Goal: Task Accomplishment & Management: Complete application form

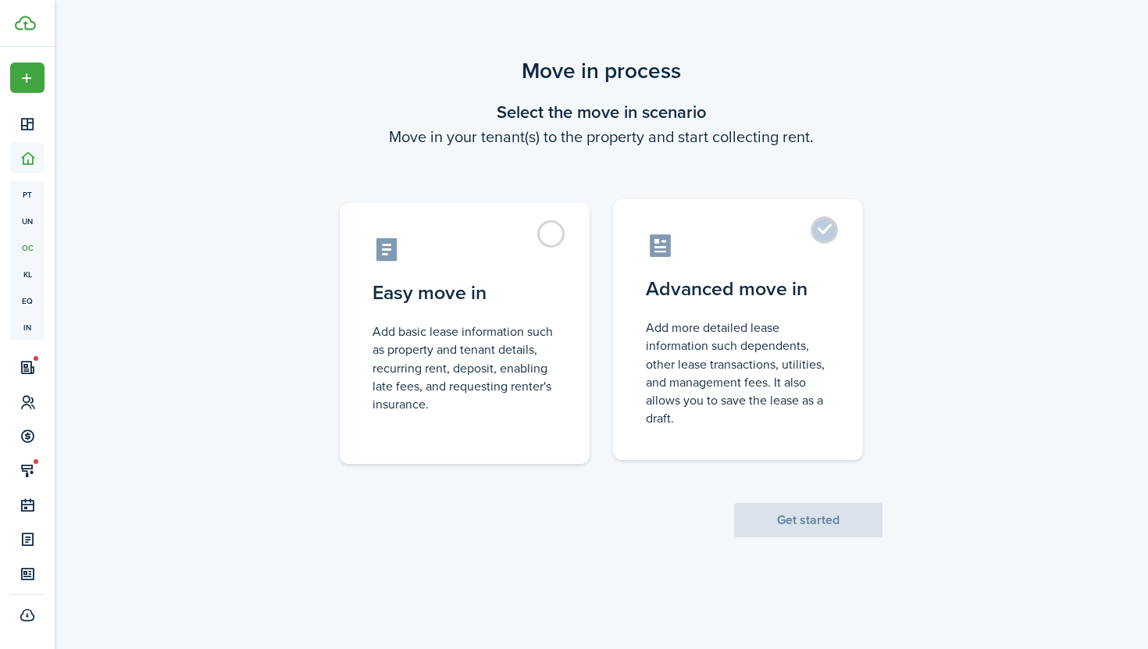
click at [764, 335] on control-radio-card-description "Add more detailed lease information such dependents, other lease transactions, …" at bounding box center [738, 373] width 184 height 109
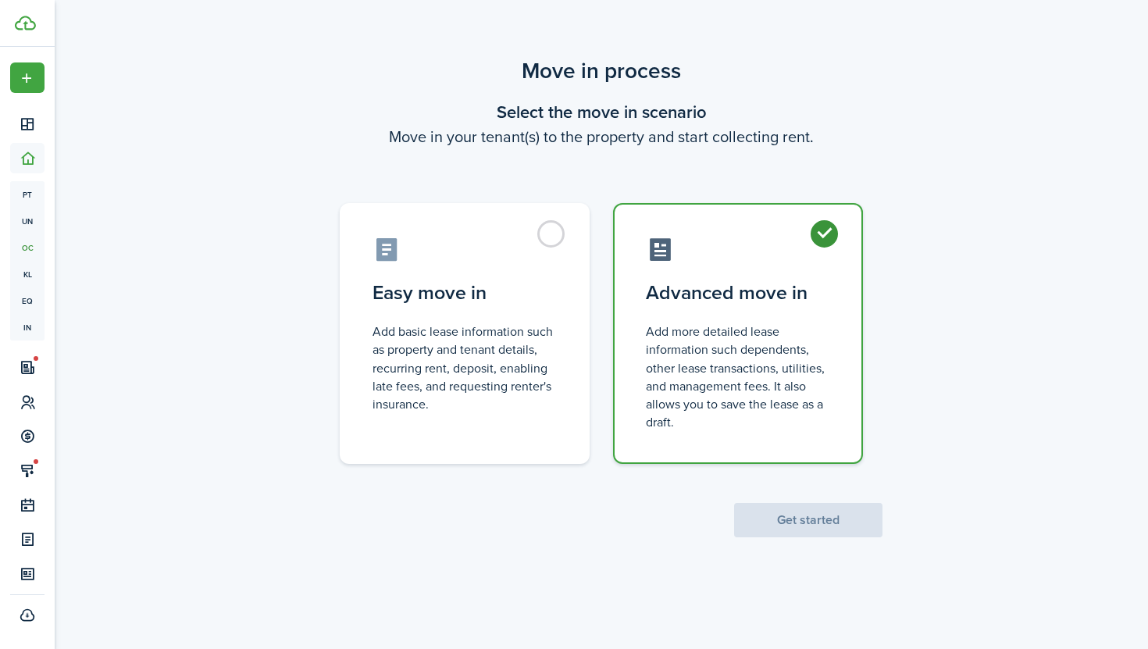
radio input "true"
click at [831, 521] on button "Get started" at bounding box center [808, 520] width 148 height 34
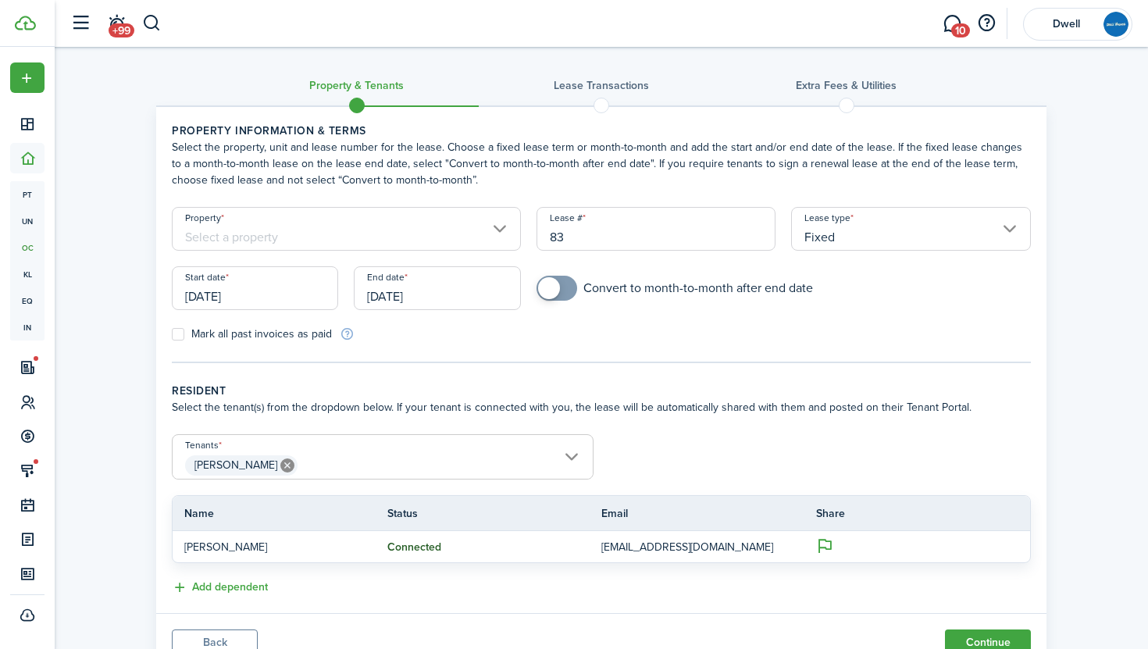
click at [292, 234] on input "Property" at bounding box center [346, 229] width 349 height 44
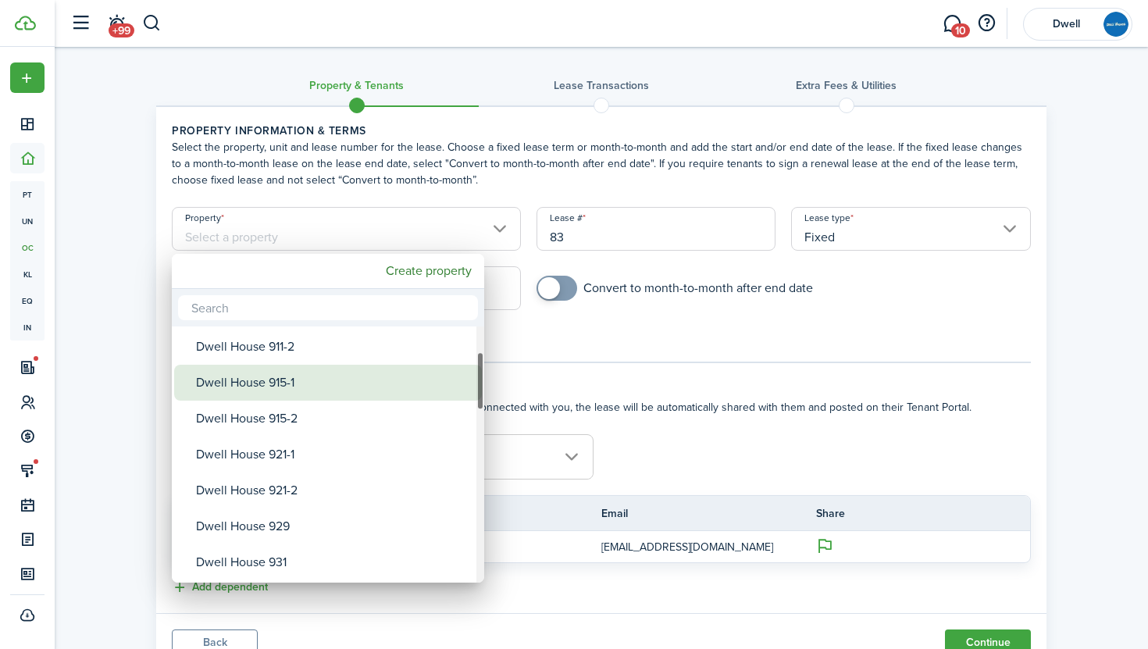
click at [319, 383] on div "Dwell House 915-1" at bounding box center [334, 383] width 277 height 36
type input "Dwell House 915-1"
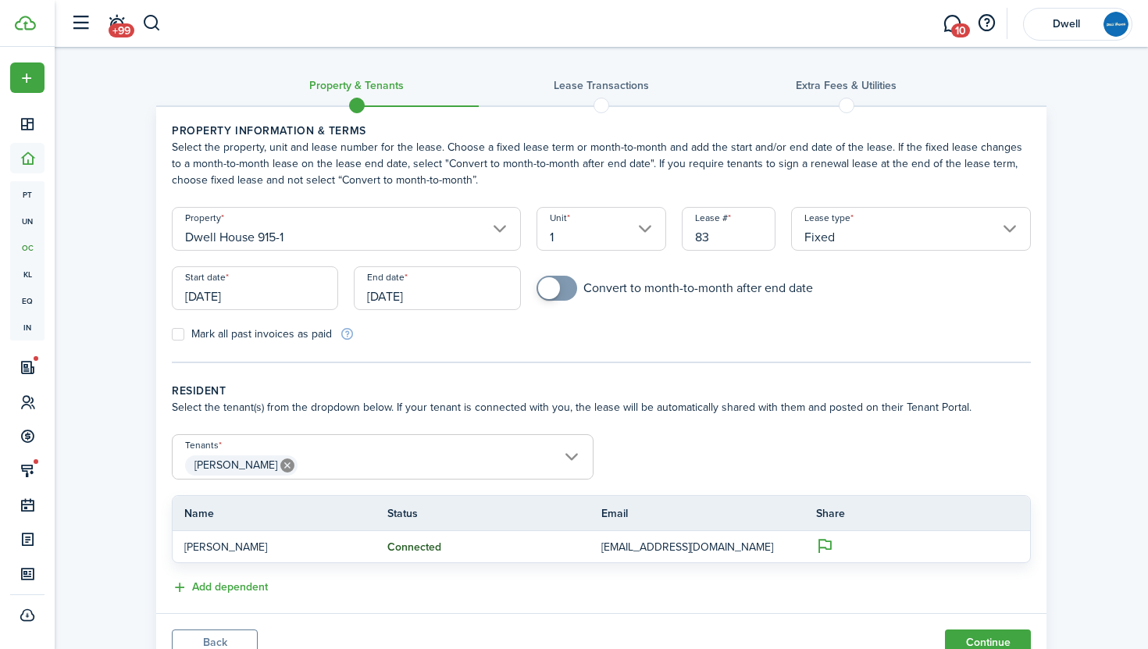
click at [714, 237] on input "83" at bounding box center [729, 229] width 94 height 44
type input "8"
type input "3"
click at [302, 295] on input "[DATE]" at bounding box center [255, 288] width 166 height 44
type input "40"
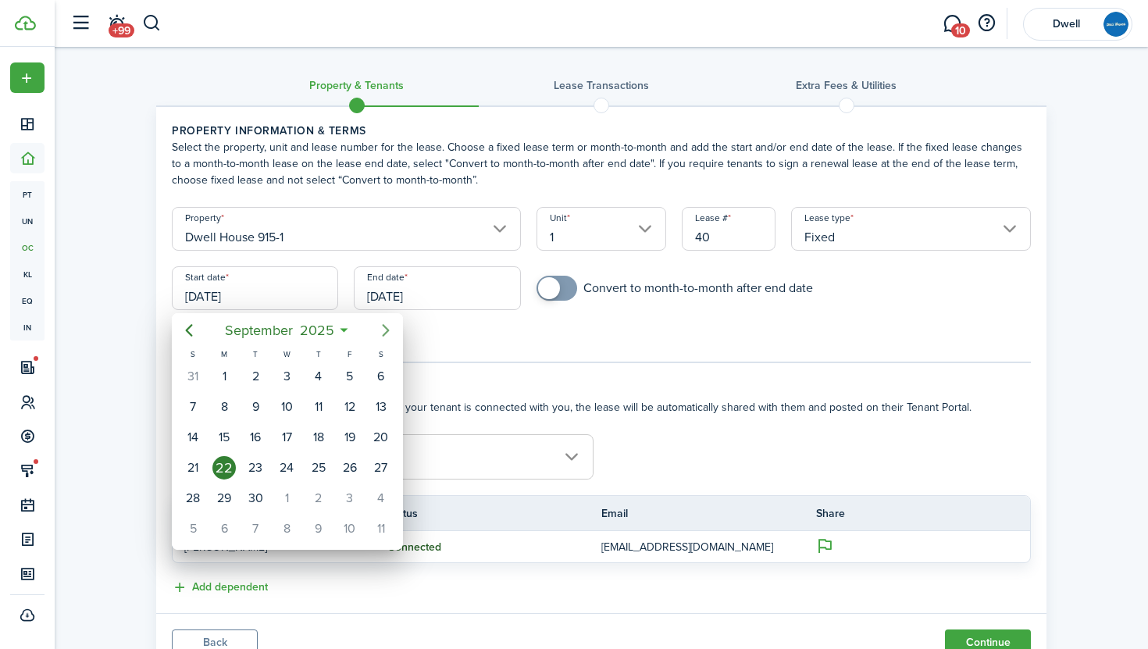
click at [377, 327] on icon "Next page" at bounding box center [386, 330] width 19 height 19
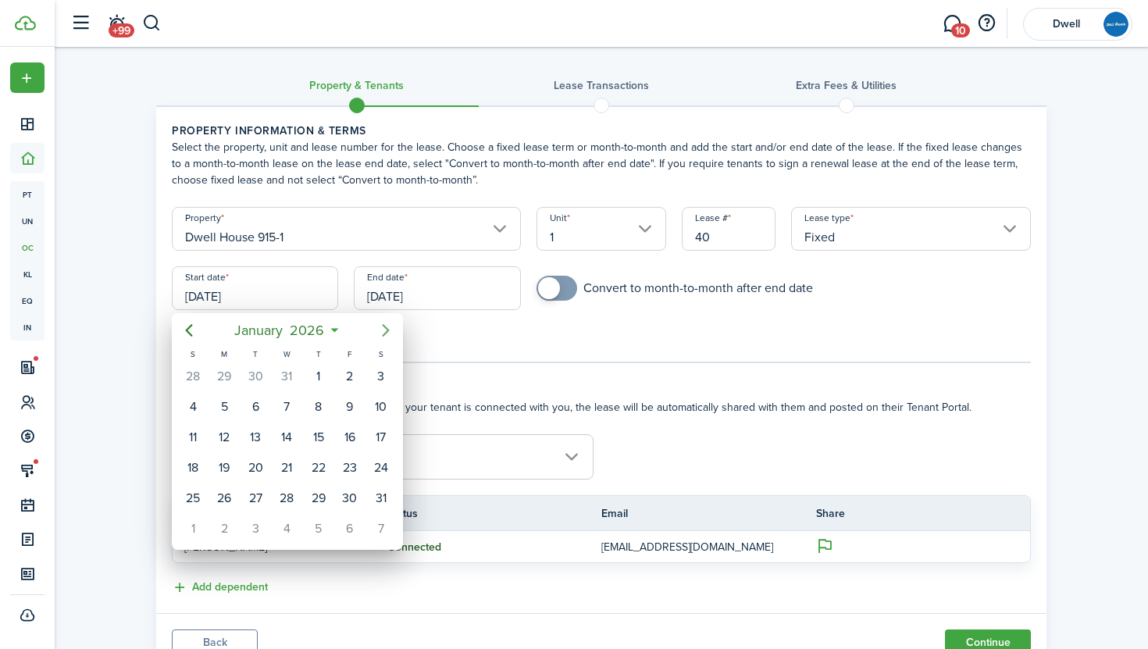
click at [377, 327] on icon "Next page" at bounding box center [386, 330] width 19 height 19
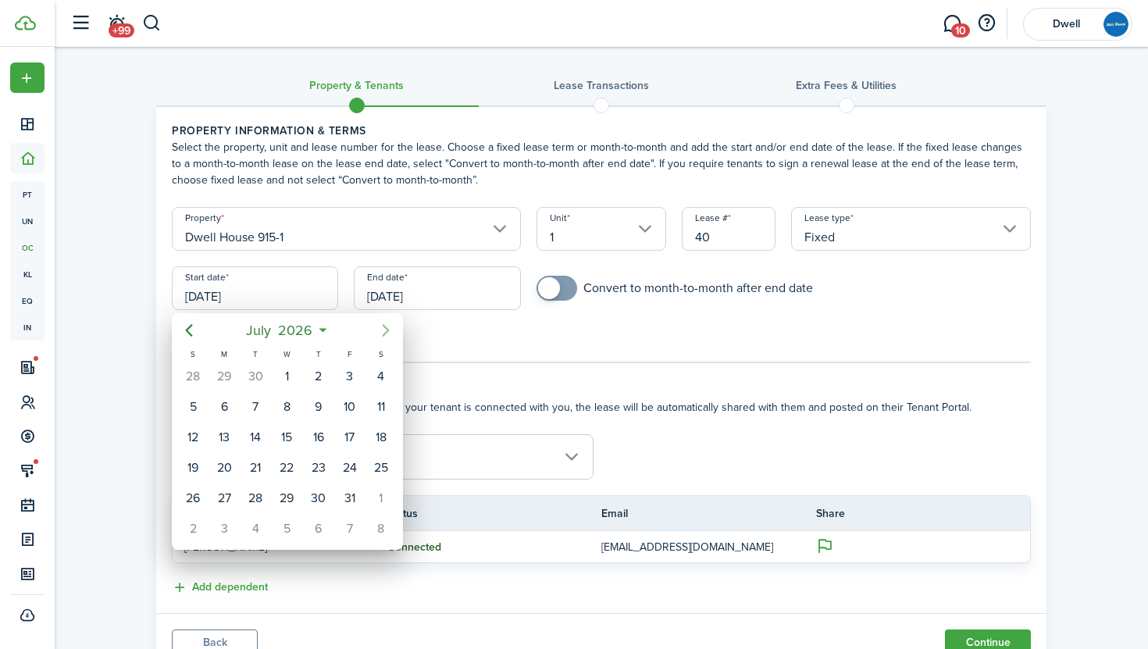
click at [377, 327] on icon "Next page" at bounding box center [386, 330] width 19 height 19
click at [375, 381] on div "1" at bounding box center [381, 376] width 23 height 23
type input "[DATE]"
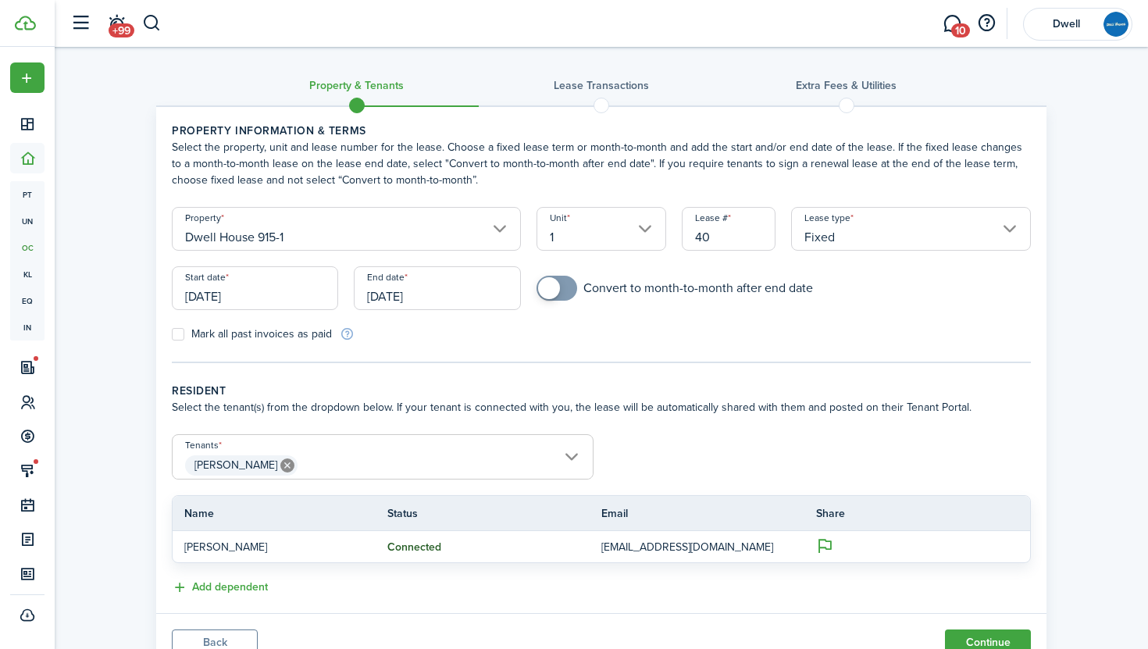
click at [395, 284] on input "[DATE]" at bounding box center [437, 288] width 166 height 44
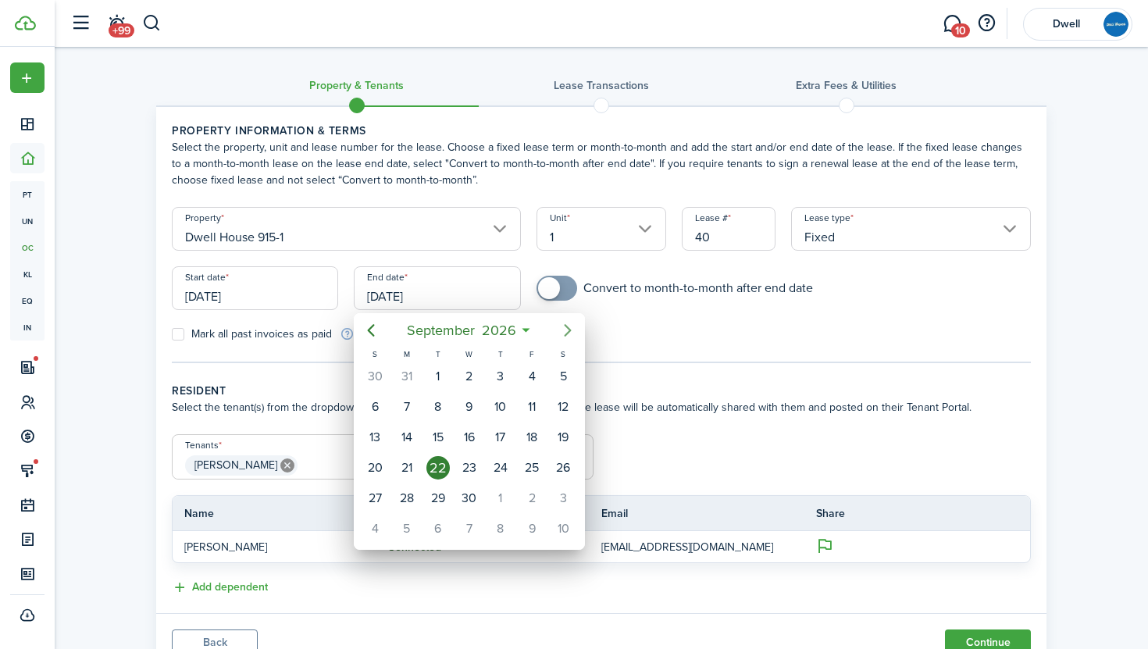
click at [576, 324] on icon "Next page" at bounding box center [568, 330] width 19 height 19
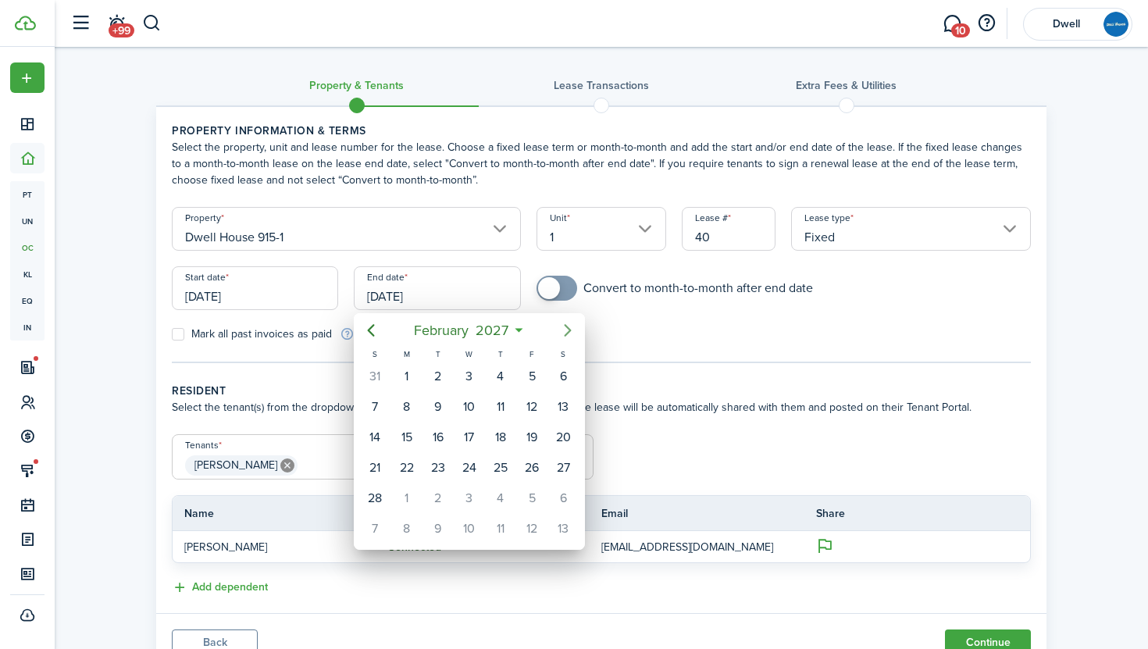
click at [576, 324] on icon "Next page" at bounding box center [568, 330] width 19 height 19
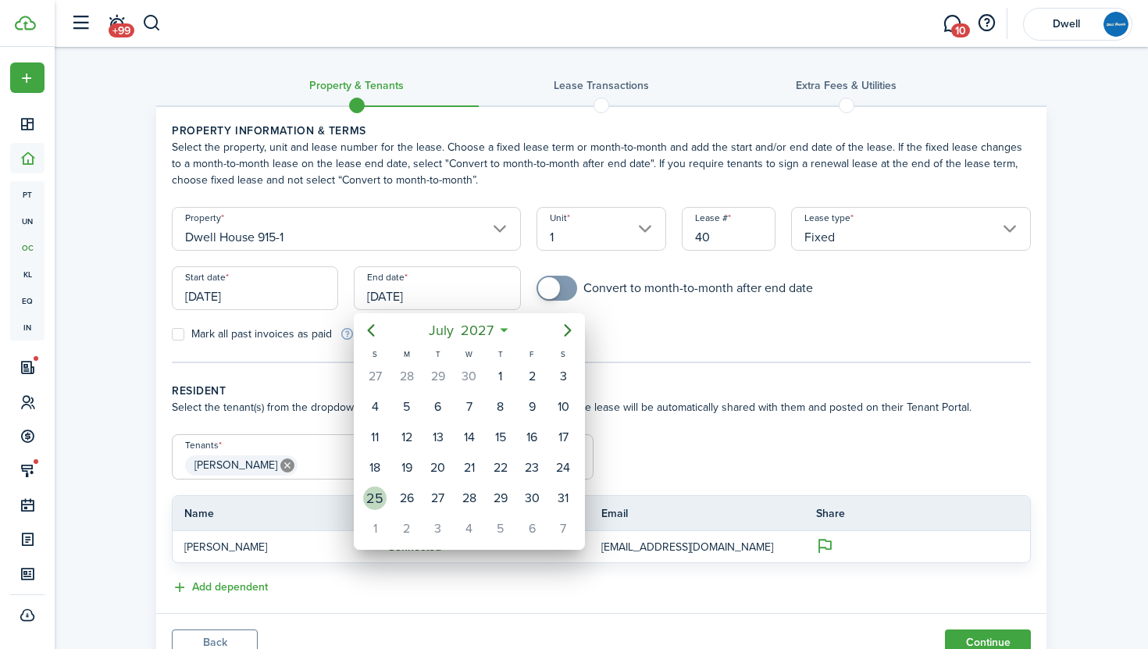
click at [374, 503] on div "25" at bounding box center [374, 498] width 23 height 23
type input "[DATE]"
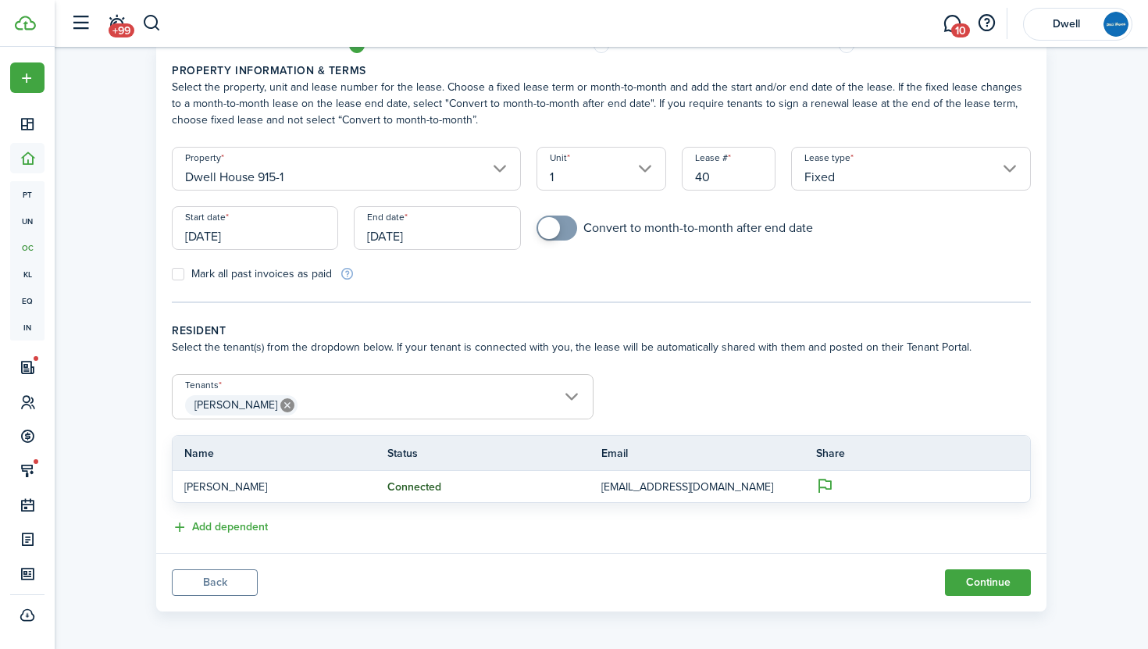
scroll to position [66, 0]
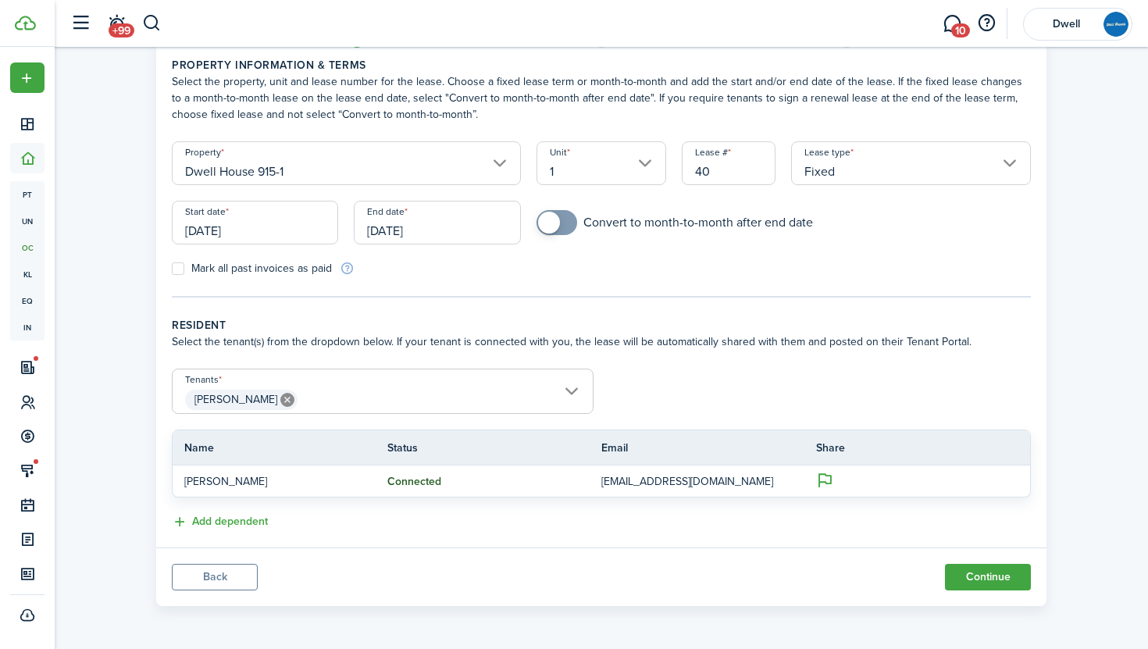
click at [339, 398] on span "[PERSON_NAME]" at bounding box center [383, 400] width 420 height 27
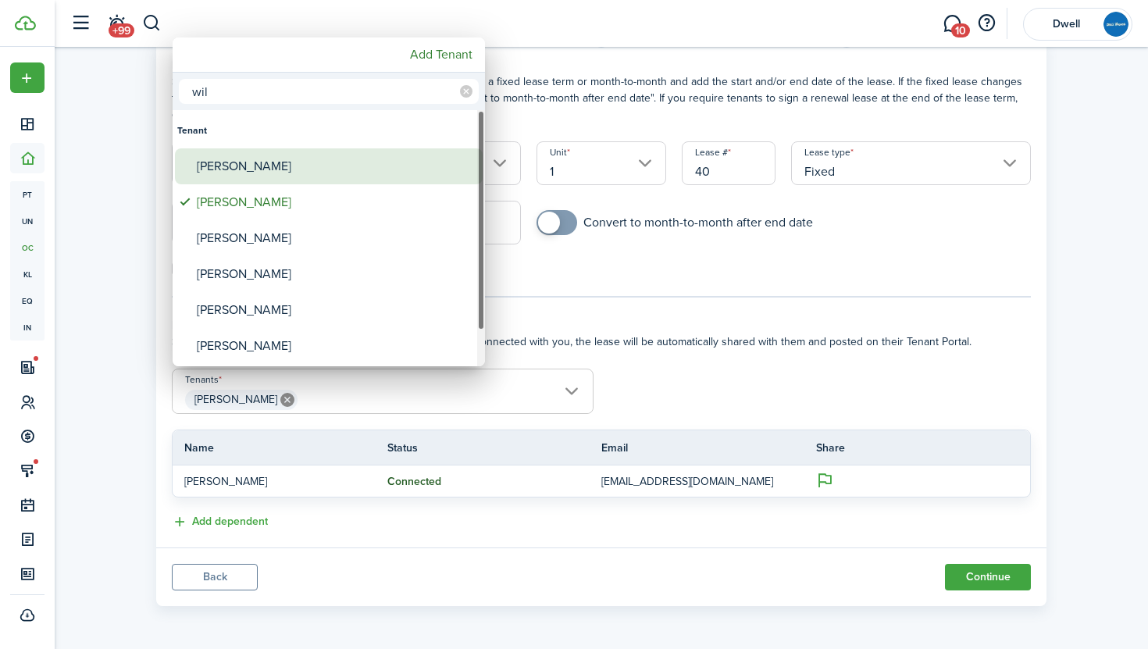
type input "wil"
click at [311, 168] on div "[PERSON_NAME]" at bounding box center [335, 166] width 277 height 36
type input "[PERSON_NAME], [PERSON_NAME]"
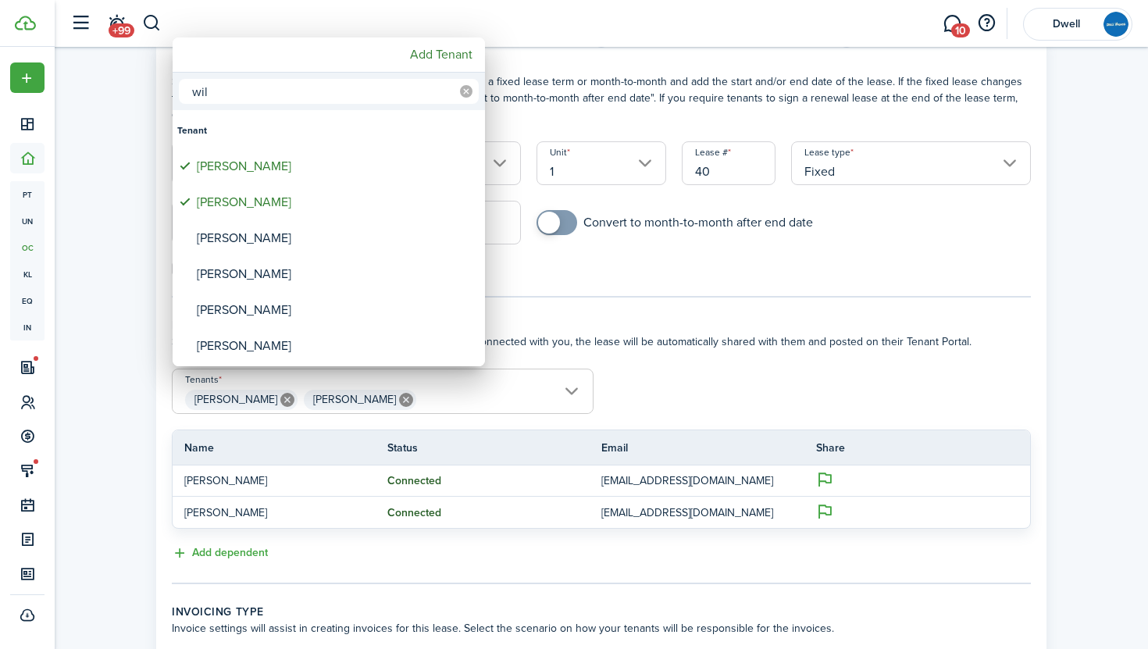
click at [467, 89] on icon at bounding box center [466, 91] width 13 height 13
click at [386, 95] on input "text" at bounding box center [329, 91] width 300 height 25
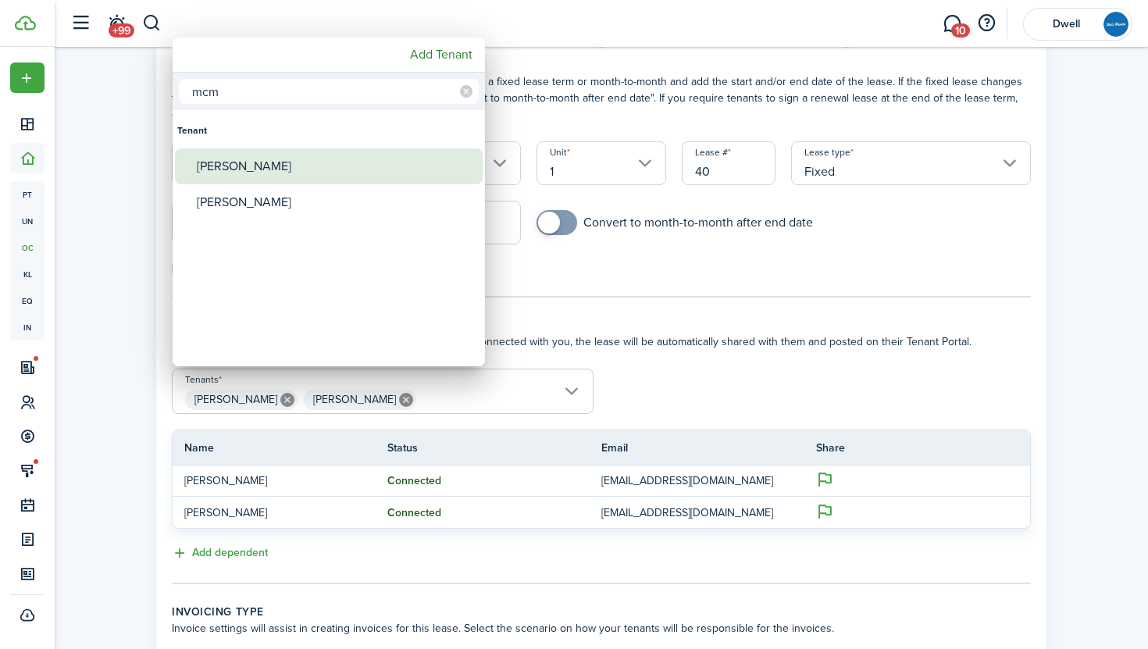
type input "mcm"
click at [386, 184] on div "[PERSON_NAME]" at bounding box center [335, 166] width 277 height 36
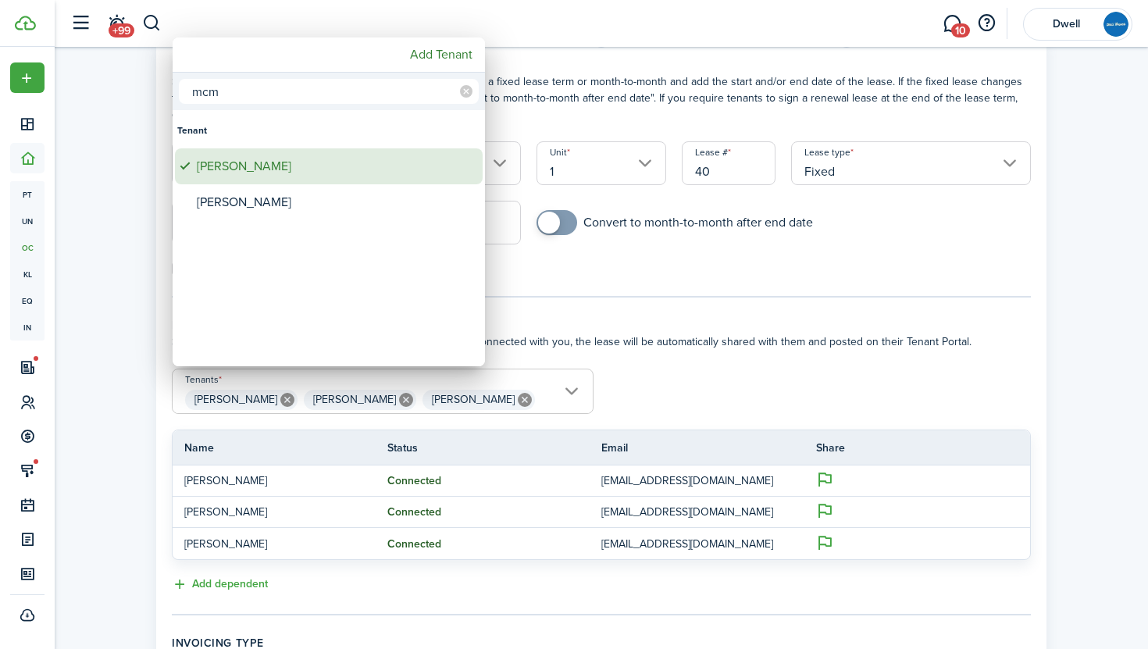
click at [386, 184] on div "[PERSON_NAME]" at bounding box center [335, 166] width 277 height 36
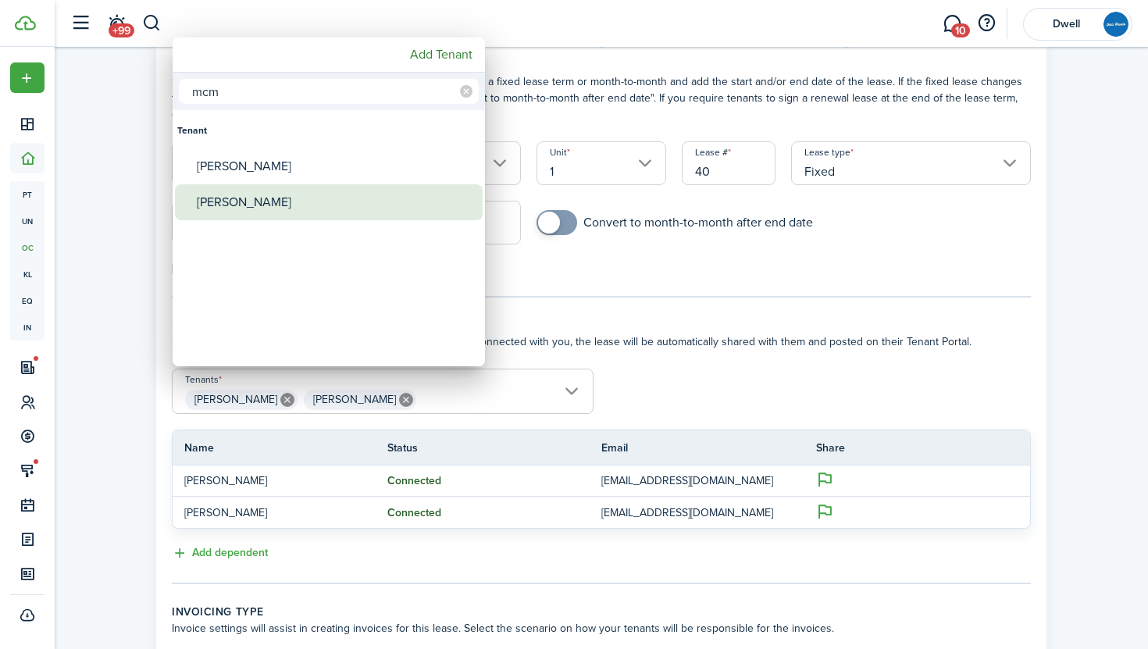
click at [385, 217] on div "[PERSON_NAME]" at bounding box center [335, 202] width 277 height 36
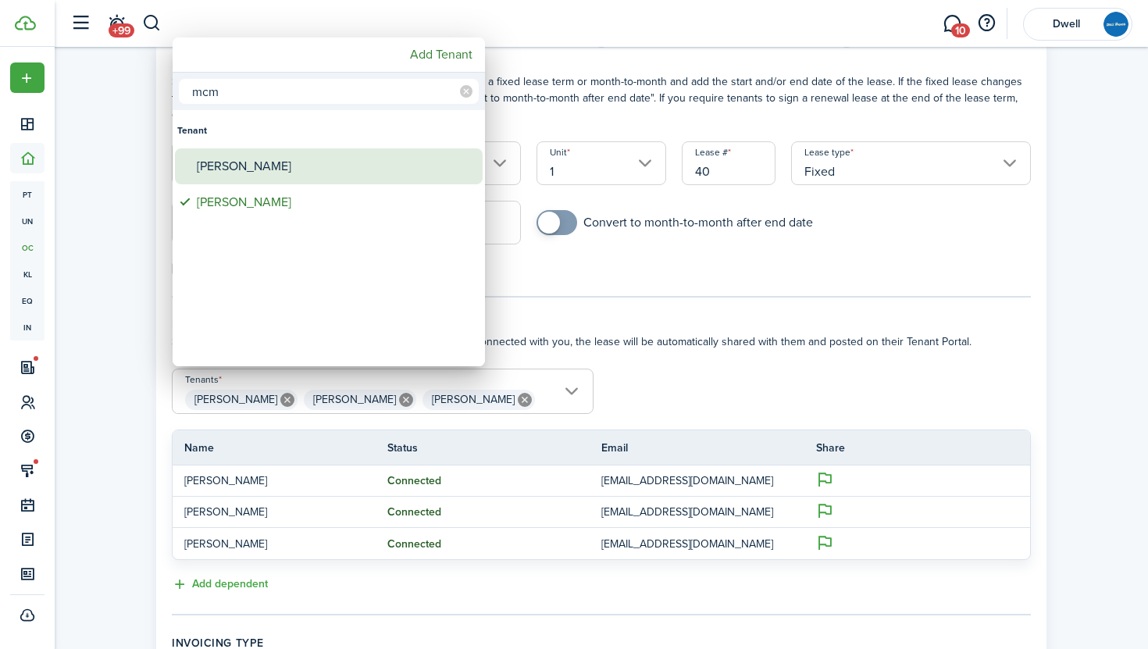
click at [368, 163] on div "[PERSON_NAME]" at bounding box center [335, 166] width 277 height 36
type input "[PERSON_NAME], [PERSON_NAME], [PERSON_NAME], [PERSON_NAME]"
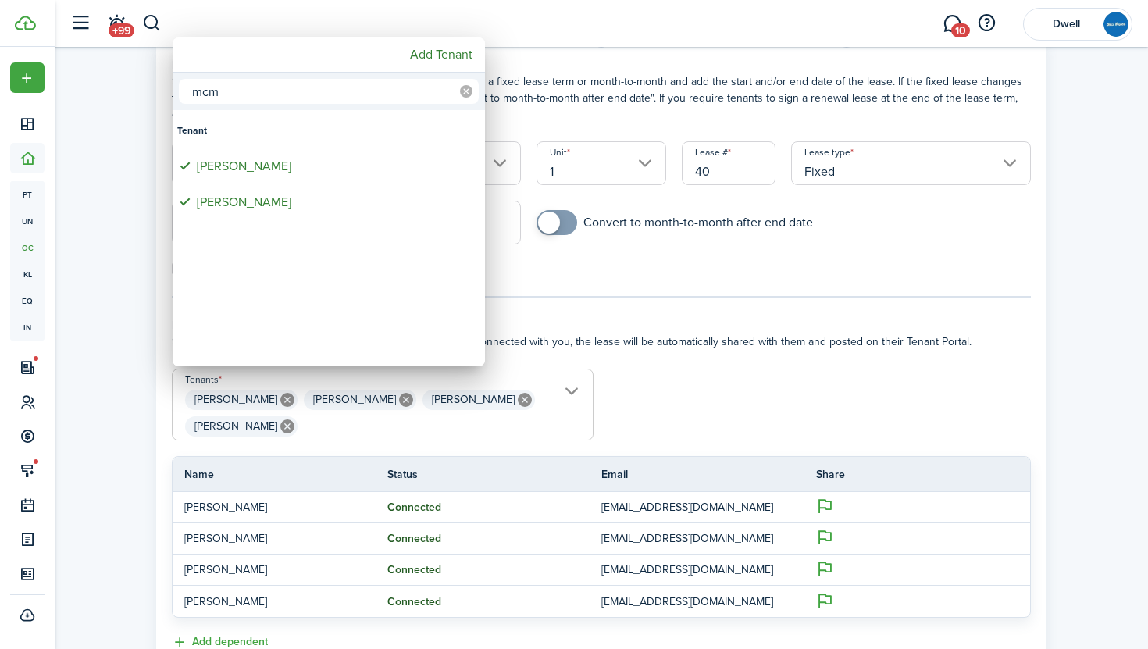
click at [460, 88] on icon at bounding box center [466, 91] width 13 height 13
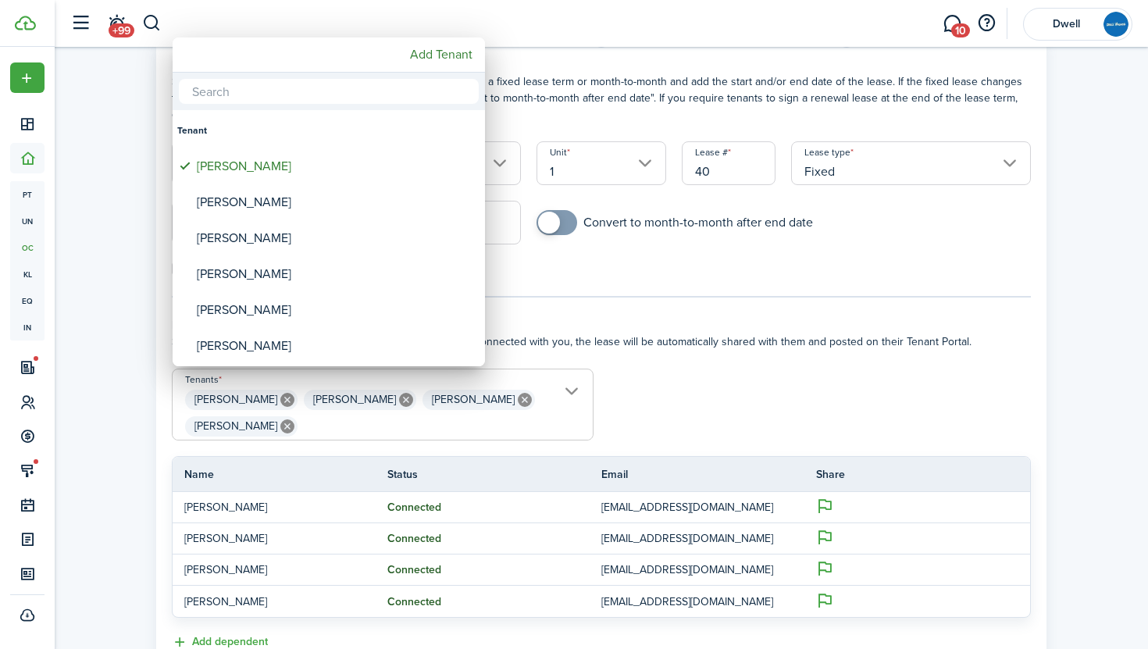
click at [384, 88] on input "text" at bounding box center [329, 91] width 300 height 25
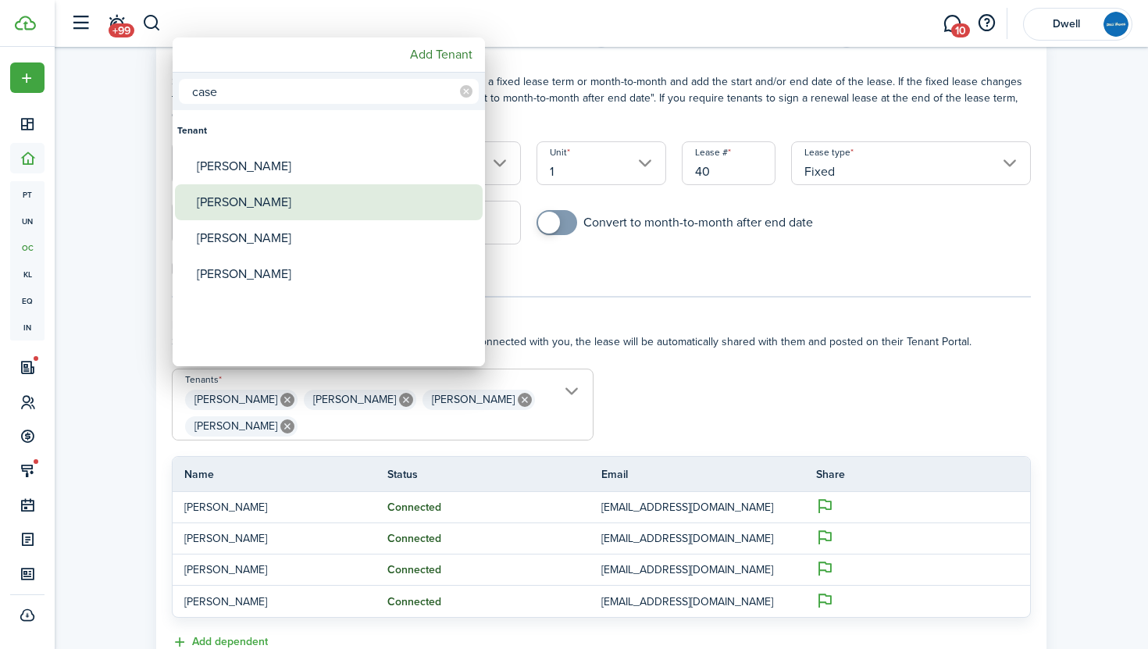
type input "case"
click at [379, 203] on div "[PERSON_NAME]" at bounding box center [335, 202] width 277 height 36
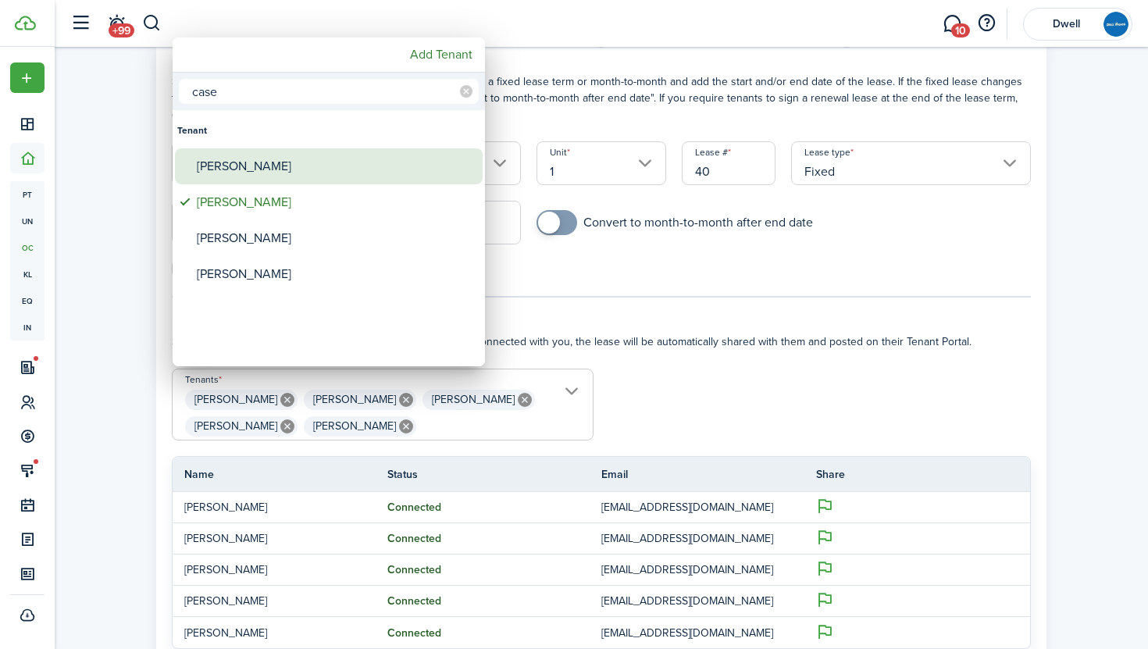
click at [355, 170] on div "[PERSON_NAME]" at bounding box center [335, 166] width 277 height 36
type input "[PERSON_NAME], [PERSON_NAME], [PERSON_NAME], [PERSON_NAME], [PERSON_NAME], [PER…"
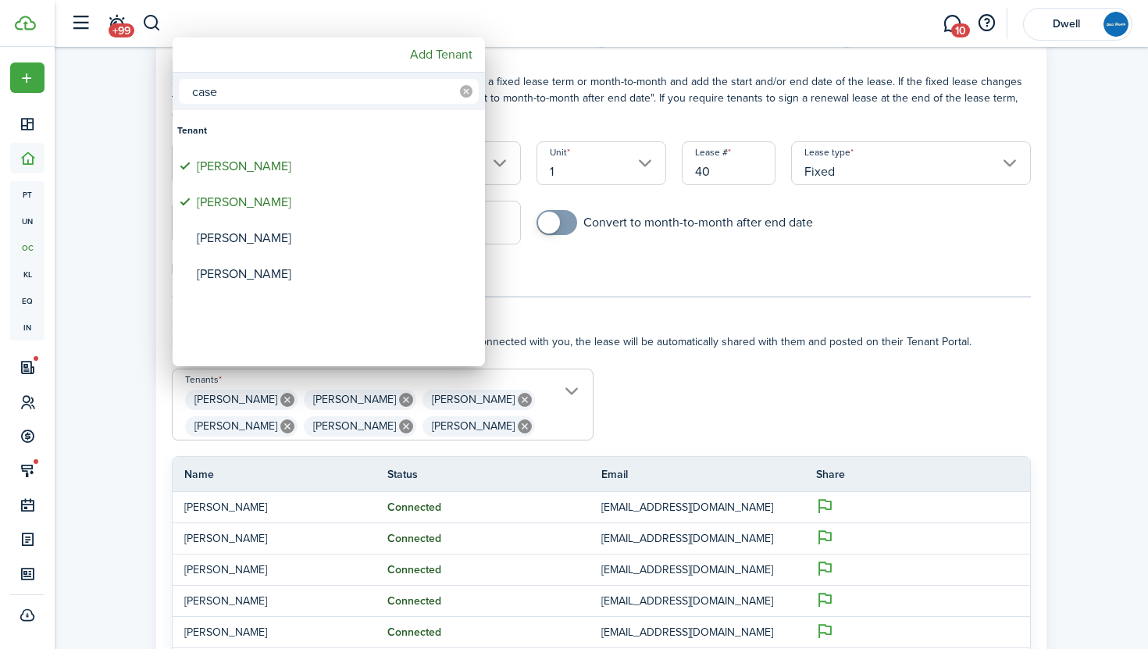
click at [463, 91] on icon at bounding box center [466, 91] width 13 height 13
click at [386, 95] on input "text" at bounding box center [329, 91] width 300 height 25
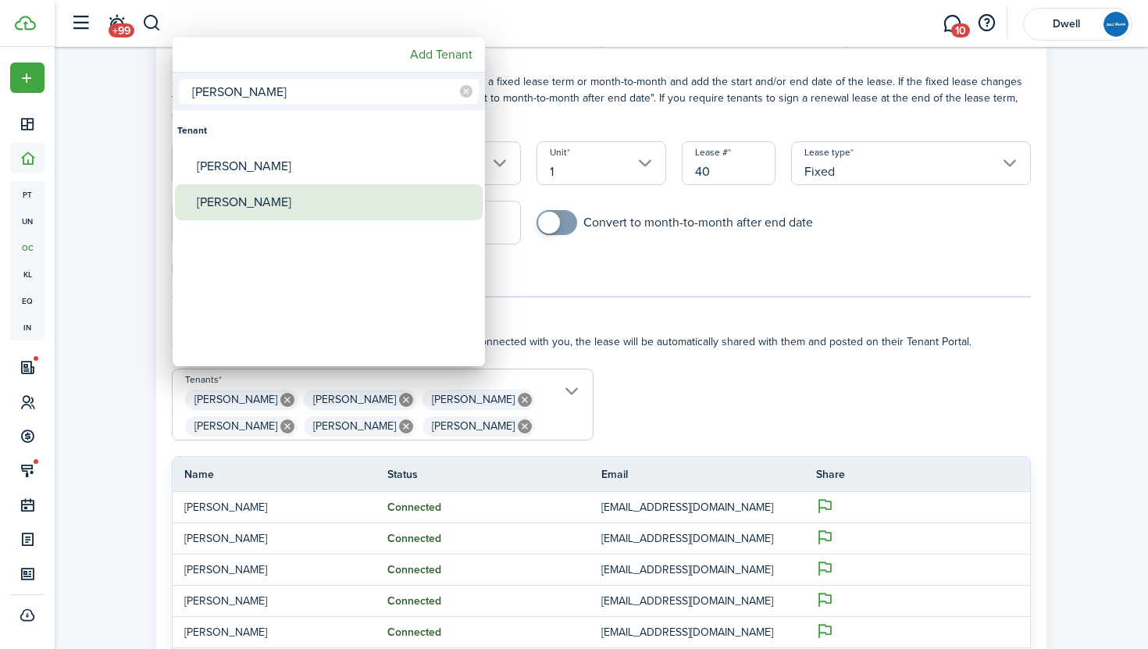
type input "[PERSON_NAME]"
click at [392, 204] on div "[PERSON_NAME]" at bounding box center [335, 202] width 277 height 36
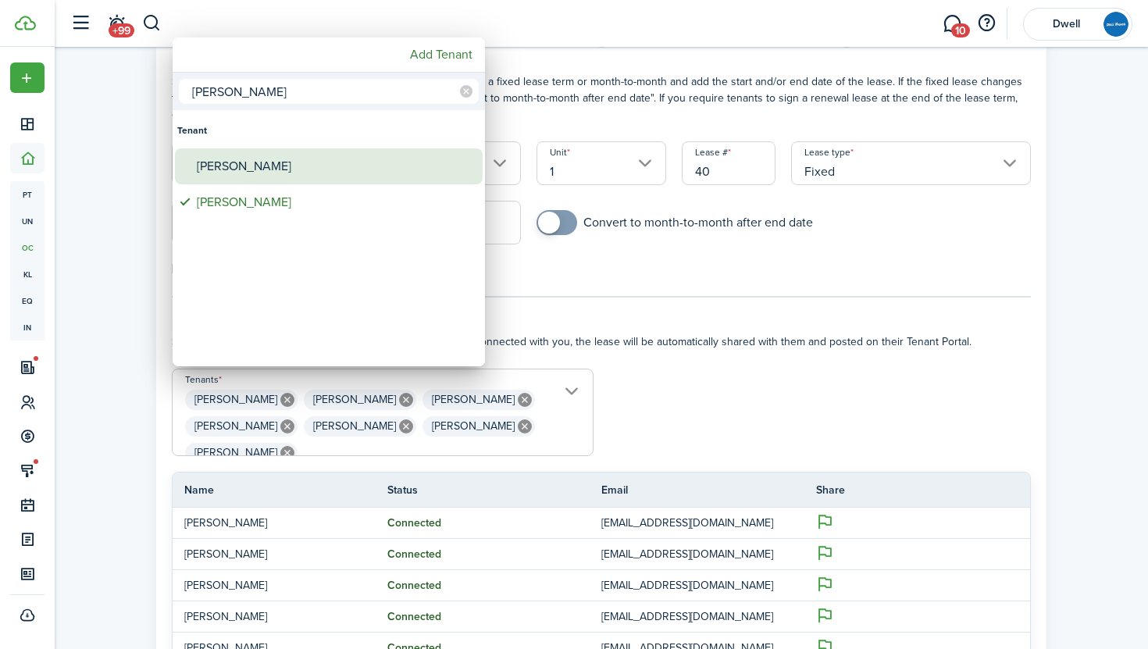
click at [382, 170] on div "[PERSON_NAME]" at bounding box center [335, 166] width 277 height 36
type input "[PERSON_NAME], [PERSON_NAME], [PERSON_NAME], [PERSON_NAME], [PERSON_NAME], [PER…"
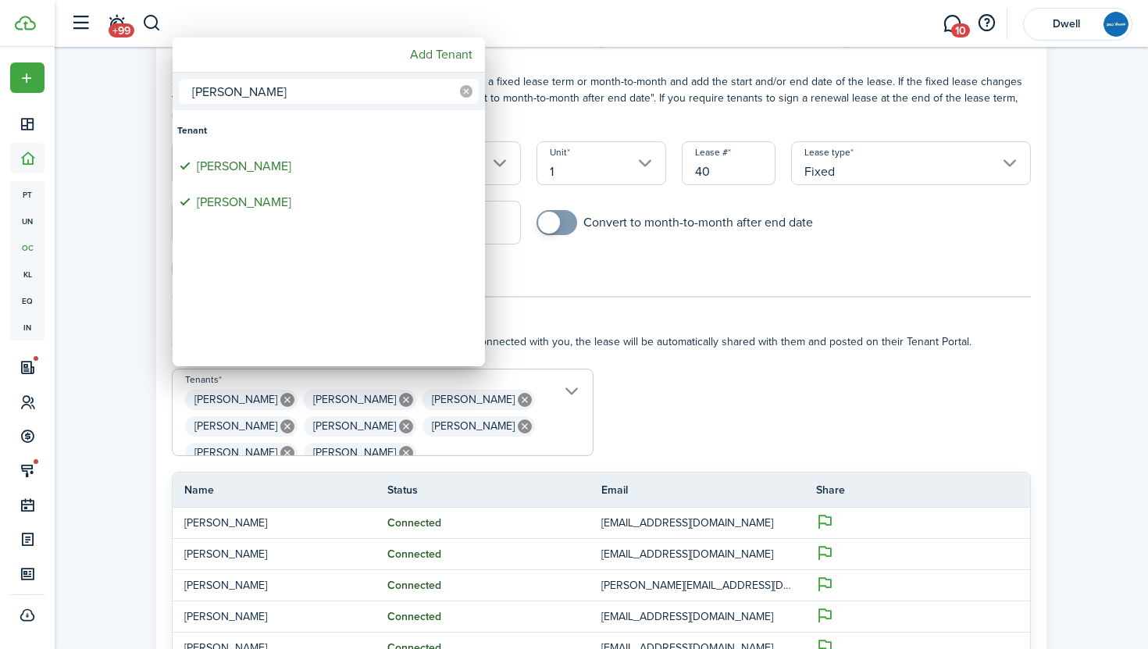
click at [462, 91] on icon at bounding box center [466, 91] width 13 height 13
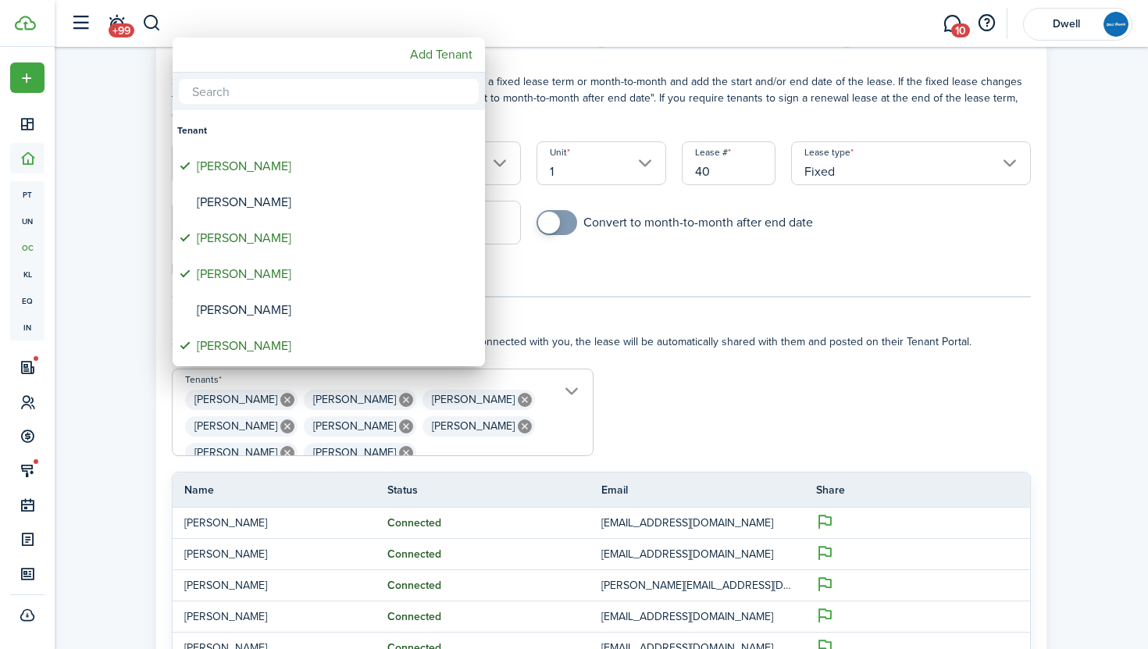
click at [382, 91] on input "text" at bounding box center [329, 91] width 300 height 25
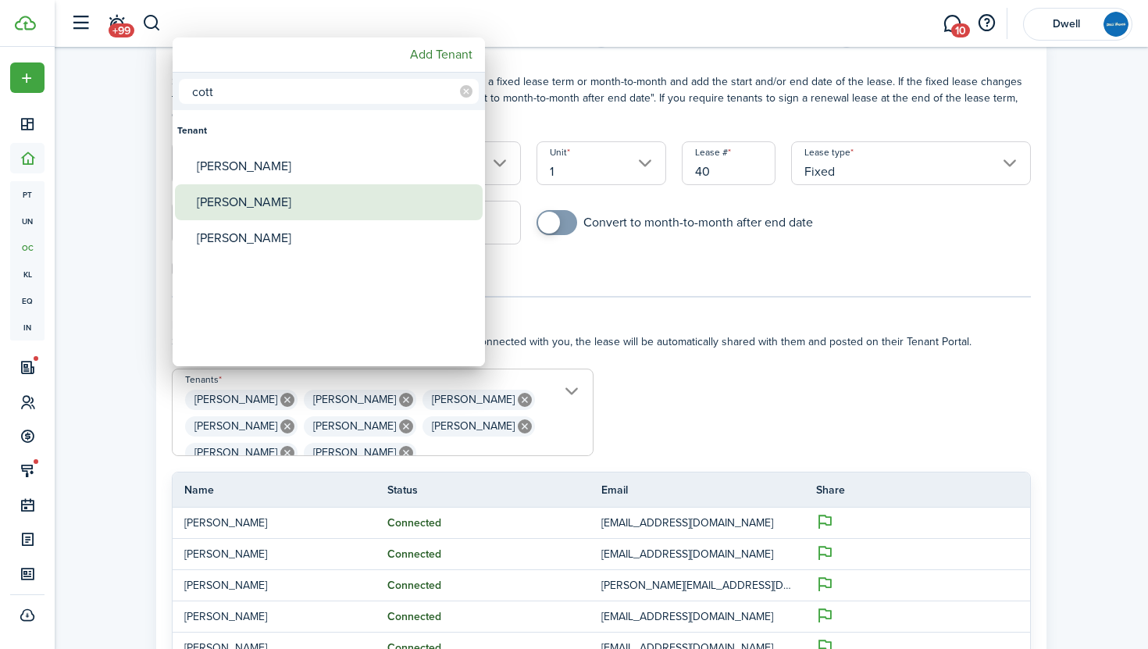
type input "cott"
click at [411, 199] on div "[PERSON_NAME]" at bounding box center [335, 202] width 277 height 36
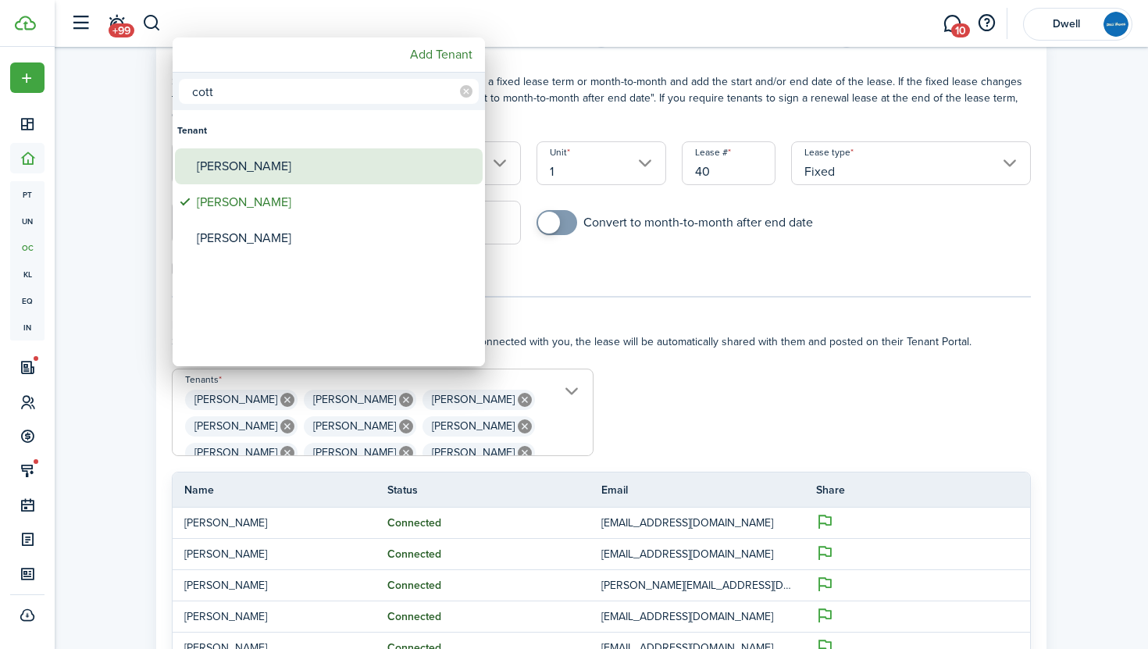
click at [395, 162] on div "[PERSON_NAME]" at bounding box center [335, 166] width 277 height 36
type input "[PERSON_NAME], [PERSON_NAME], [PERSON_NAME], [PERSON_NAME], [PERSON_NAME], [PER…"
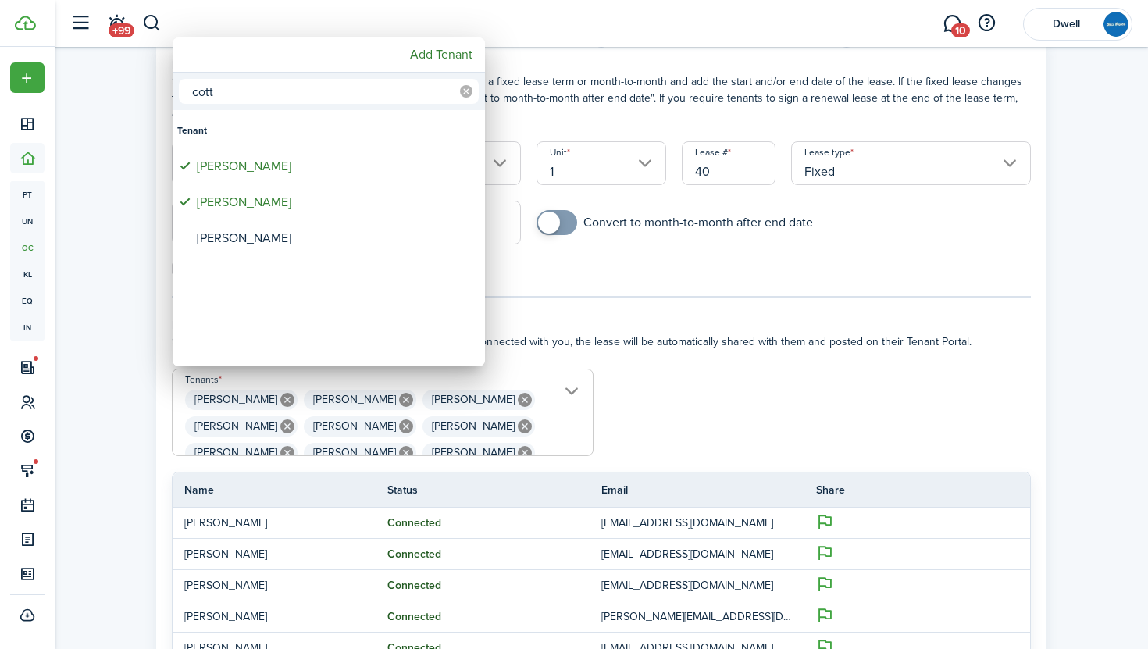
click at [465, 94] on icon at bounding box center [466, 91] width 13 height 13
click at [661, 401] on div at bounding box center [574, 324] width 1399 height 899
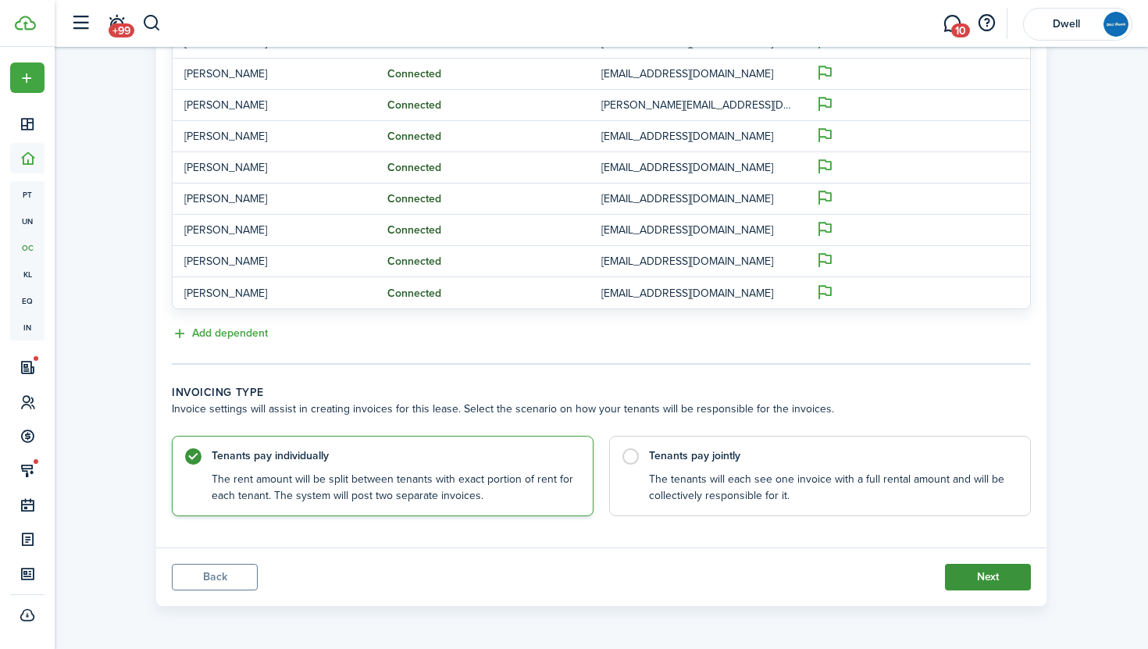
scroll to position [0, 0]
click at [965, 568] on button "Next" at bounding box center [988, 577] width 86 height 27
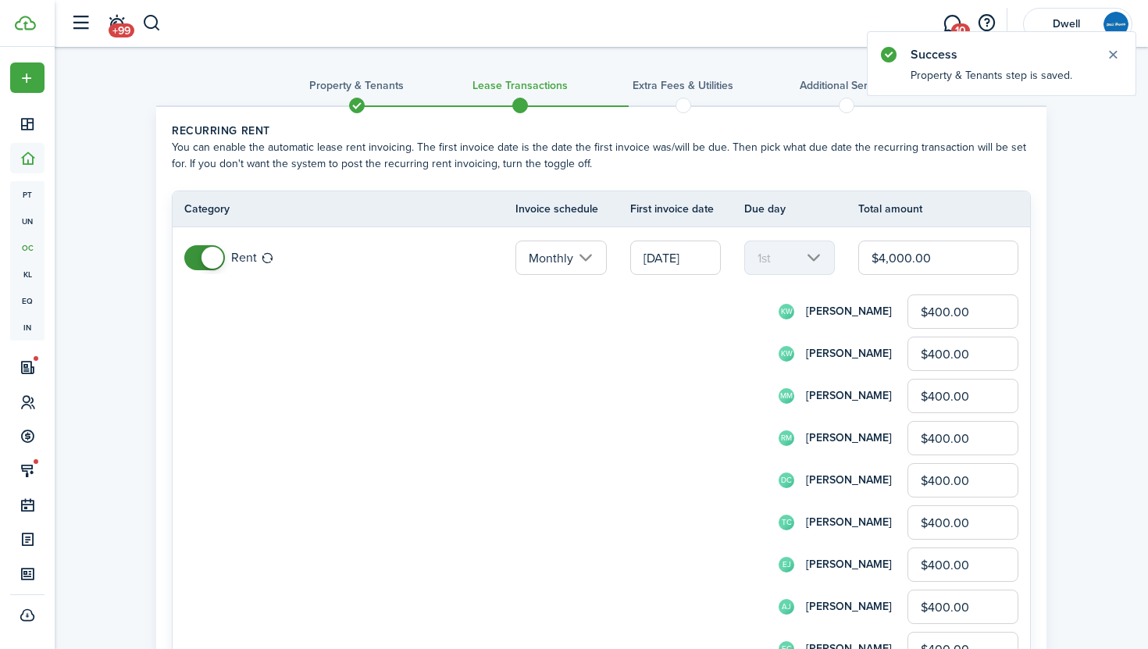
click at [895, 256] on input "$4,000.00" at bounding box center [939, 258] width 160 height 34
type input "$400.00"
type input "$40.00"
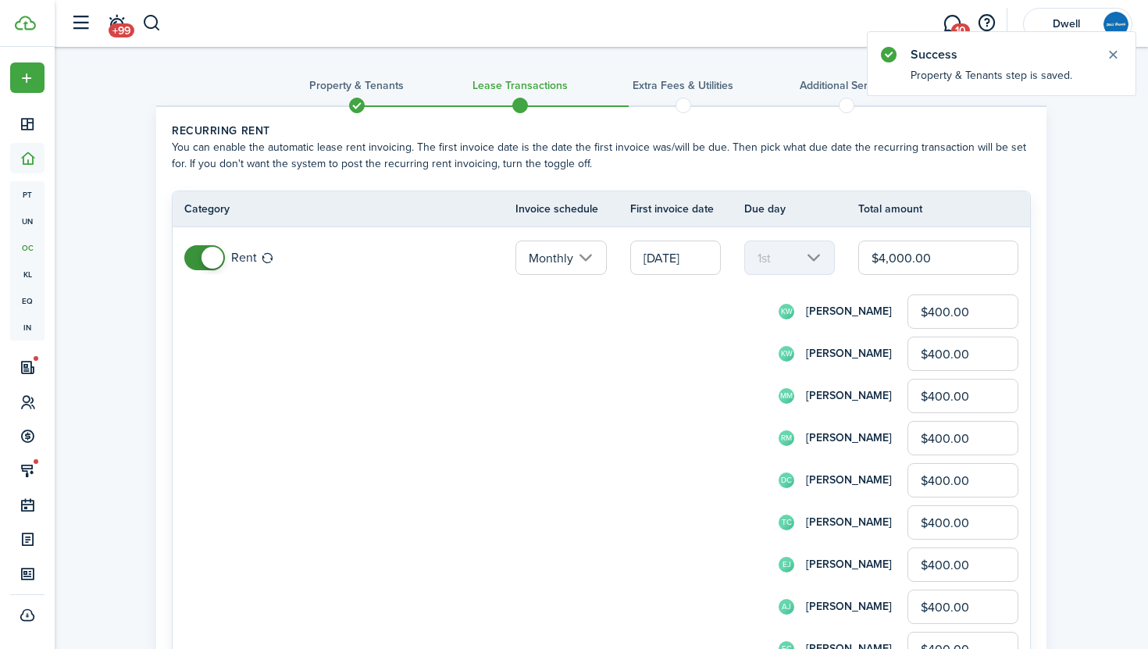
type input "$40.00"
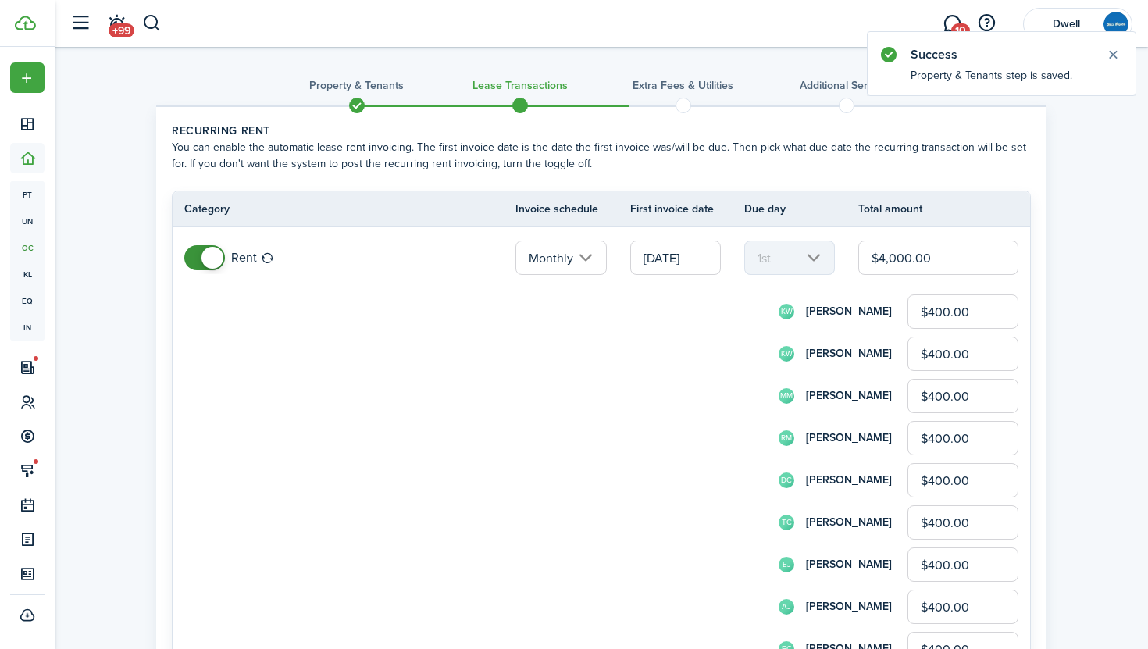
type input "$40.00"
type input "$4,800.00"
type input "$480.00"
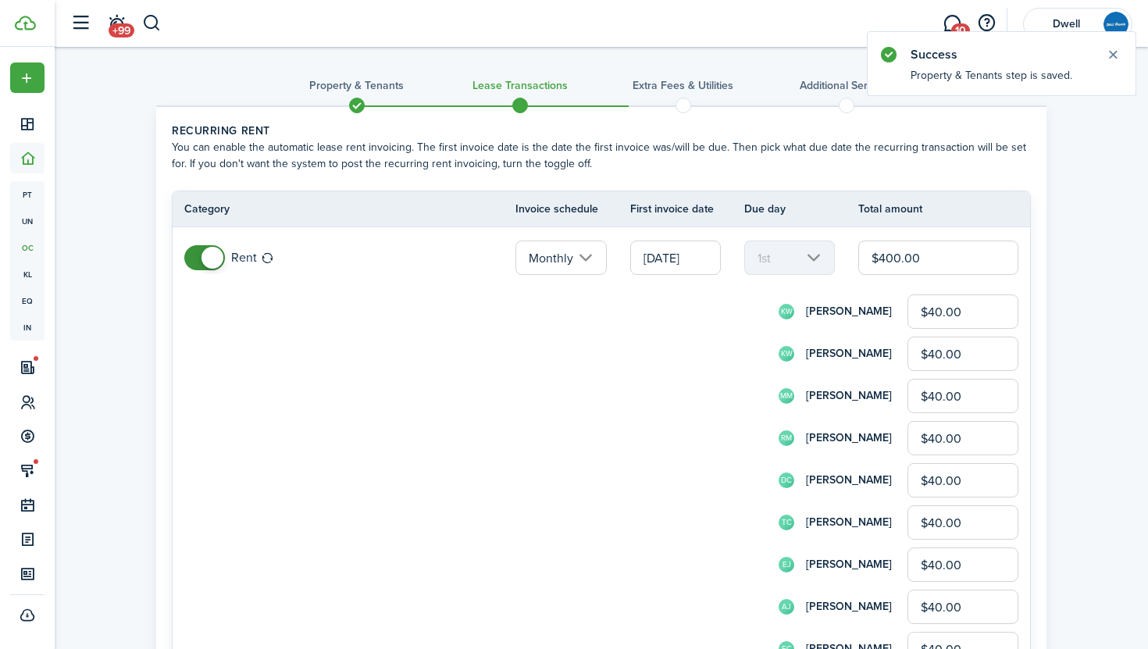
type input "$480.00"
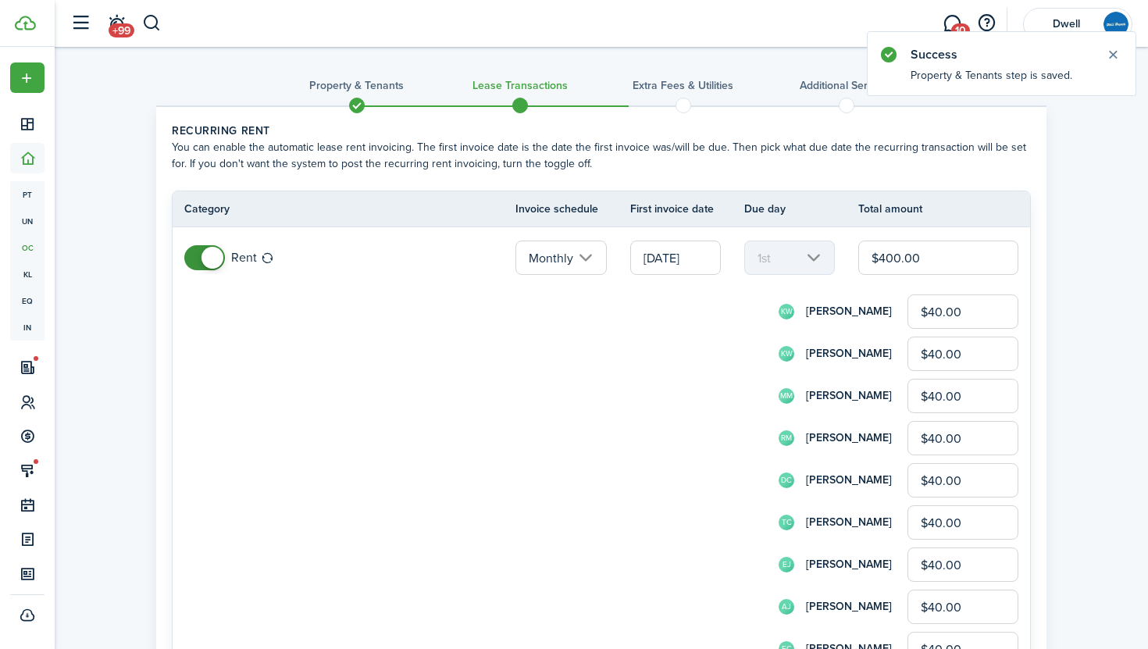
type input "$480.00"
type input "$4,800.00"
click at [942, 310] on input "$480.00" at bounding box center [963, 312] width 111 height 34
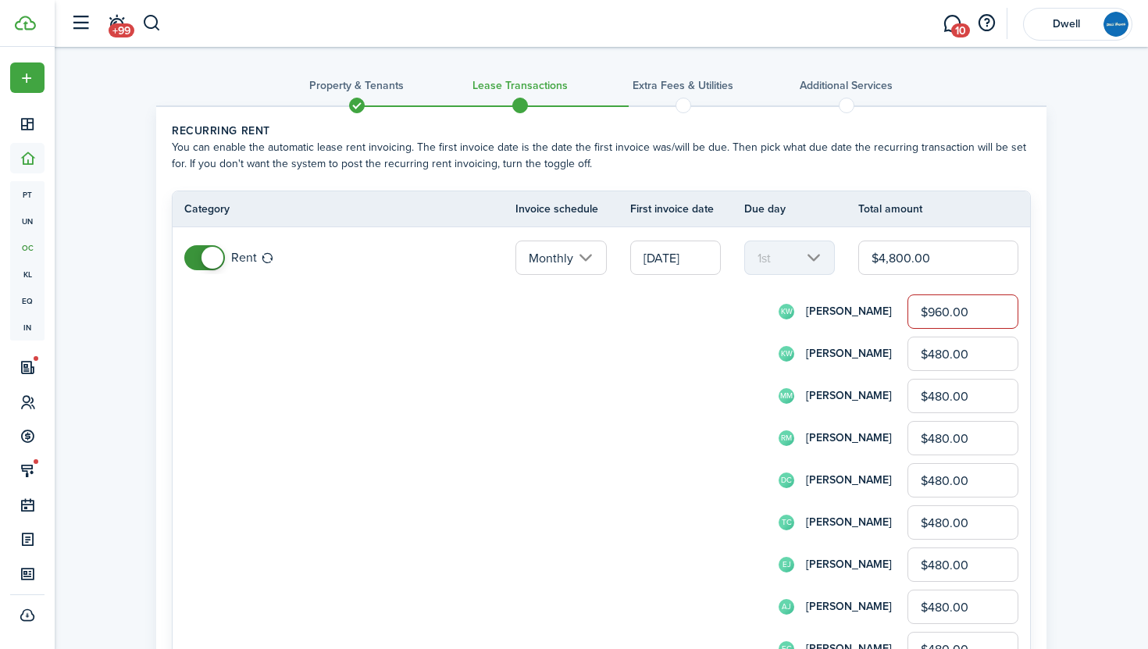
type input "$960.00"
type input "$0.00"
type input "$960.00"
type input "$0.00"
type input "$960.00"
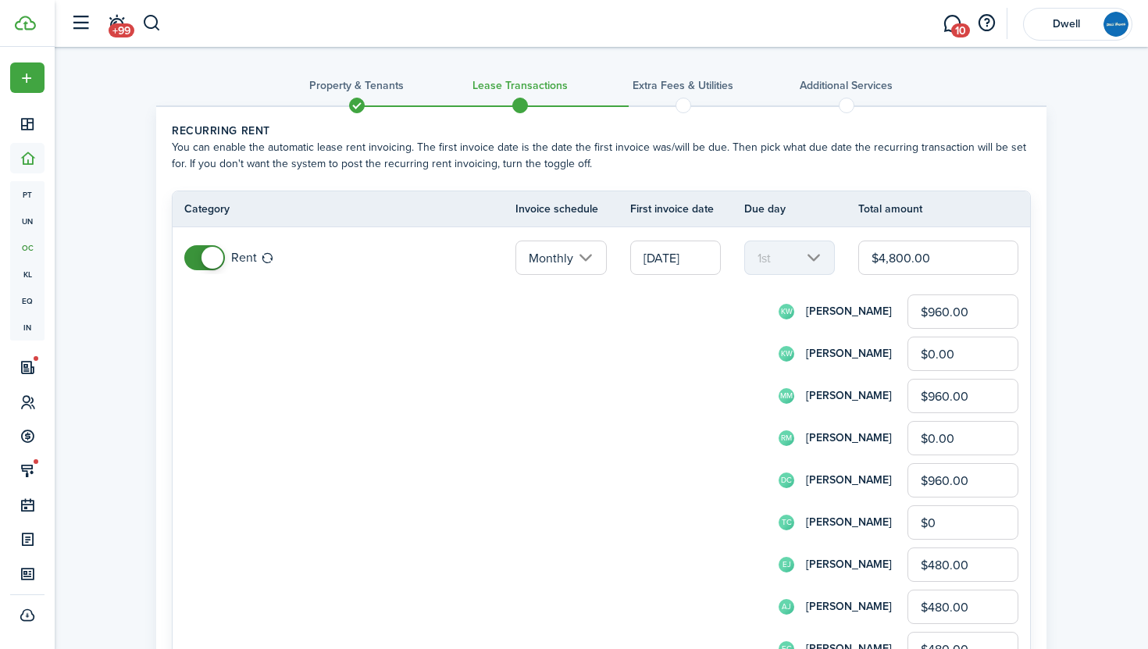
type input "$0.00"
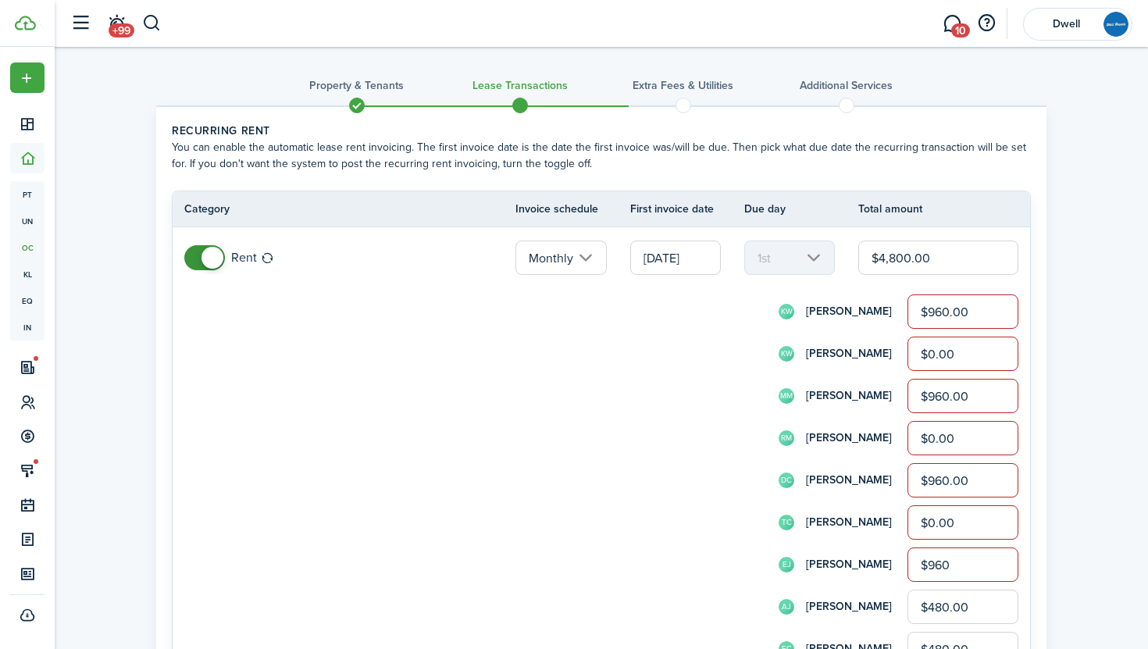
type input "$960.00"
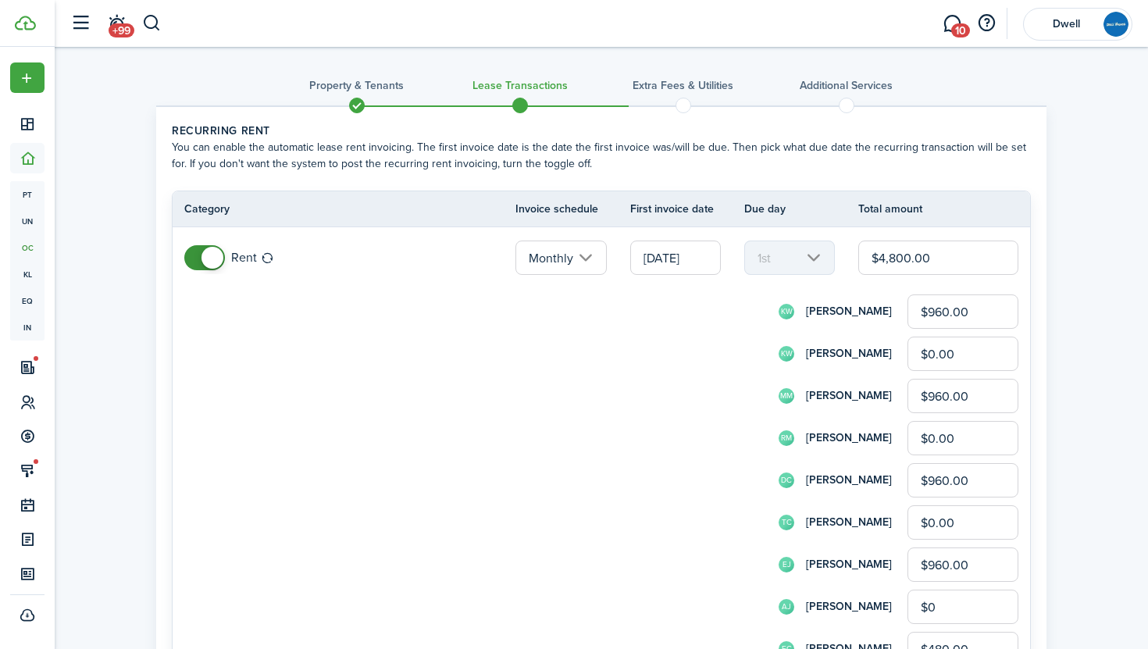
type input "$0.00"
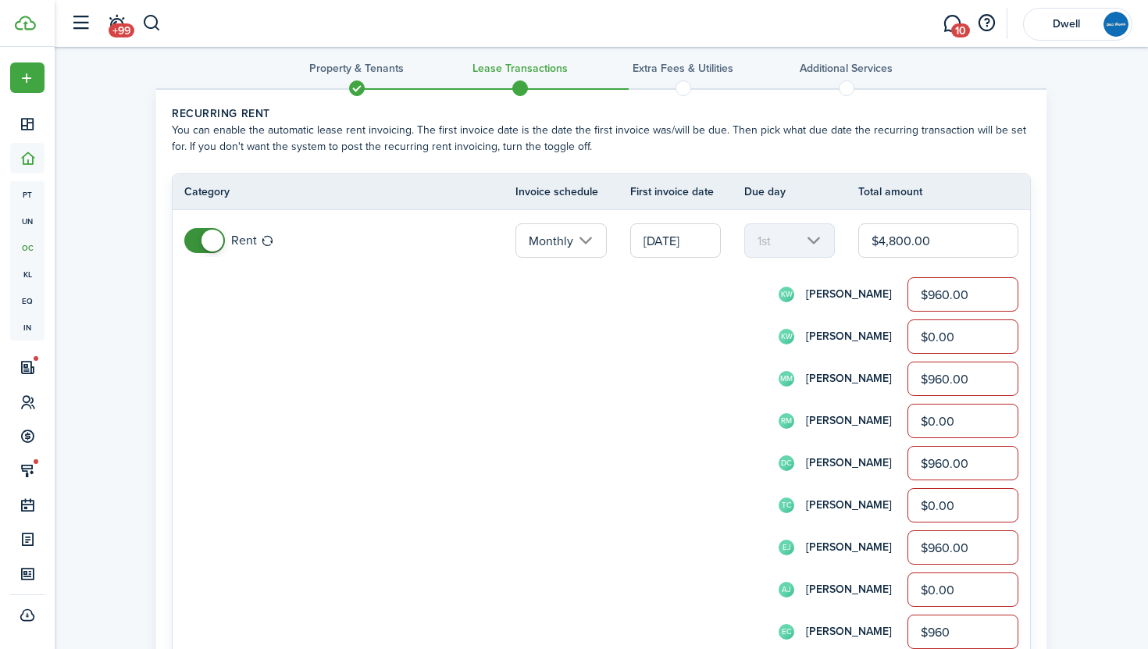
type input "$960.00"
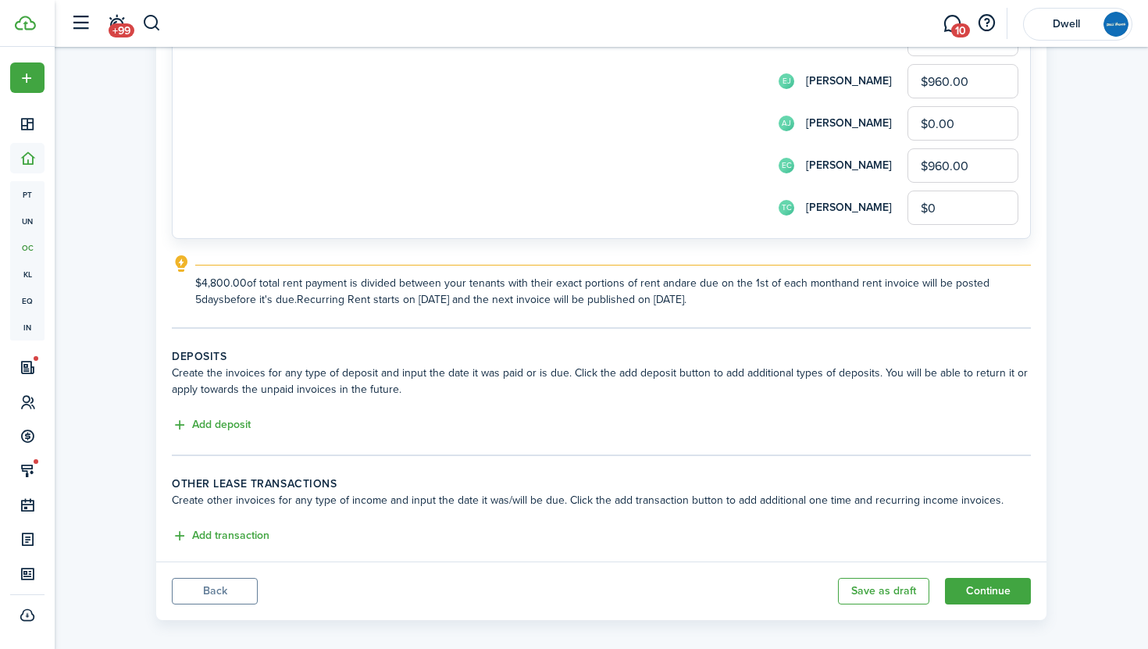
scroll to position [496, 0]
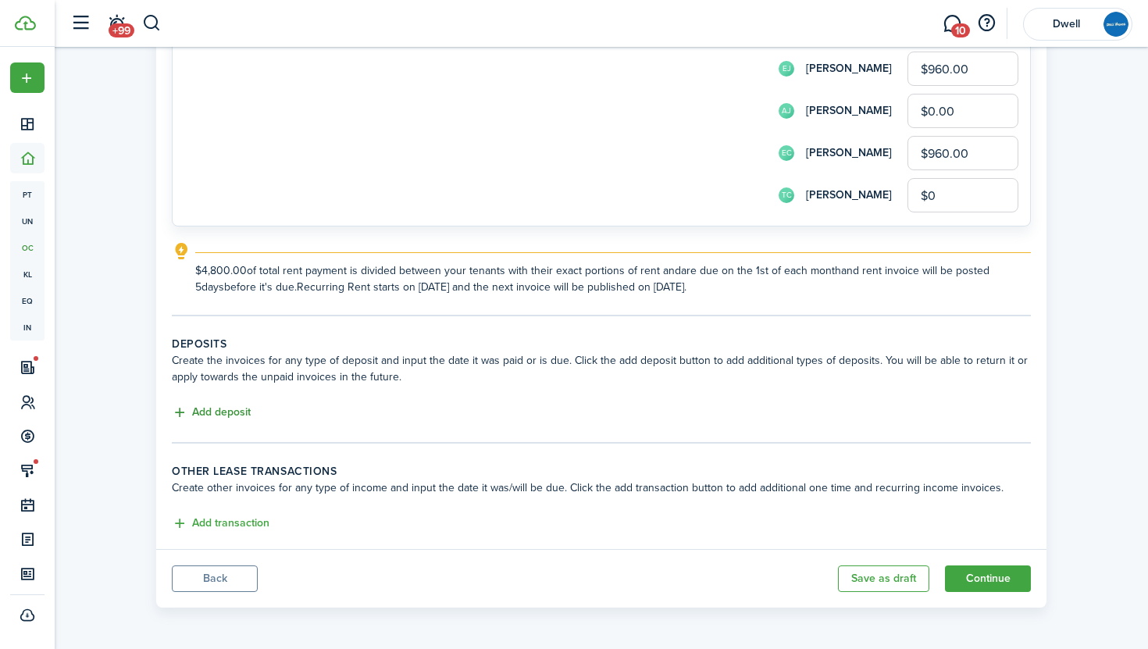
type input "$0.00"
click at [232, 414] on button "Add deposit" at bounding box center [211, 413] width 79 height 18
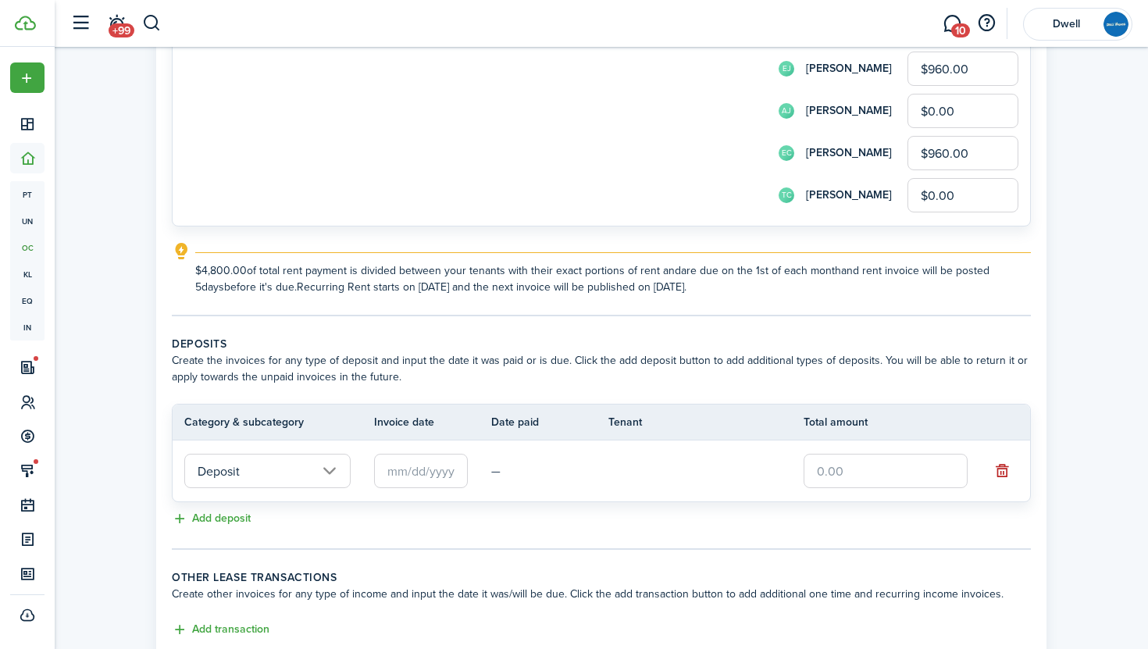
click at [387, 471] on input "text" at bounding box center [421, 471] width 94 height 34
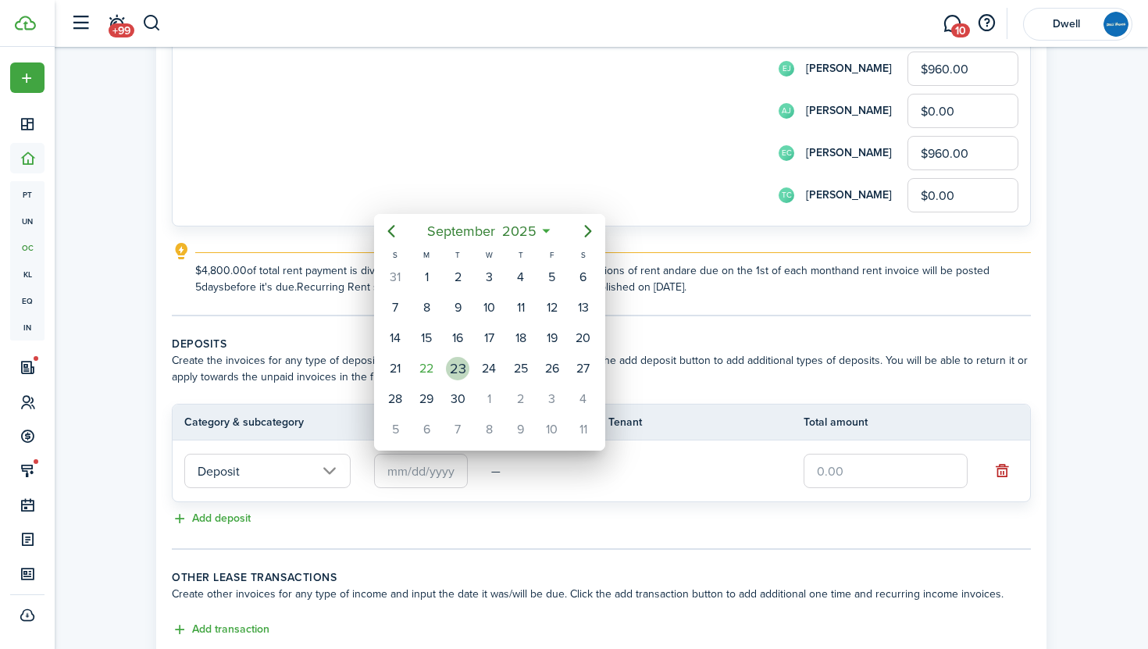
click at [463, 371] on div "23" at bounding box center [457, 368] width 23 height 23
type input "[DATE]"
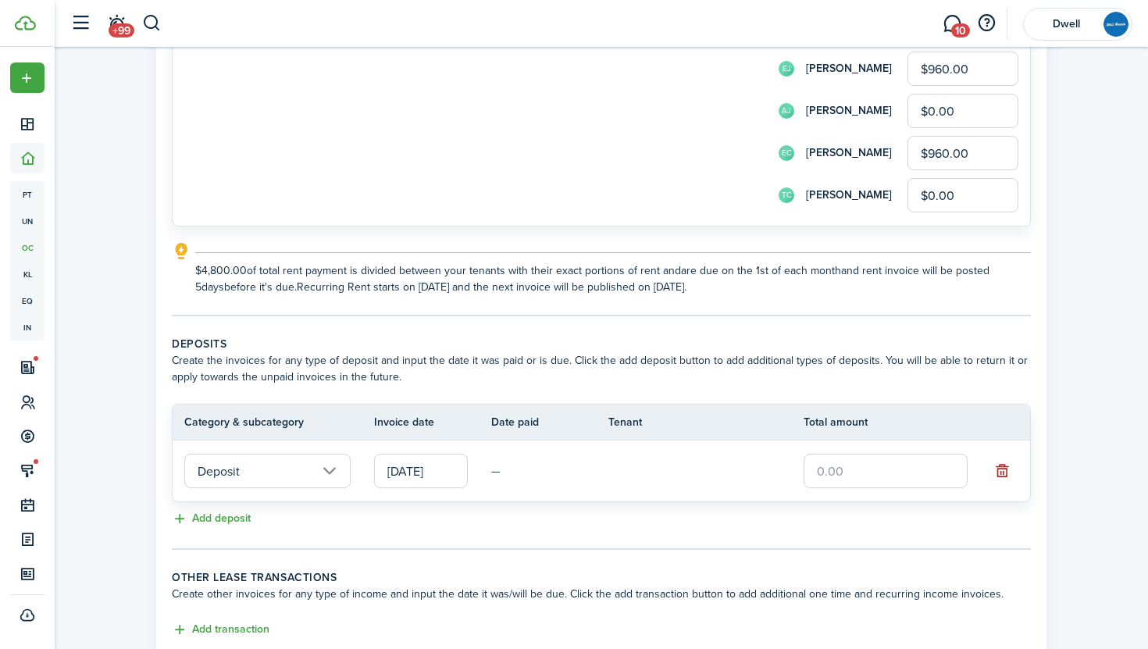
click at [852, 468] on input "text" at bounding box center [886, 471] width 164 height 34
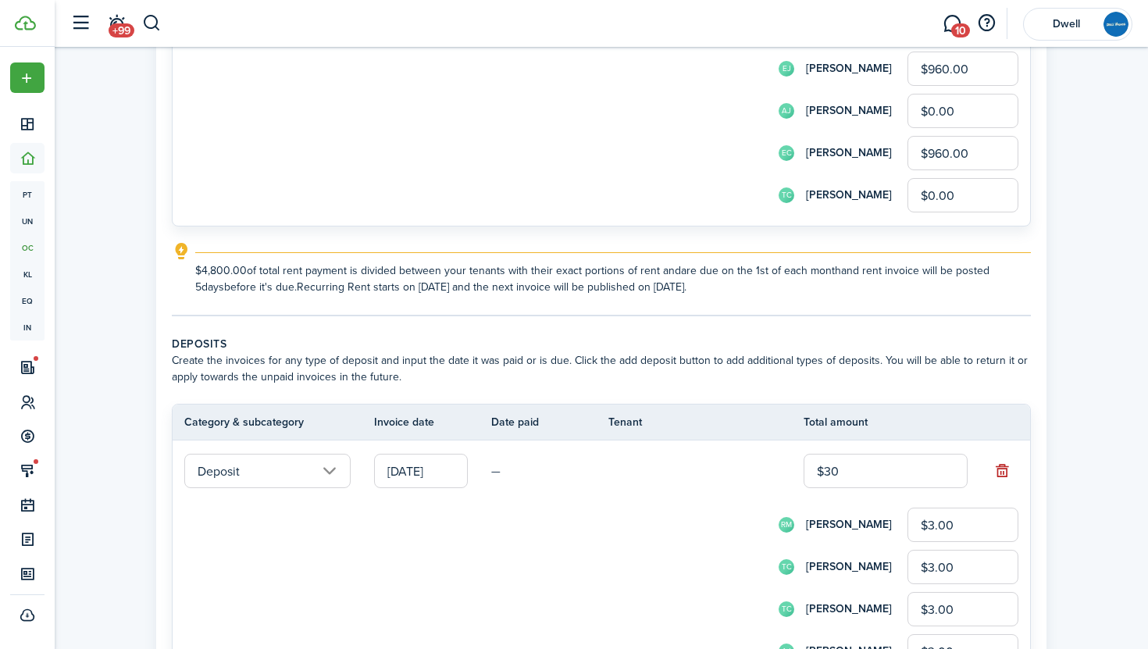
type input "$300"
type input "$30.00"
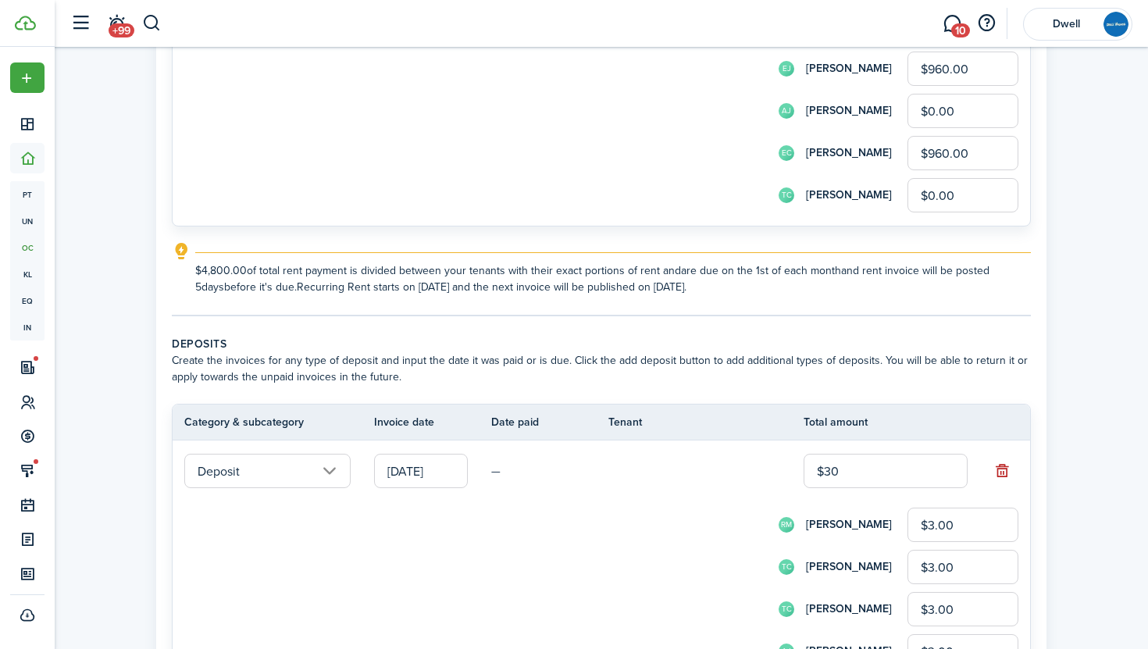
type input "$30.00"
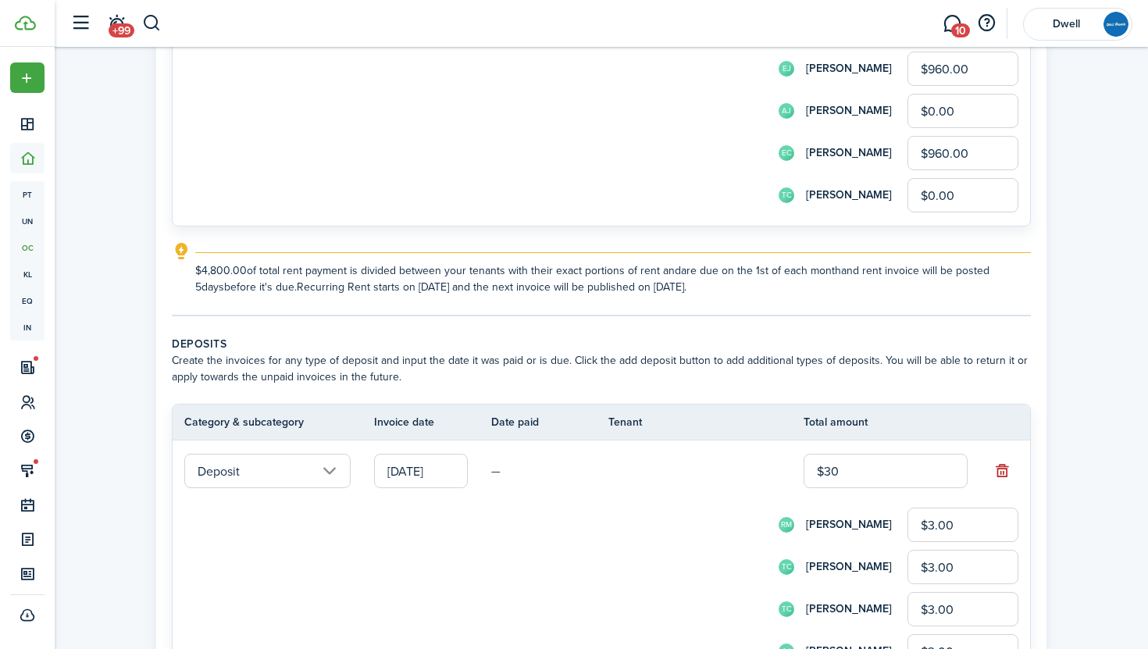
type input "$30.00"
type input "$3,000"
type input "$300.00"
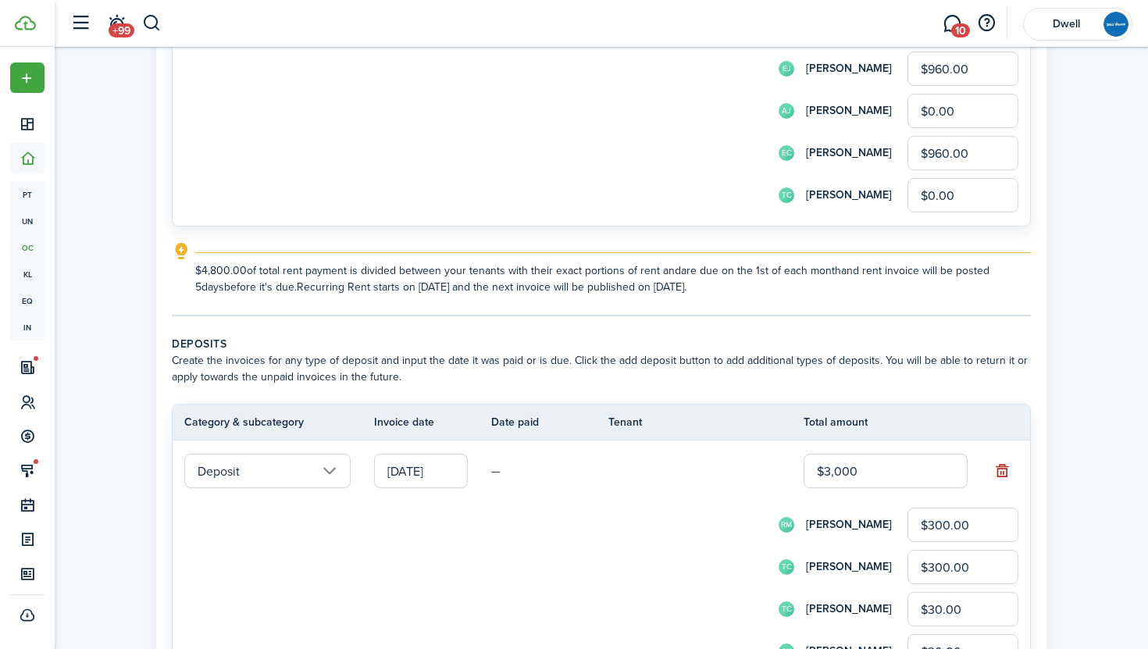
type input "$300.00"
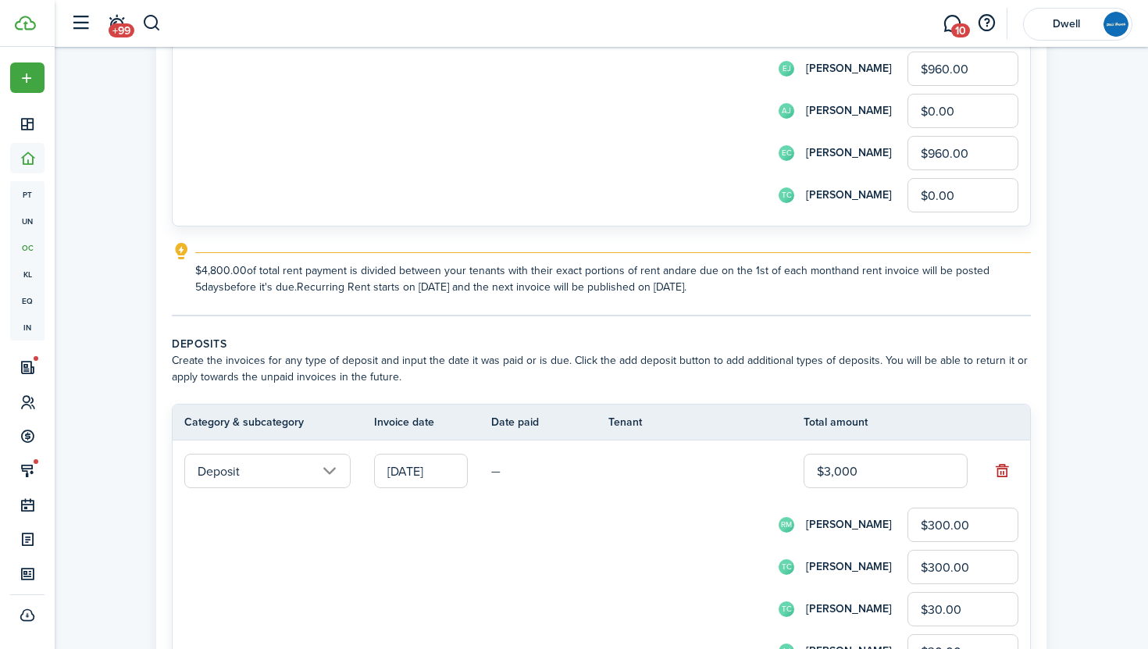
type input "$300.00"
type input "$3,000.00"
click at [952, 565] on input "$300.00" at bounding box center [963, 567] width 111 height 34
click at [937, 523] on input "$300.00" at bounding box center [963, 525] width 111 height 34
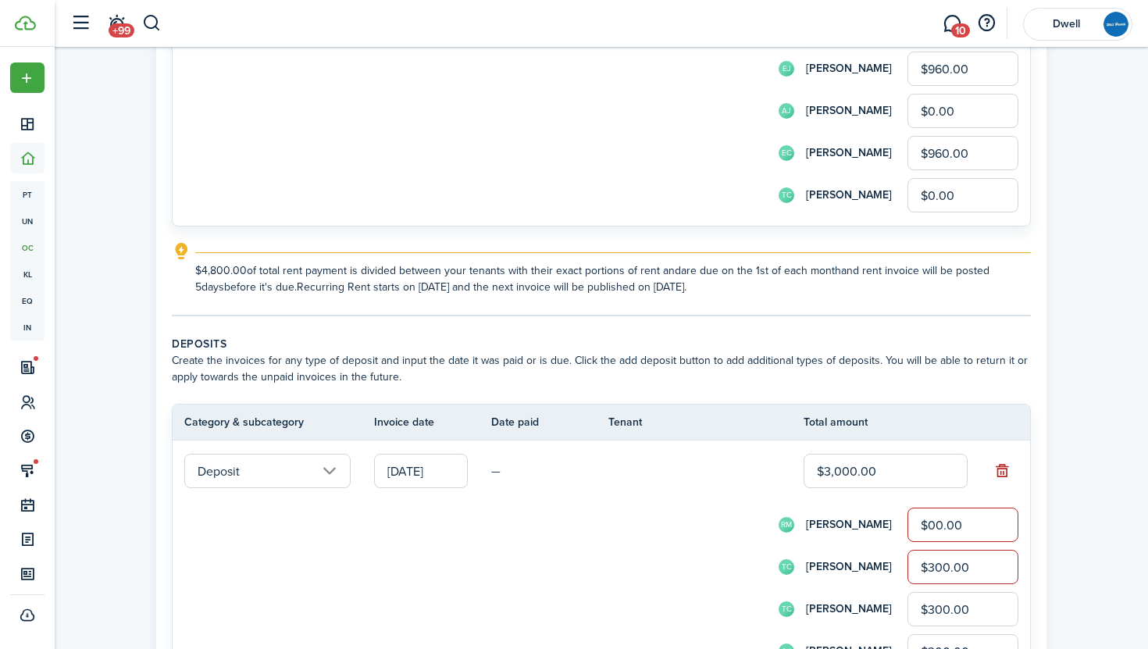
type input "$0.00"
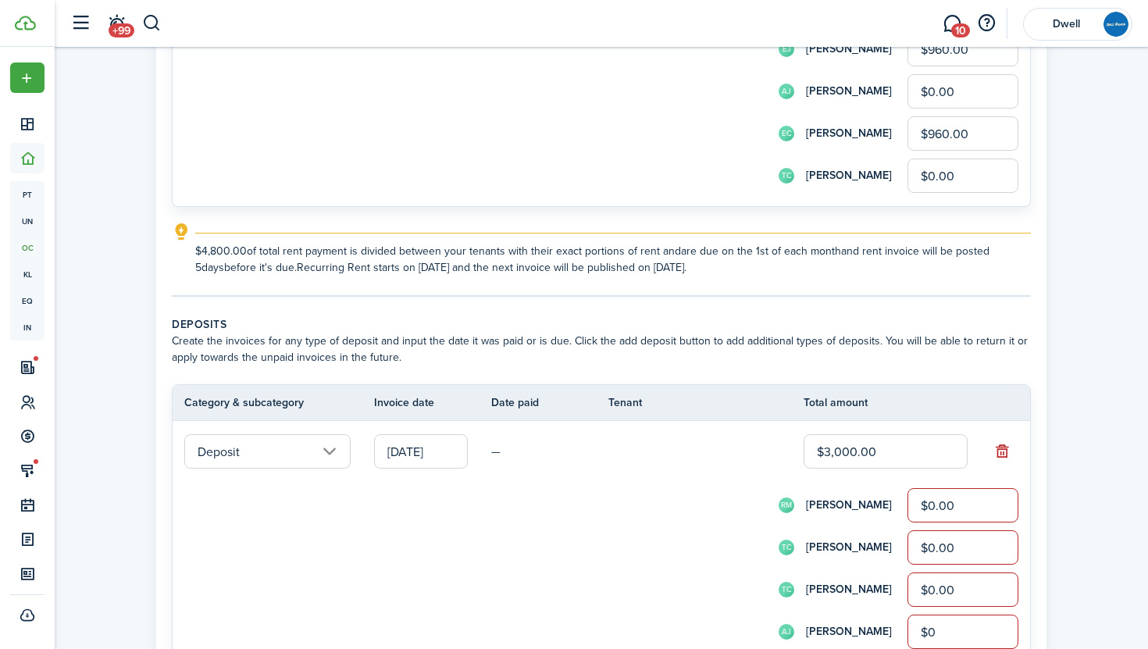
type input "$0.00"
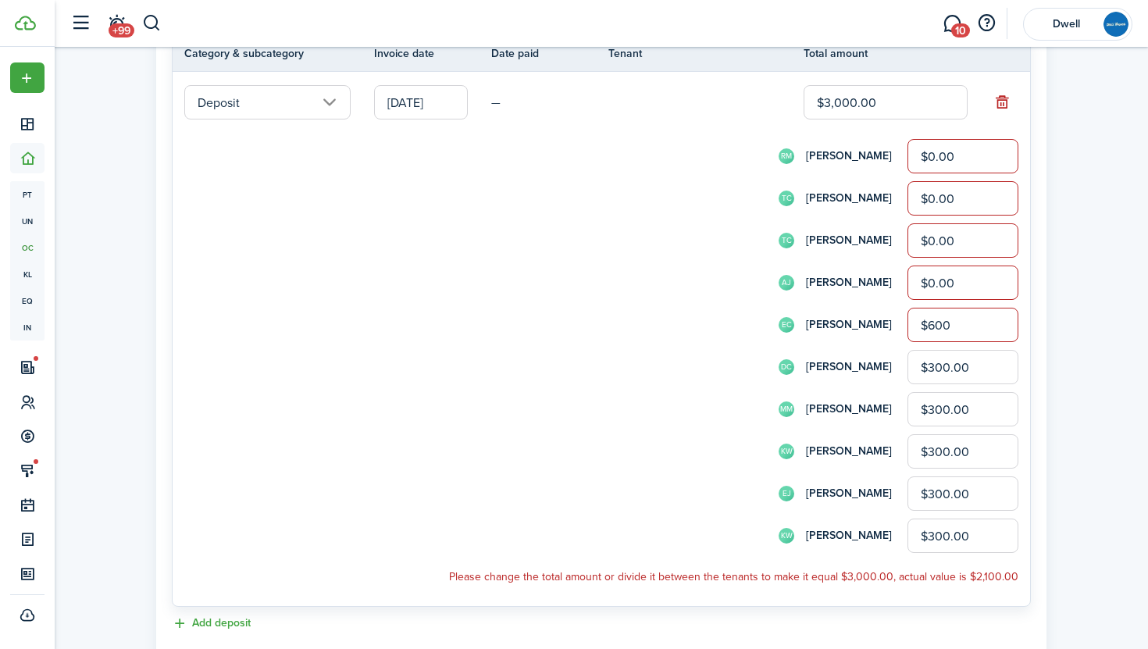
type input "$600.00"
type input "$0.00"
type input "$600.00"
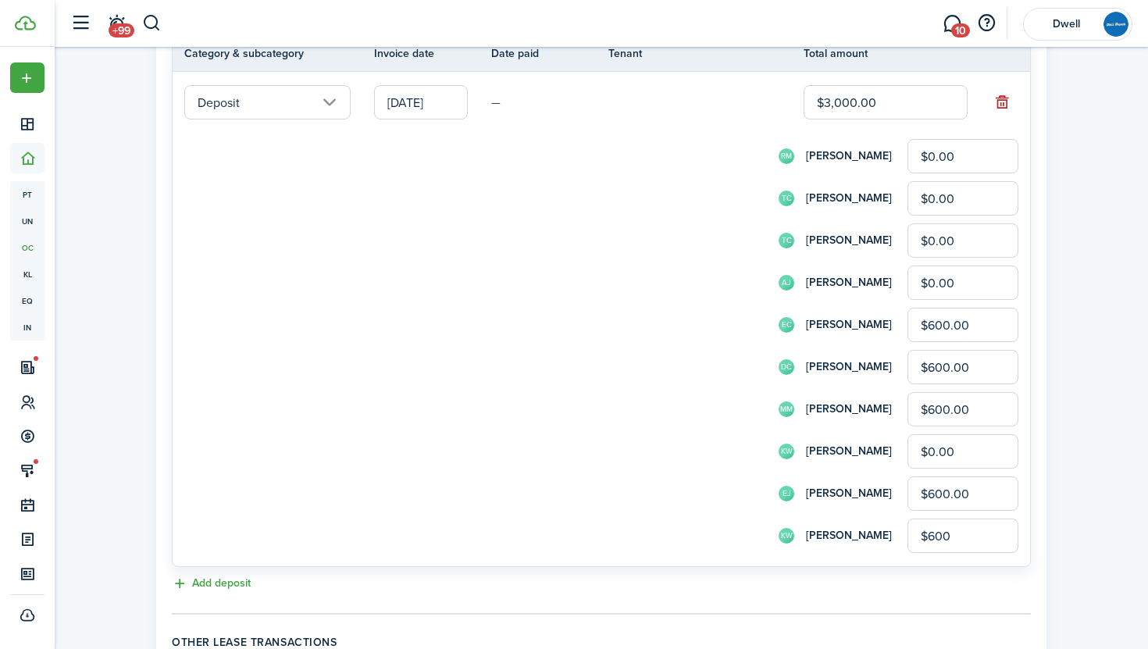
type input "$600.00"
click at [866, 592] on div "Add deposit" at bounding box center [601, 584] width 859 height 19
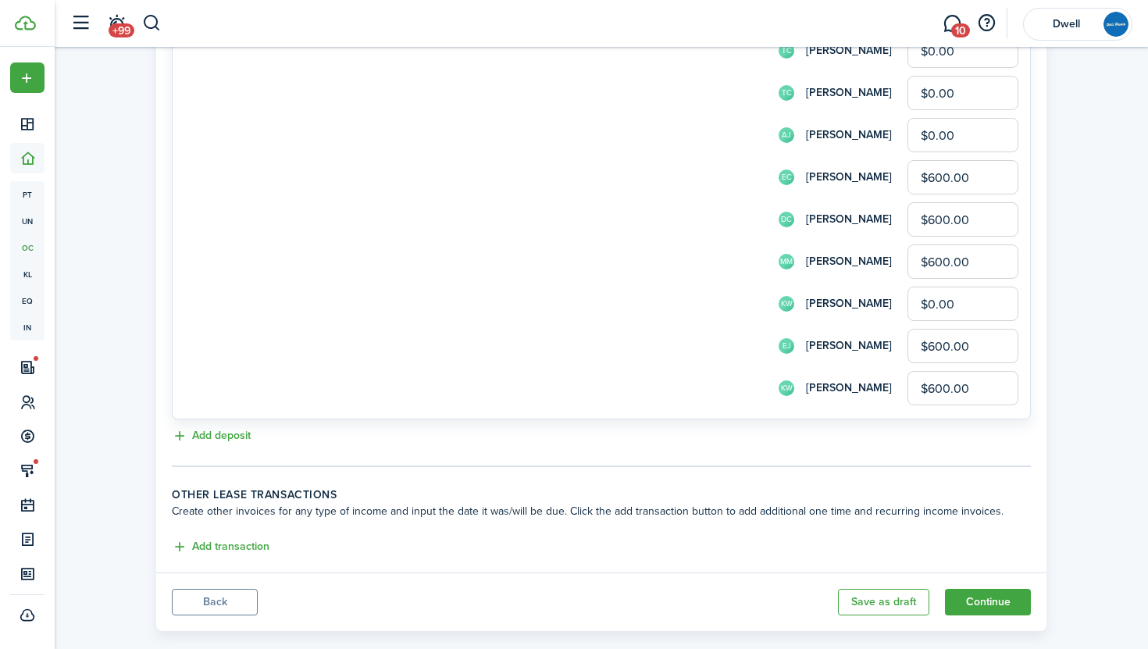
scroll to position [1038, 0]
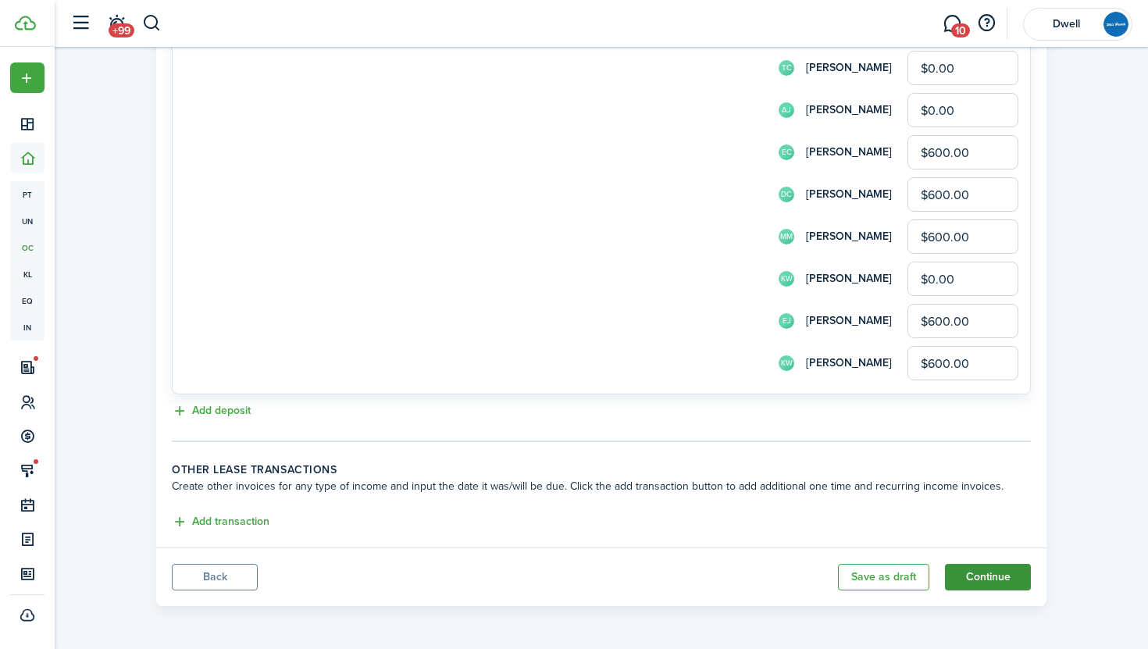
click at [1001, 578] on button "Continue" at bounding box center [988, 577] width 86 height 27
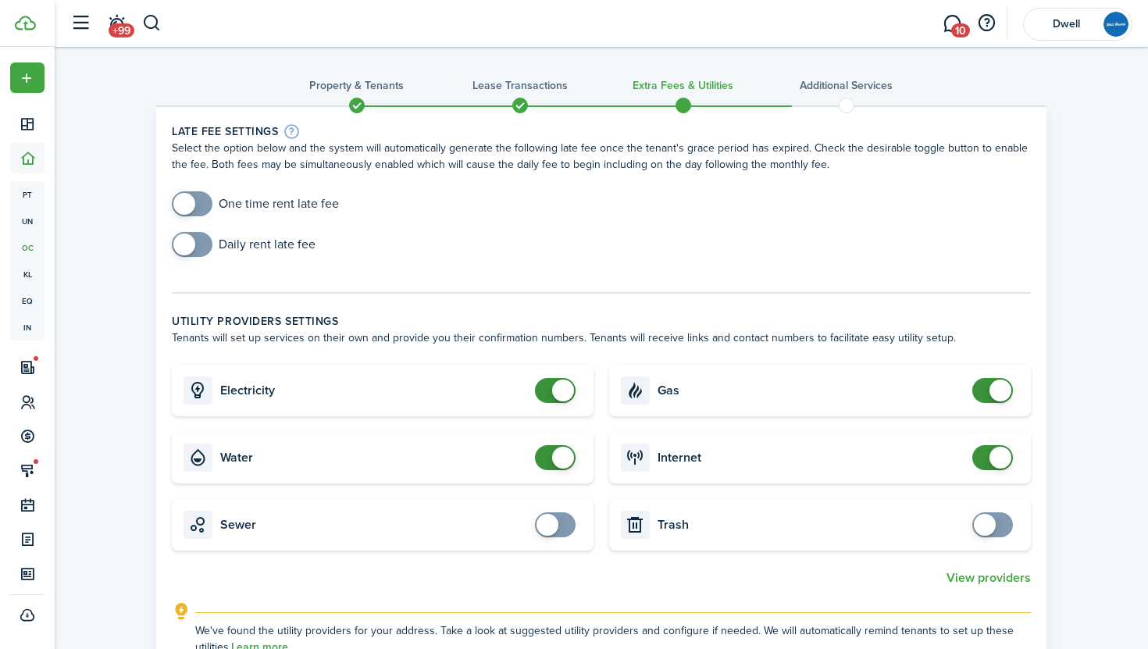
checkbox input "true"
click at [198, 203] on span at bounding box center [192, 203] width 16 height 25
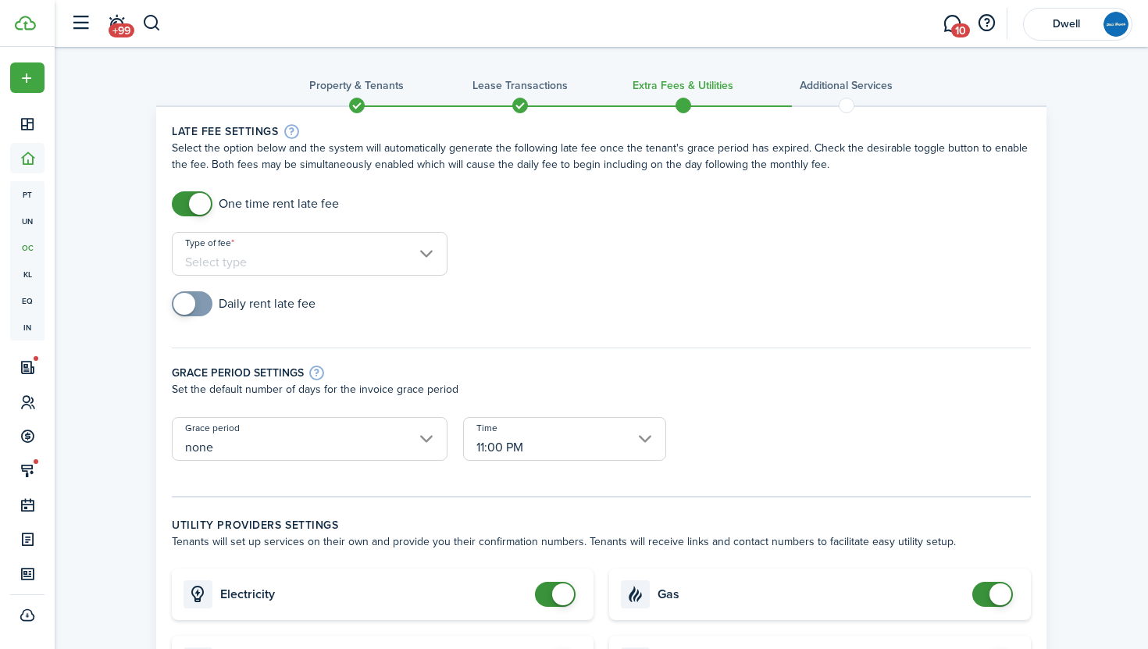
click at [299, 232] on input "Type of fee" at bounding box center [310, 254] width 276 height 44
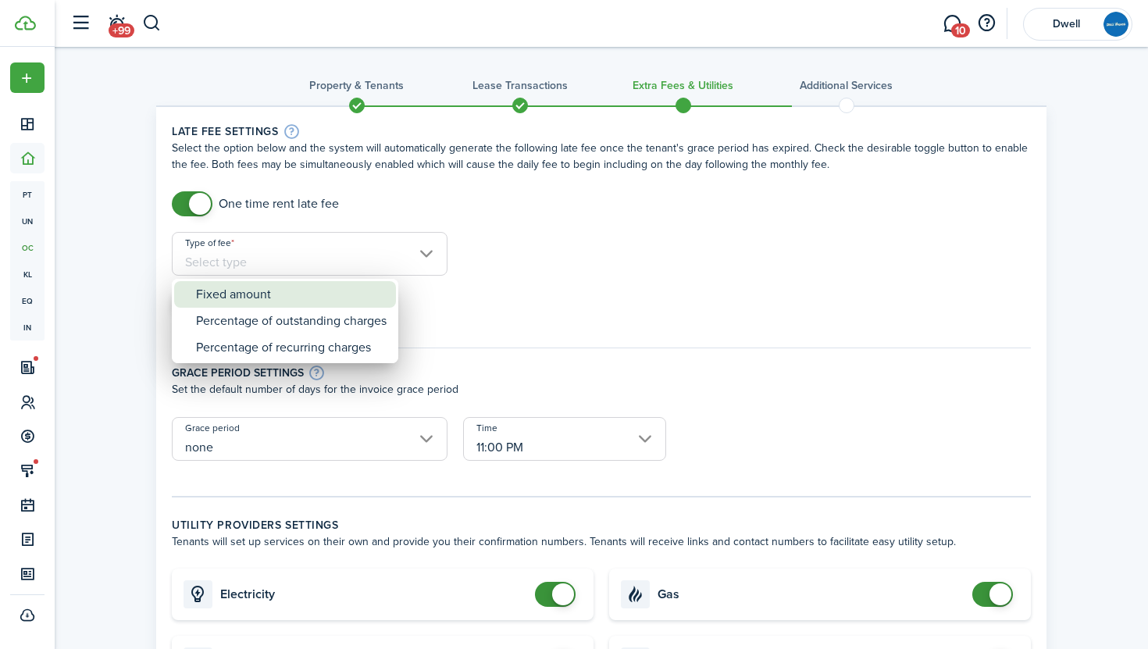
click at [327, 296] on div "Fixed amount" at bounding box center [291, 294] width 191 height 27
type input "Fixed amount"
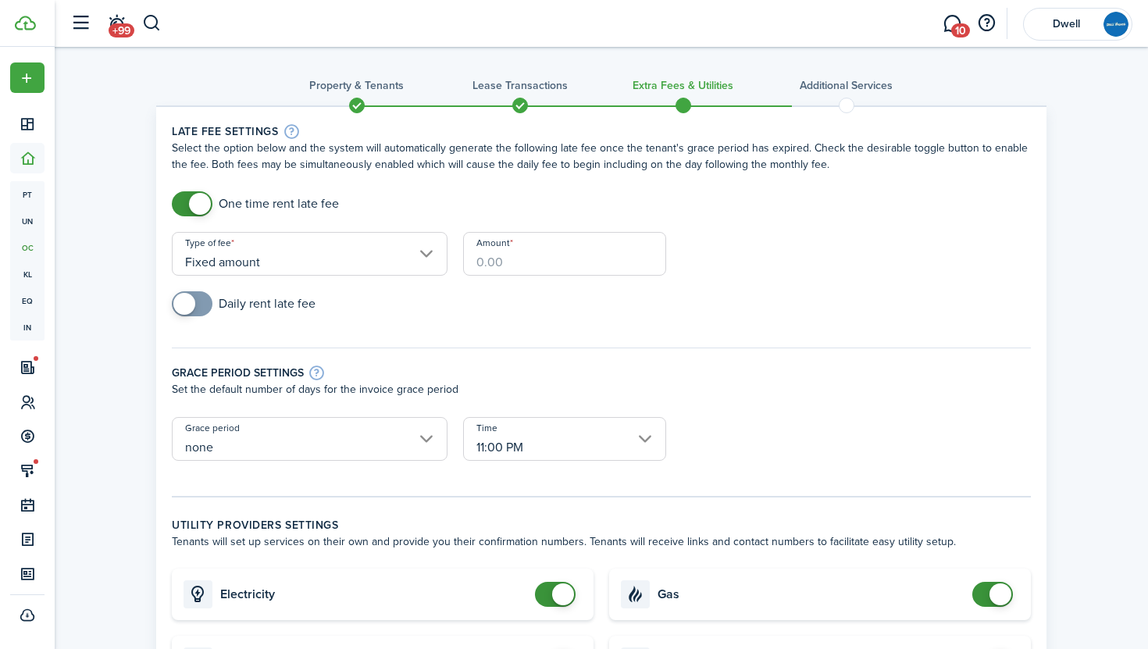
click at [499, 266] on input "Amount" at bounding box center [564, 254] width 203 height 44
type input "$100.00"
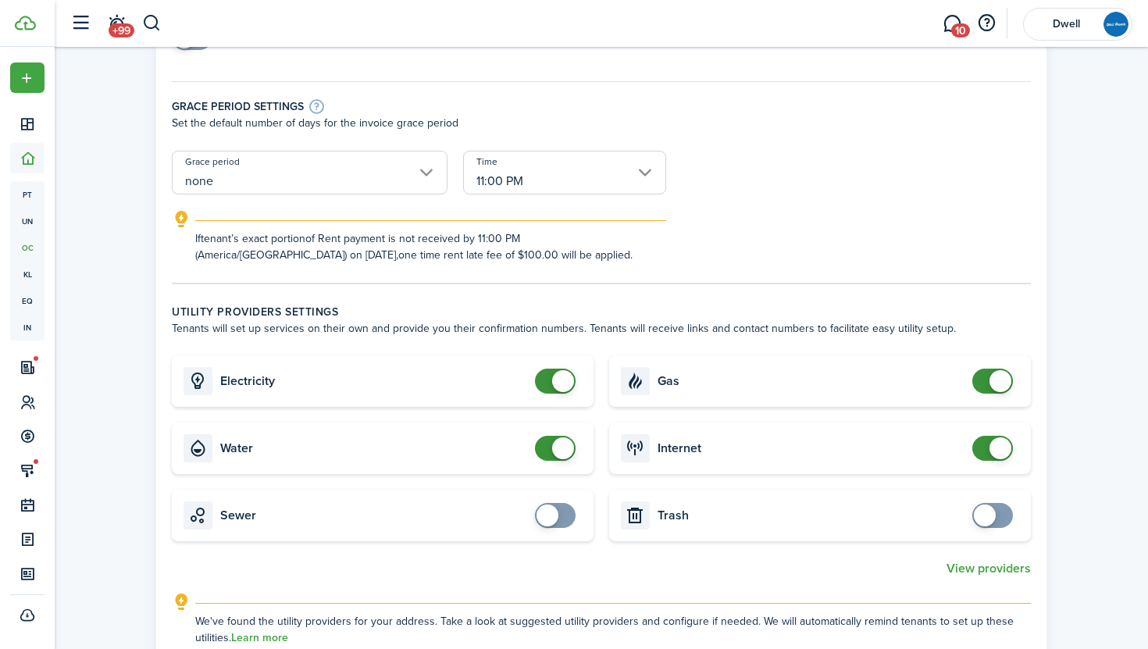
scroll to position [305, 0]
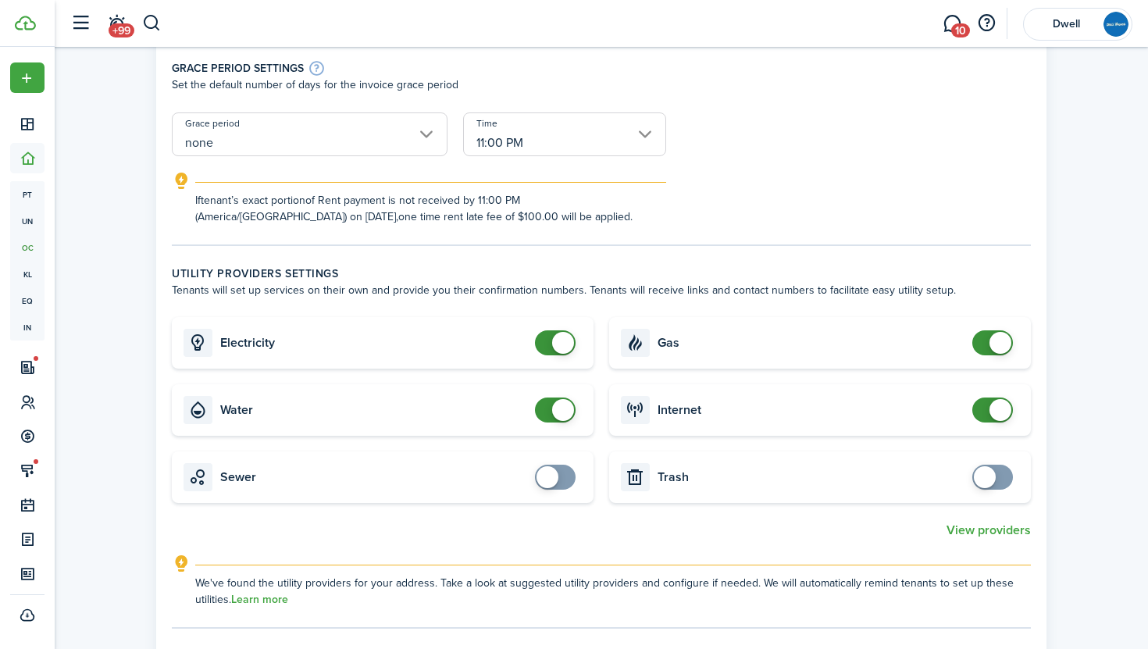
checkbox input "false"
click at [552, 341] on span at bounding box center [556, 342] width 16 height 25
checkbox input "false"
click at [548, 408] on span at bounding box center [556, 410] width 16 height 25
checkbox input "false"
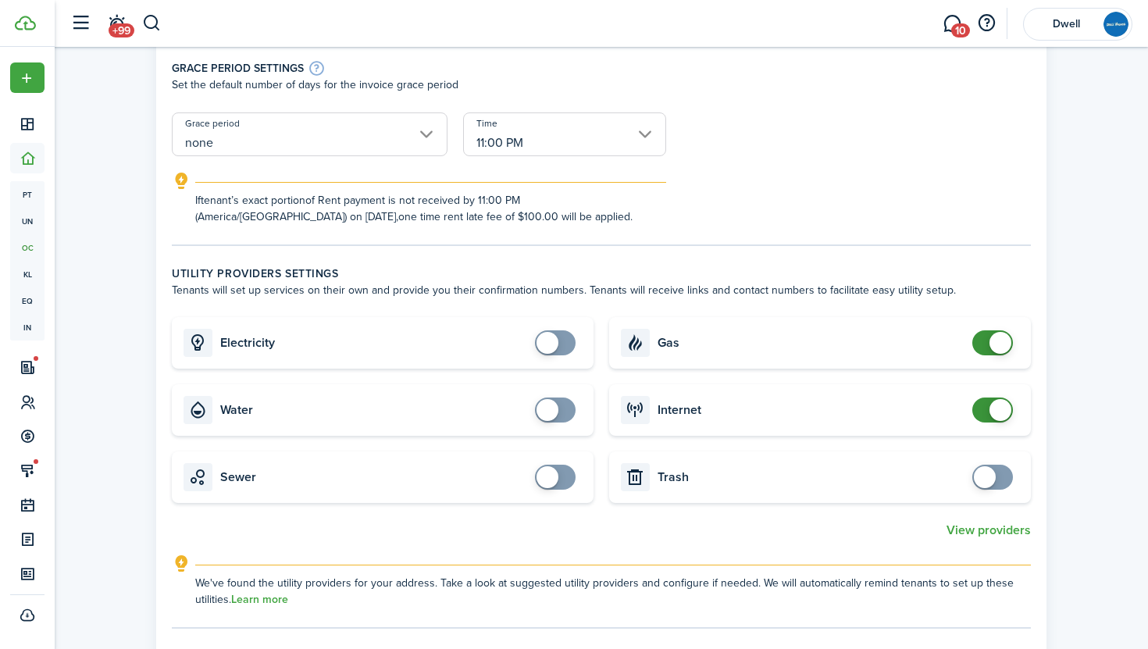
click at [985, 341] on span at bounding box center [993, 342] width 16 height 25
checkbox input "false"
click at [985, 411] on span at bounding box center [993, 410] width 16 height 25
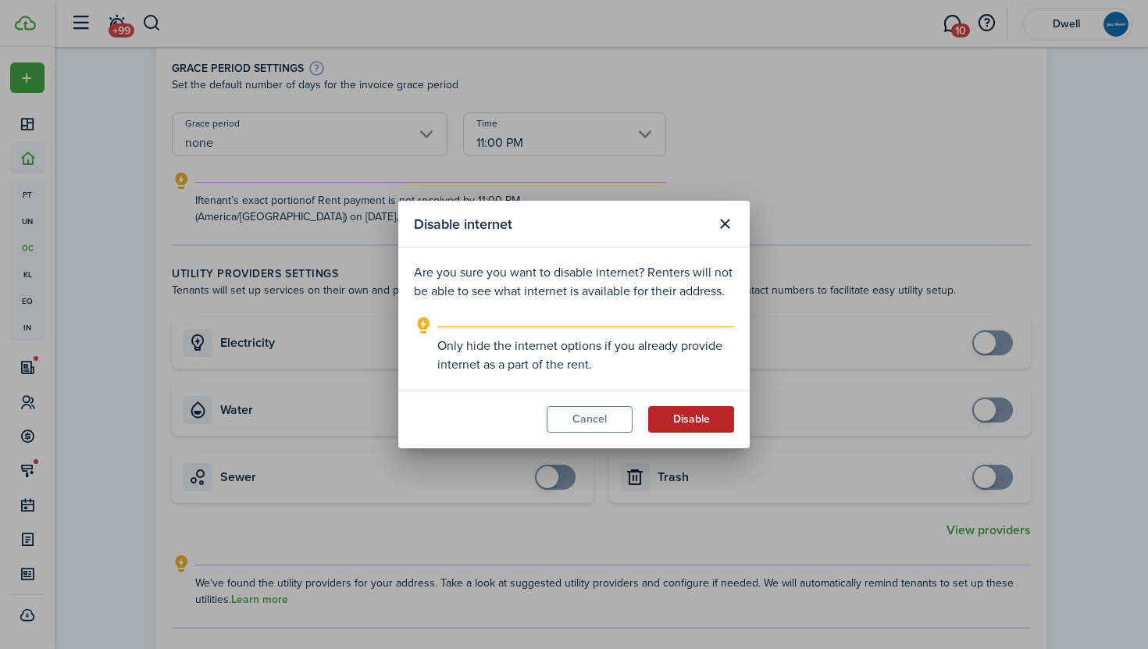
click at [683, 416] on button "Disable" at bounding box center [691, 419] width 86 height 27
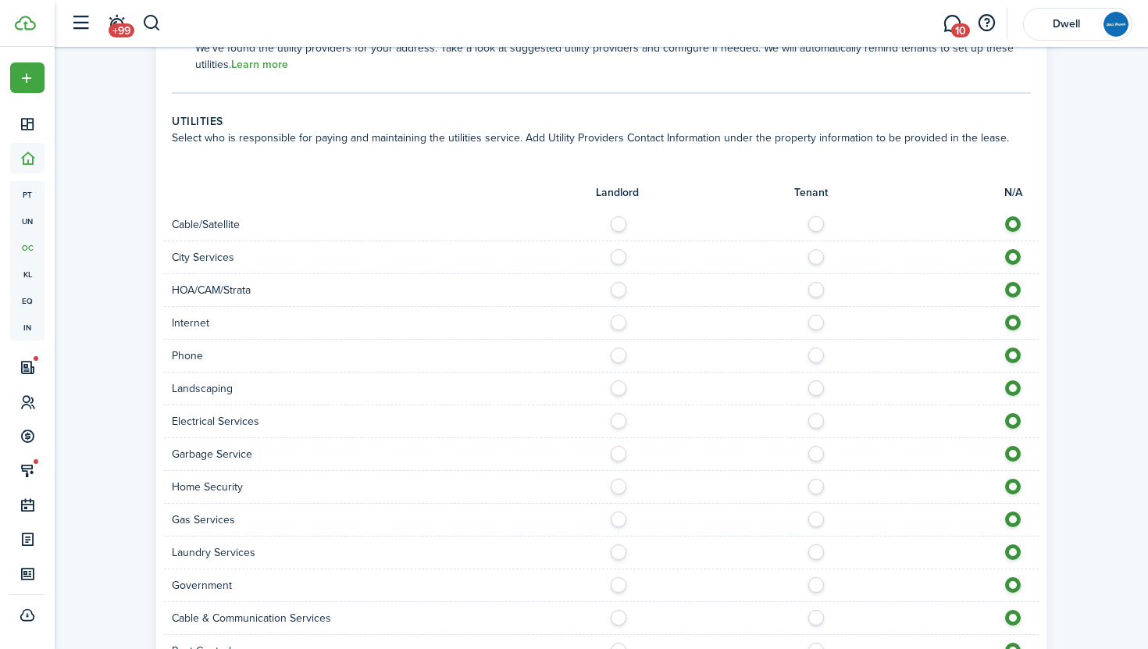
scroll to position [862, 0]
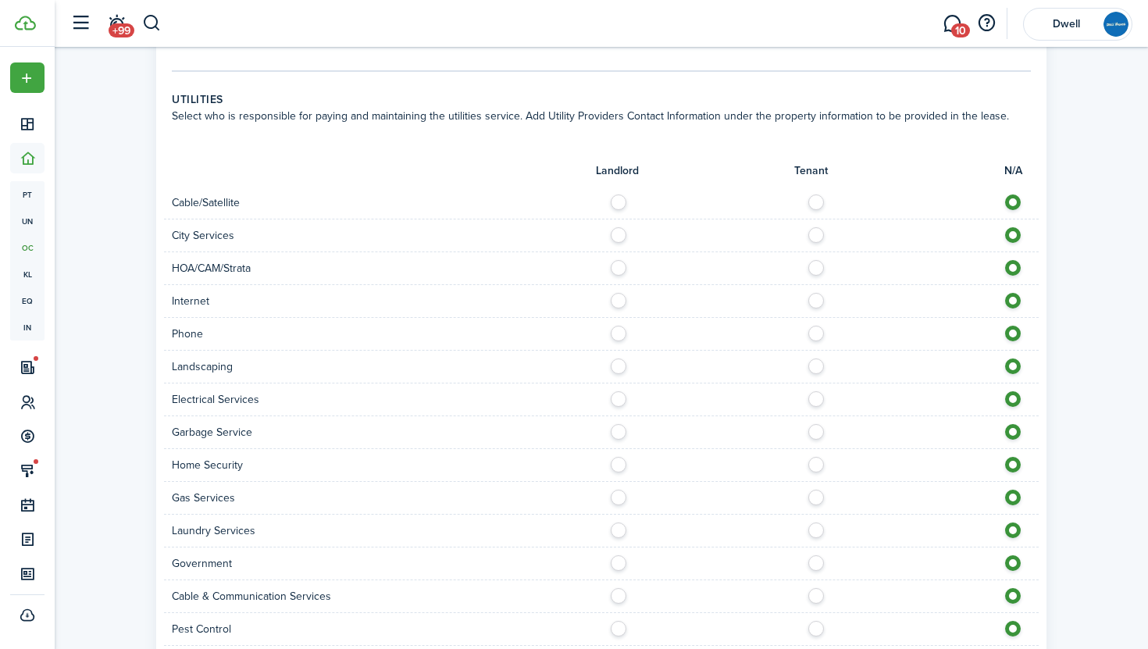
click at [819, 199] on label at bounding box center [820, 199] width 27 height 8
radio input "true"
click at [816, 232] on label at bounding box center [820, 231] width 27 height 8
radio input "true"
click at [816, 301] on label at bounding box center [820, 297] width 27 height 8
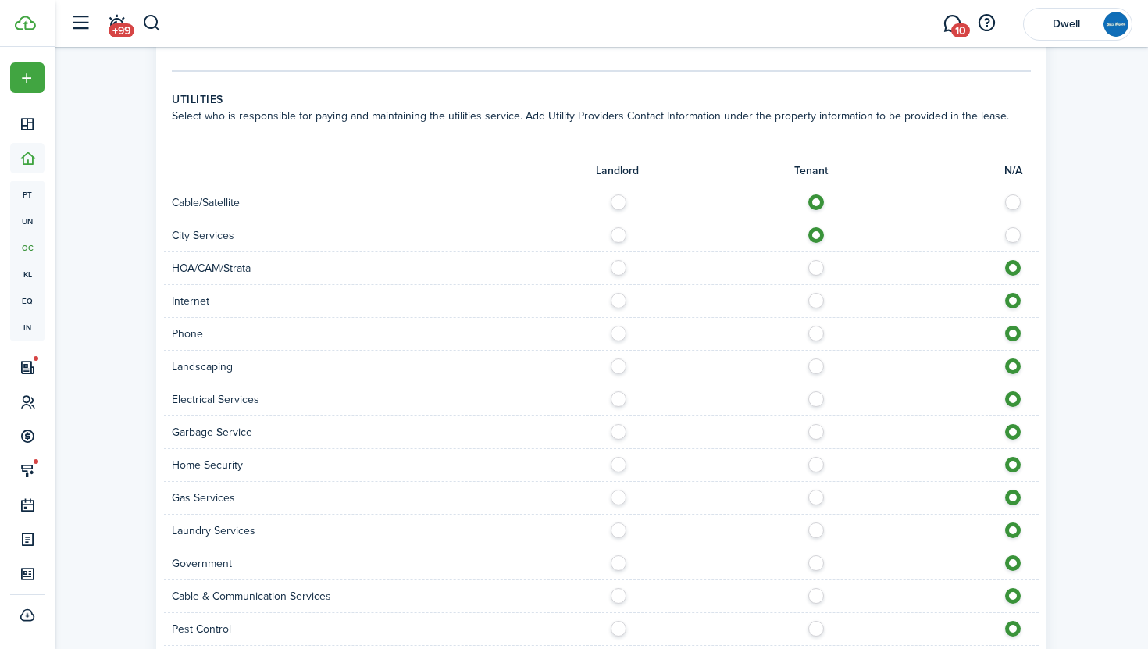
radio input "true"
click at [813, 332] on label at bounding box center [820, 330] width 27 height 8
radio input "true"
click at [619, 363] on label at bounding box center [622, 363] width 27 height 8
radio input "true"
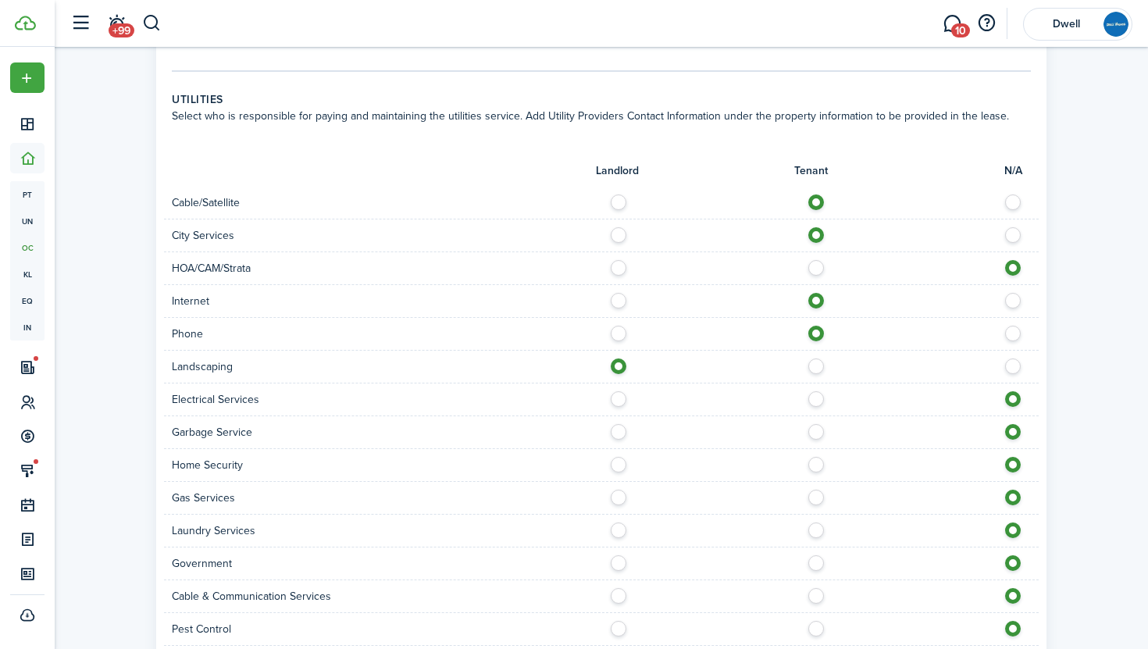
click at [821, 399] on label at bounding box center [820, 395] width 27 height 8
radio input "true"
click at [820, 432] on label at bounding box center [820, 428] width 27 height 8
radio input "true"
click at [817, 465] on label at bounding box center [820, 461] width 27 height 8
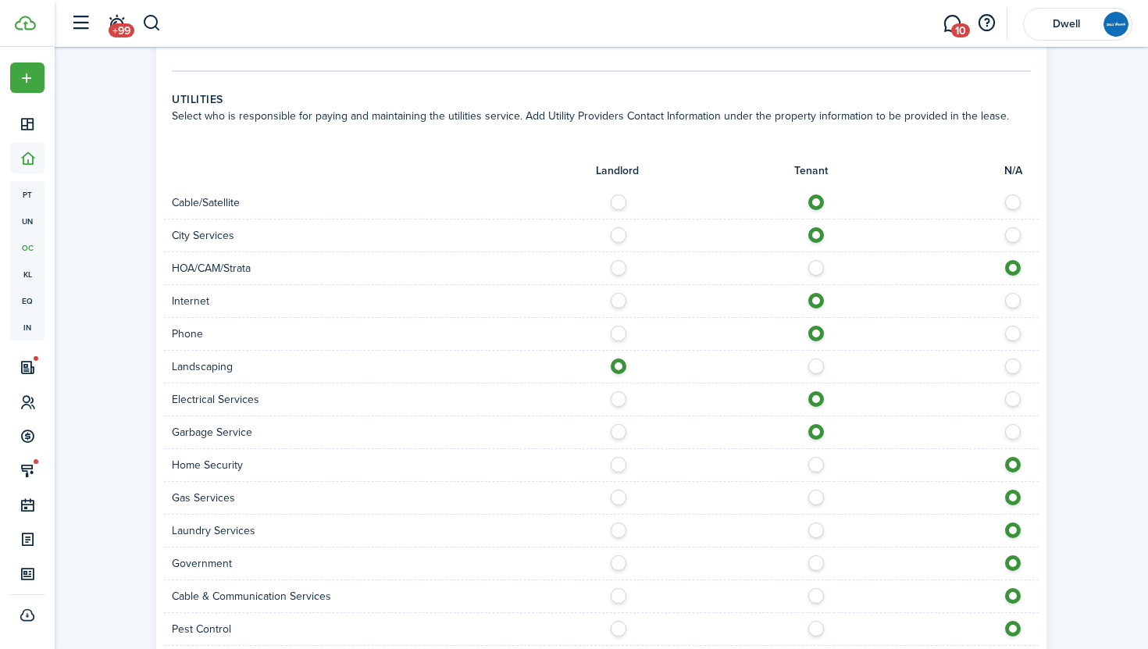
radio input "true"
click at [817, 509] on div "Gas Services" at bounding box center [601, 498] width 875 height 33
click at [817, 498] on label at bounding box center [820, 494] width 27 height 8
radio input "true"
click at [815, 530] on label at bounding box center [820, 527] width 27 height 8
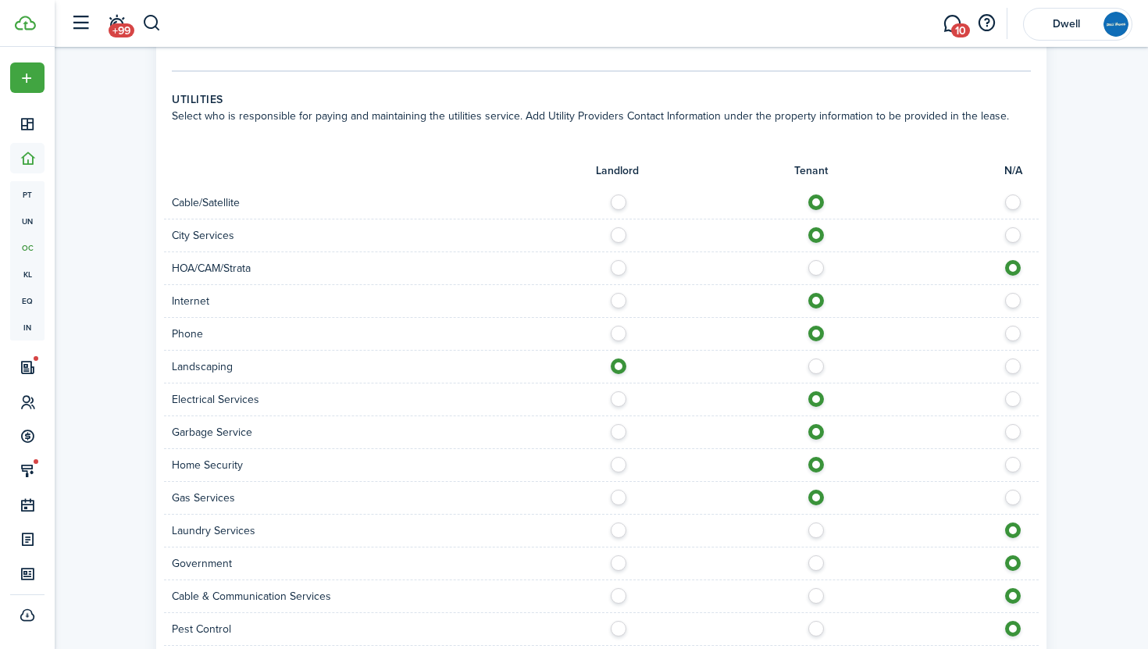
radio input "true"
click at [807, 595] on label at bounding box center [820, 592] width 27 height 8
radio input "true"
click at [615, 629] on label at bounding box center [622, 625] width 27 height 8
radio input "true"
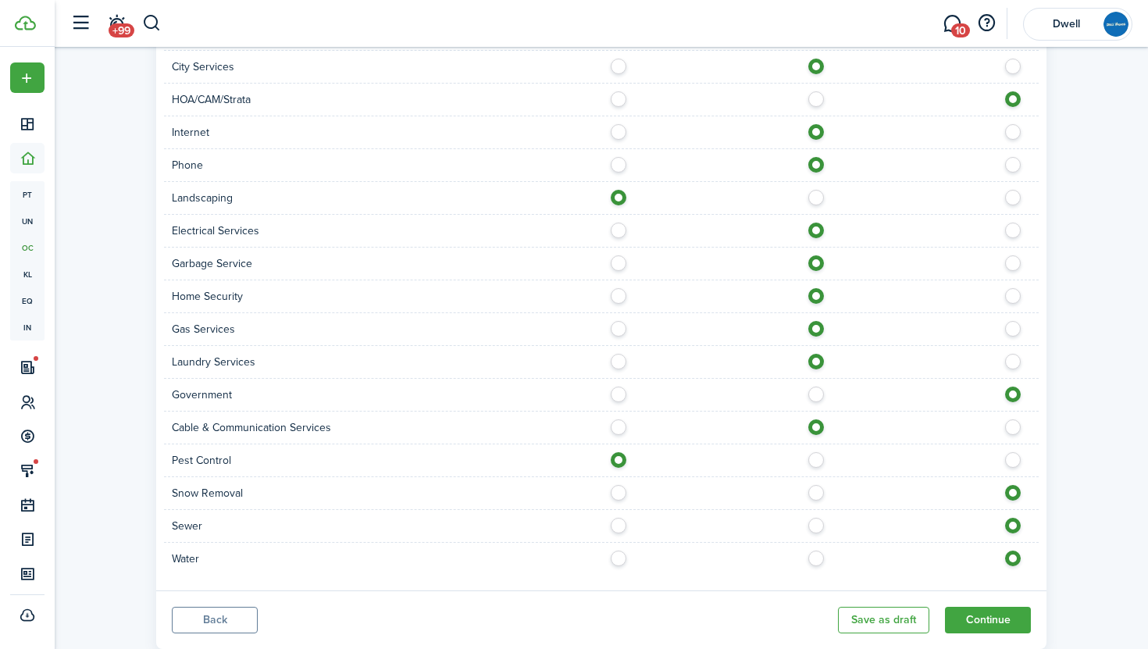
scroll to position [1073, 0]
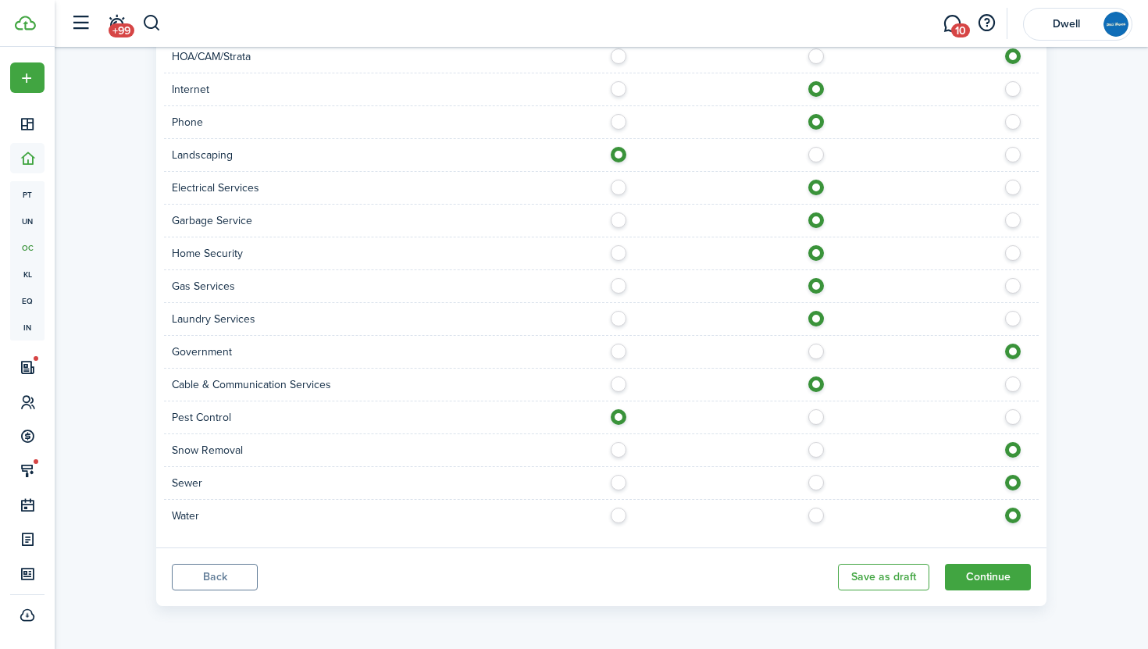
click at [618, 448] on label at bounding box center [622, 446] width 27 height 8
radio input "true"
click at [814, 480] on label at bounding box center [820, 479] width 27 height 8
radio input "true"
click at [818, 513] on label at bounding box center [820, 512] width 27 height 8
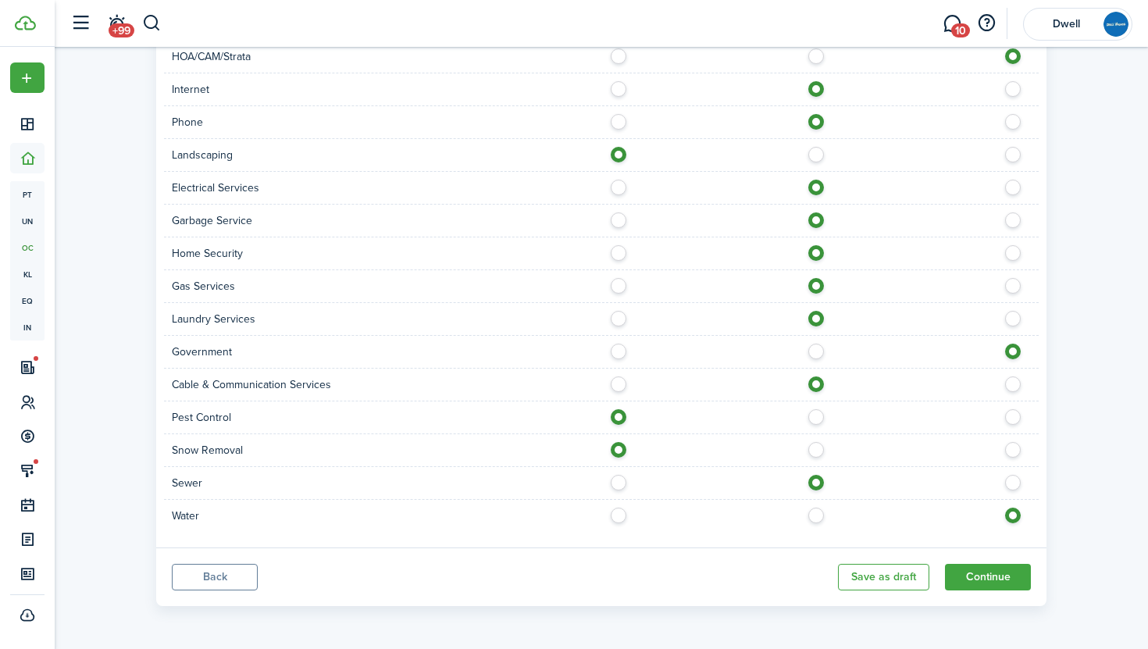
radio input "true"
click at [982, 576] on button "Continue" at bounding box center [988, 577] width 86 height 27
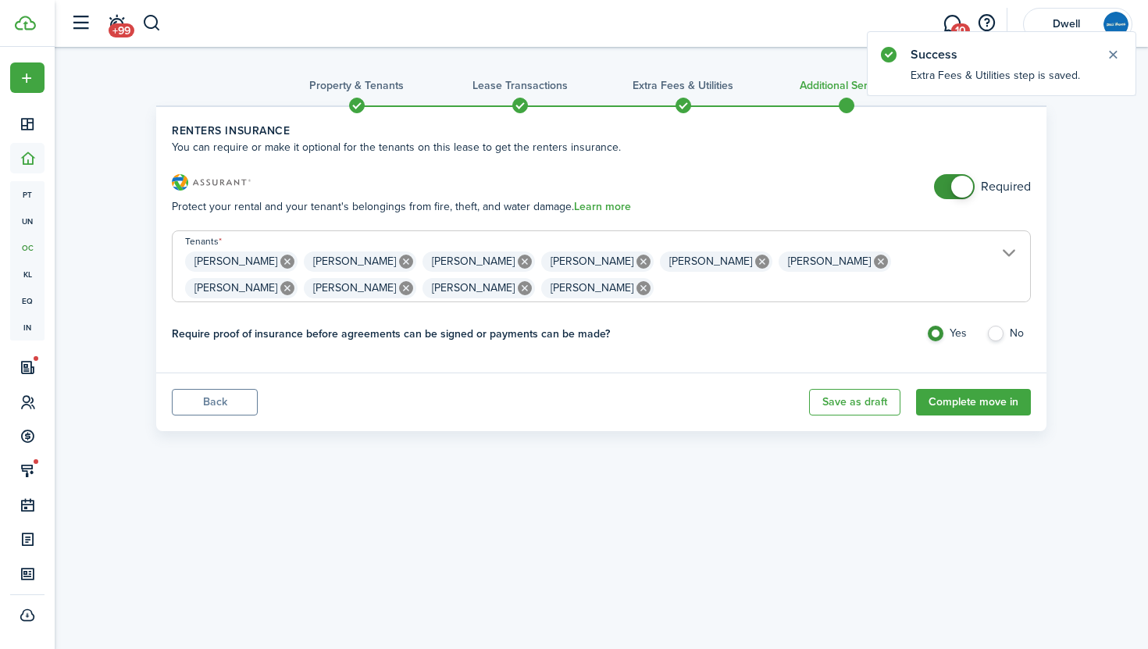
checkbox input "false"
click at [947, 184] on span at bounding box center [955, 186] width 16 height 25
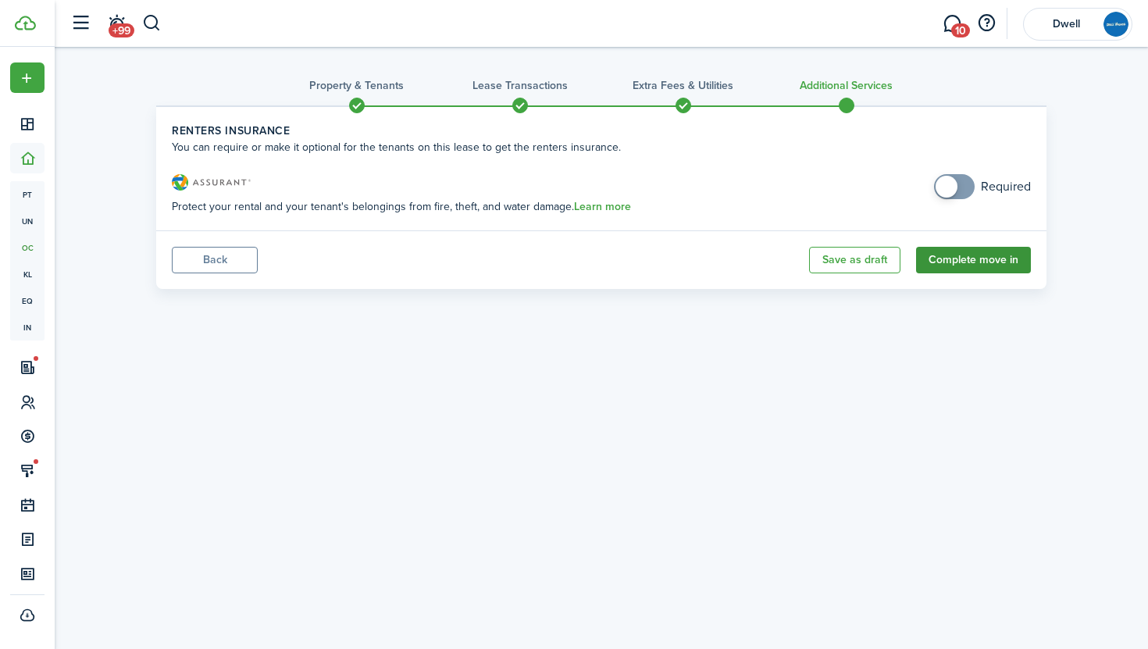
click at [990, 260] on button "Complete move in" at bounding box center [973, 260] width 115 height 27
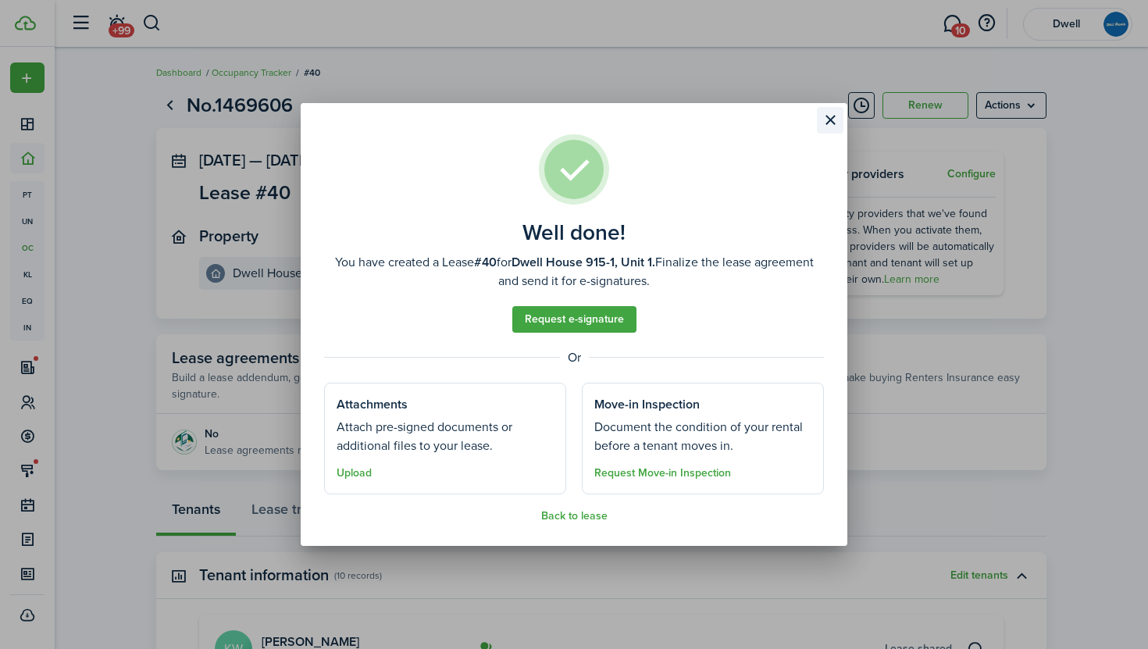
click at [831, 118] on button "Close modal" at bounding box center [830, 120] width 27 height 27
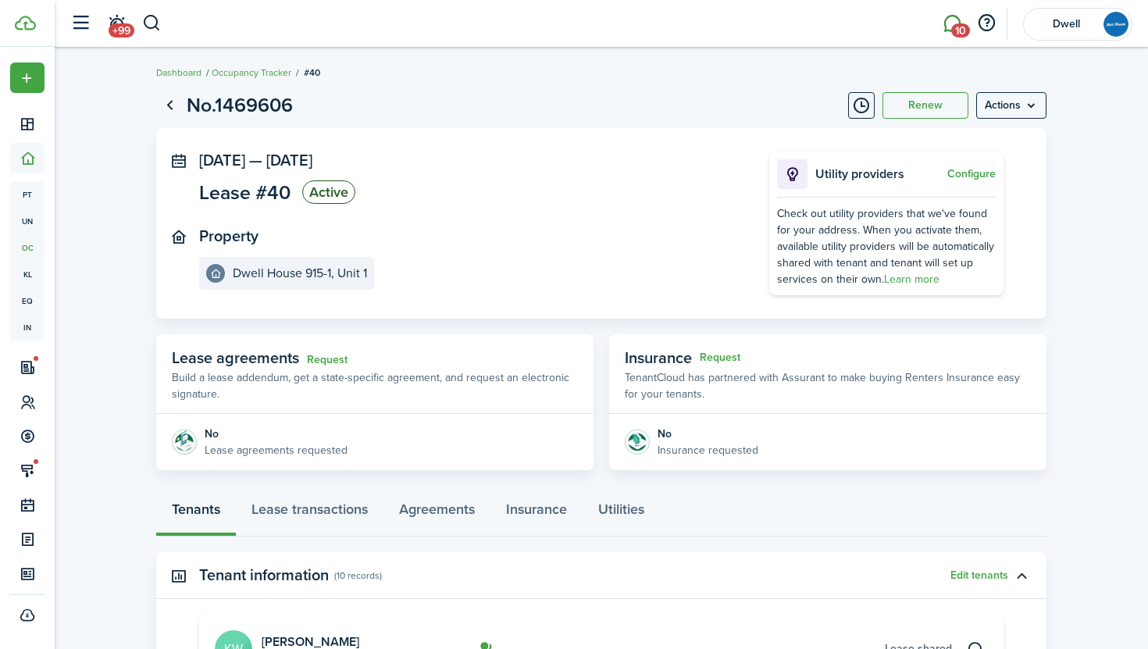
click at [952, 18] on link "10" at bounding box center [953, 24] width 30 height 40
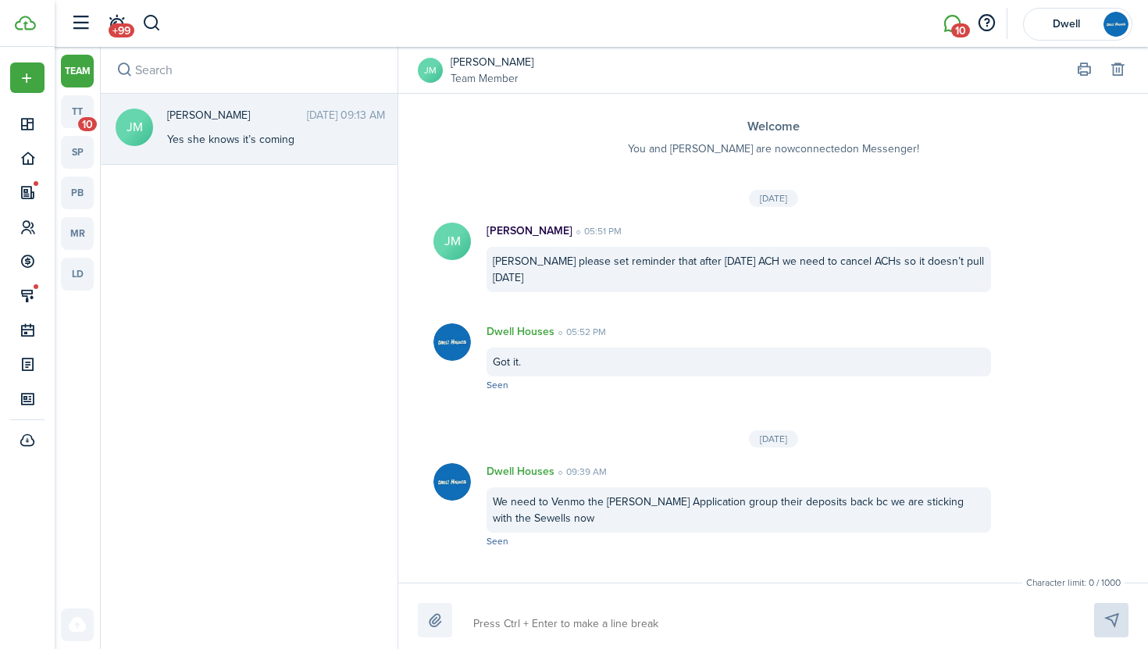
scroll to position [189, 0]
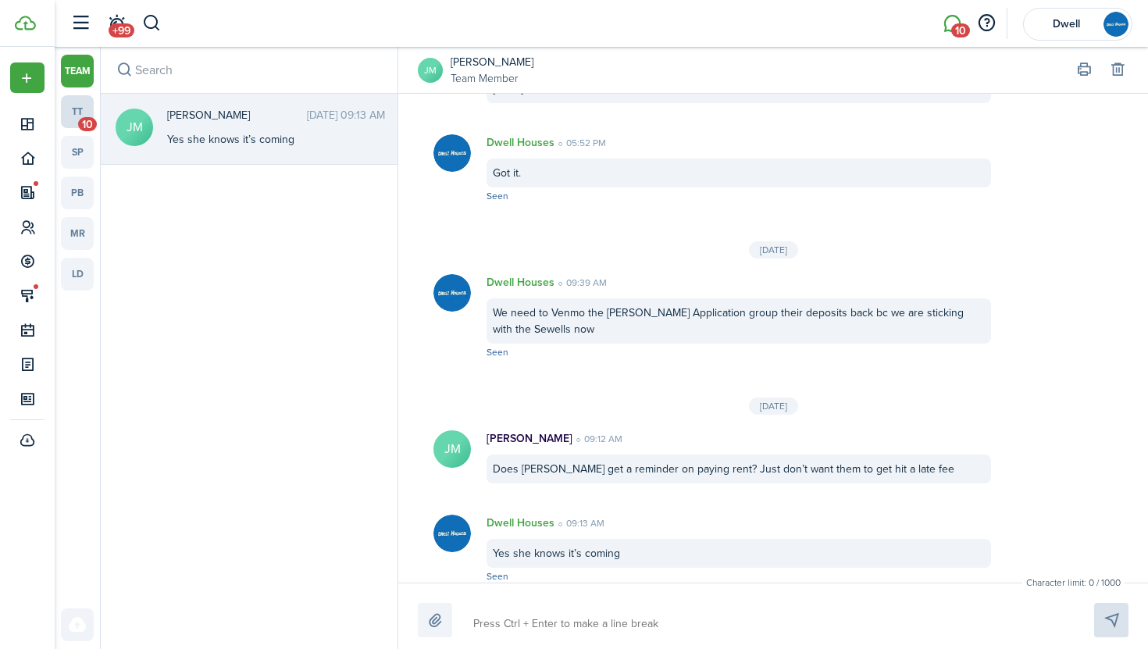
click at [77, 110] on link "tt 10" at bounding box center [77, 111] width 33 height 33
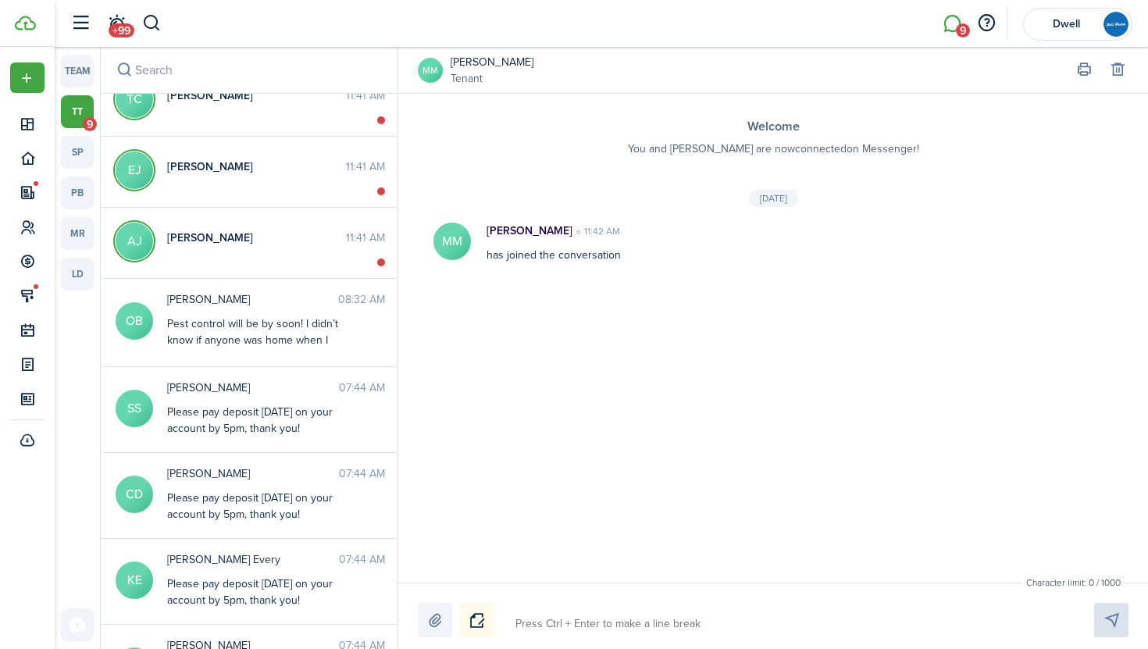
scroll to position [553, 0]
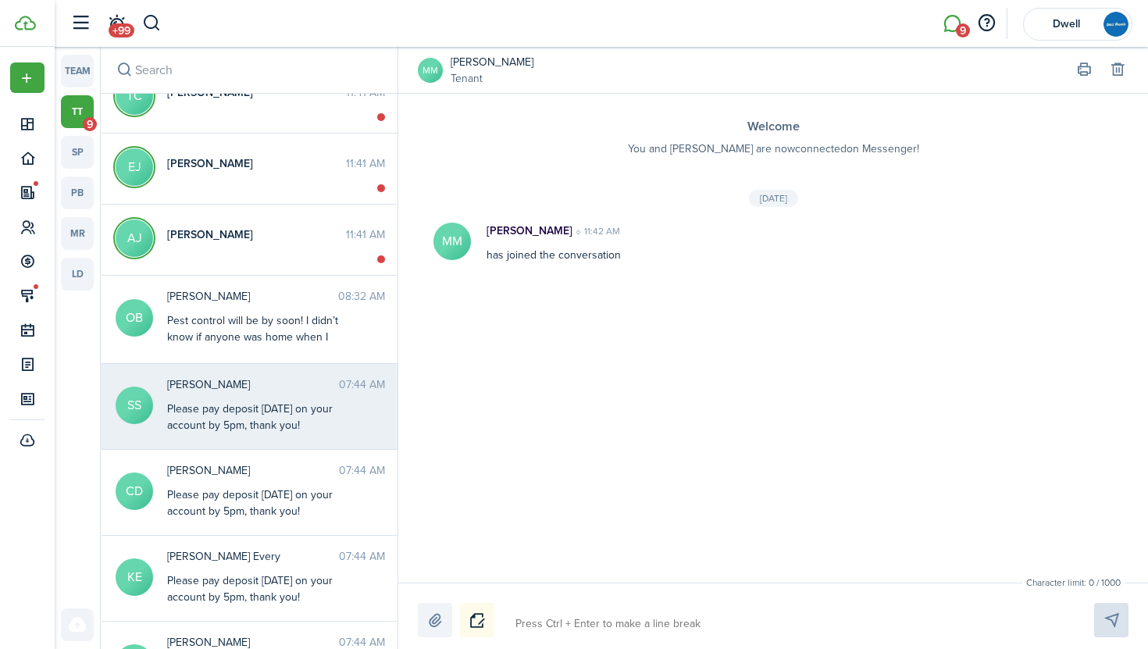
click at [324, 427] on div "Please pay deposit [DATE] on your account by 5pm, thank you!" at bounding box center [264, 417] width 195 height 33
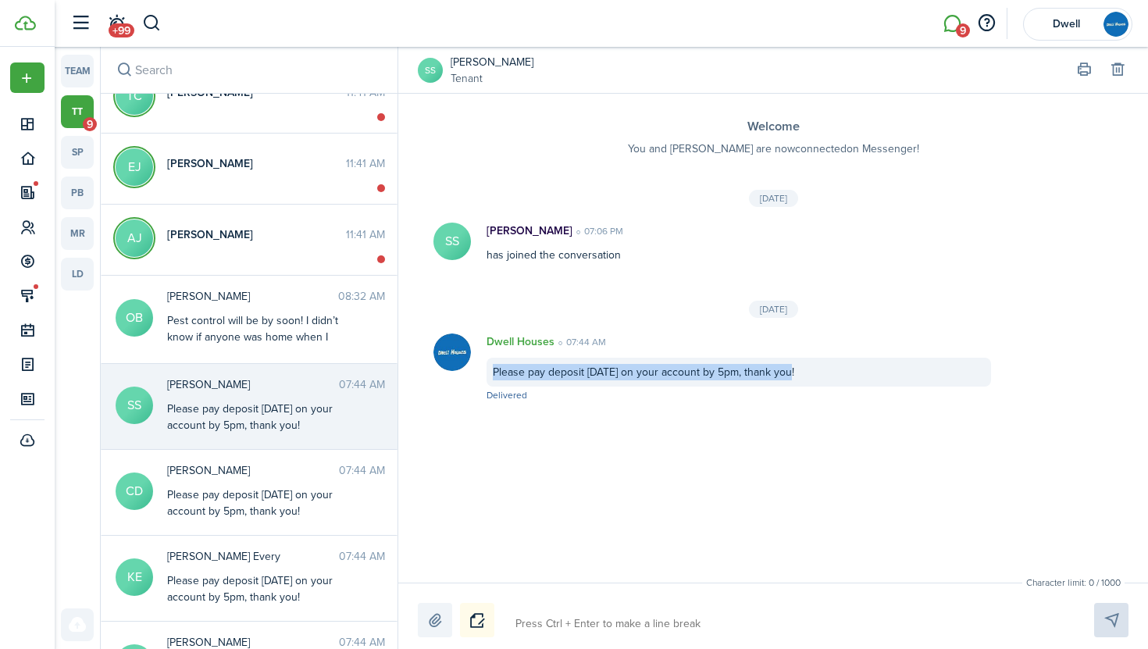
drag, startPoint x: 796, startPoint y: 373, endPoint x: 492, endPoint y: 370, distance: 303.9
click at [492, 370] on div "Please pay deposit [DATE] on your account by 5pm, thank you!" at bounding box center [739, 372] width 505 height 29
copy div "Please pay deposit [DATE] on your account by 5pm, thank you!"
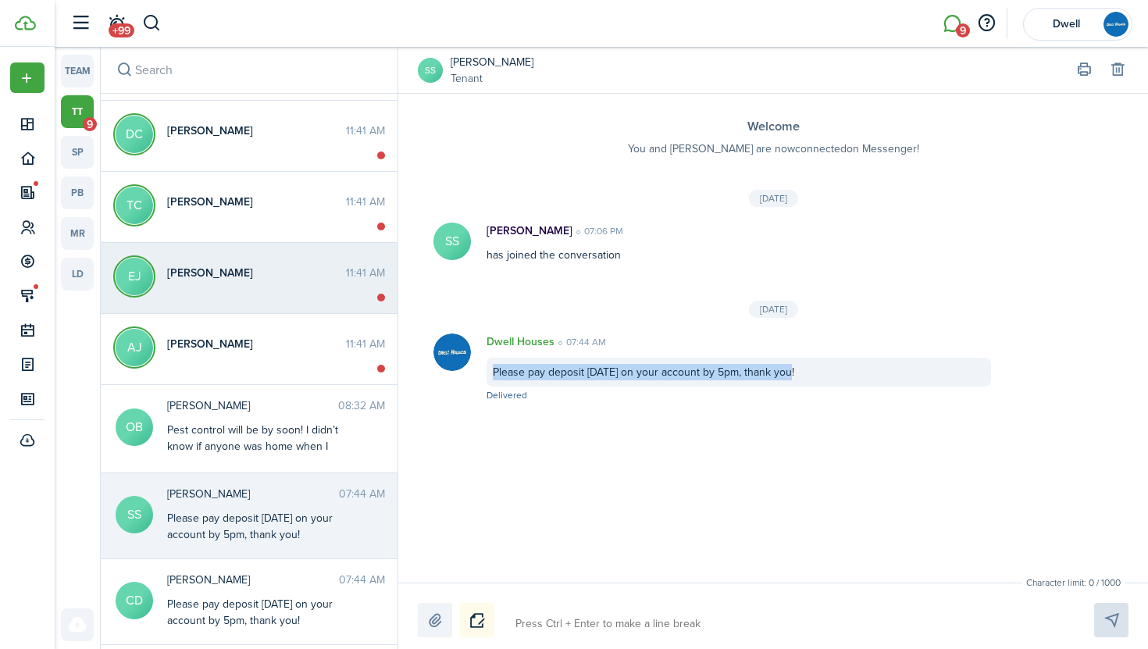
scroll to position [417, 0]
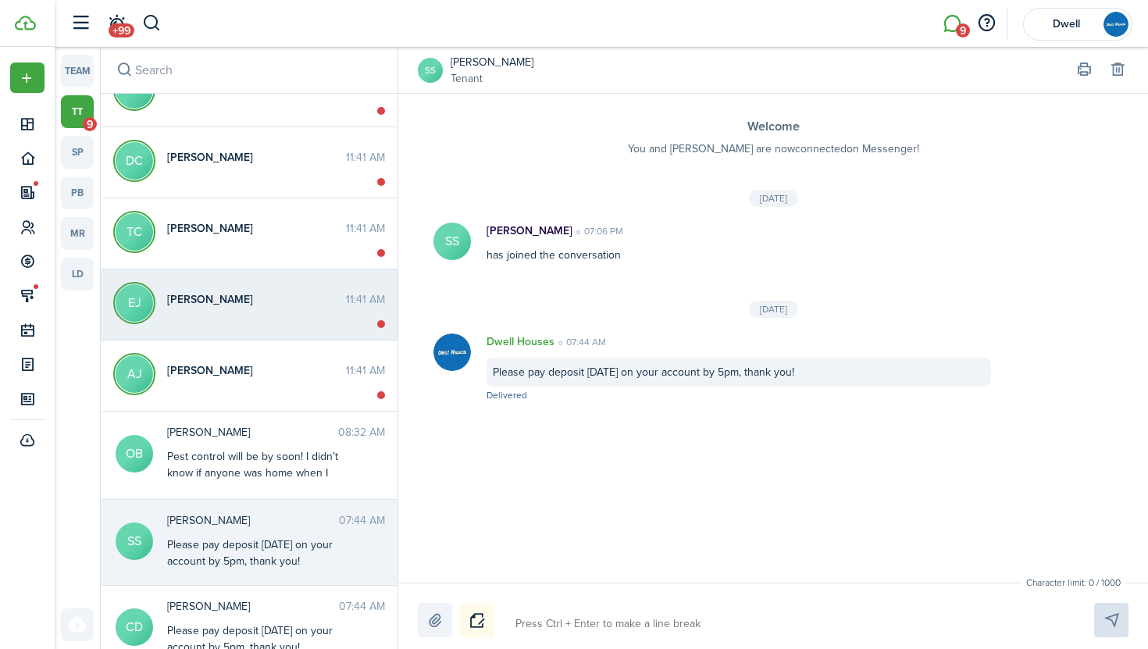
click at [236, 302] on span "[PERSON_NAME]" at bounding box center [256, 299] width 179 height 16
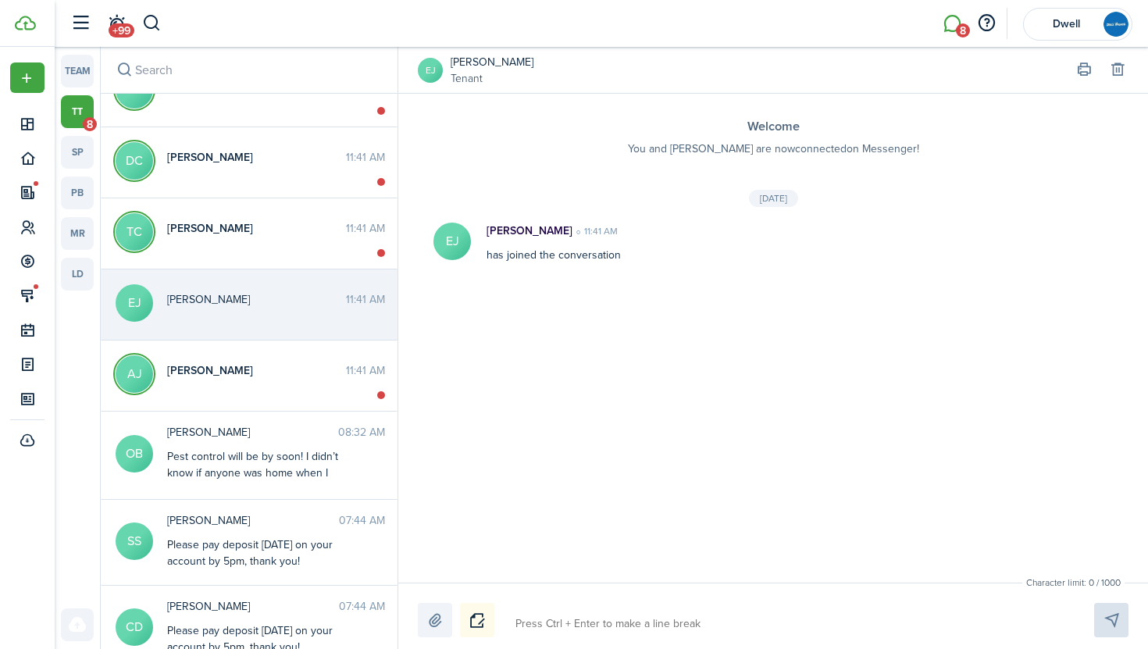
click at [559, 616] on textarea at bounding box center [786, 624] width 553 height 27
paste textarea "Please pay deposit [DATE] on your account by 5pm, thank you!"
type textarea "Please pay deposit [DATE] on your account by 5pm, thank you!"
click at [638, 621] on textarea "Please pay deposit [DATE] on your account by 5pm, thank you!" at bounding box center [786, 624] width 553 height 27
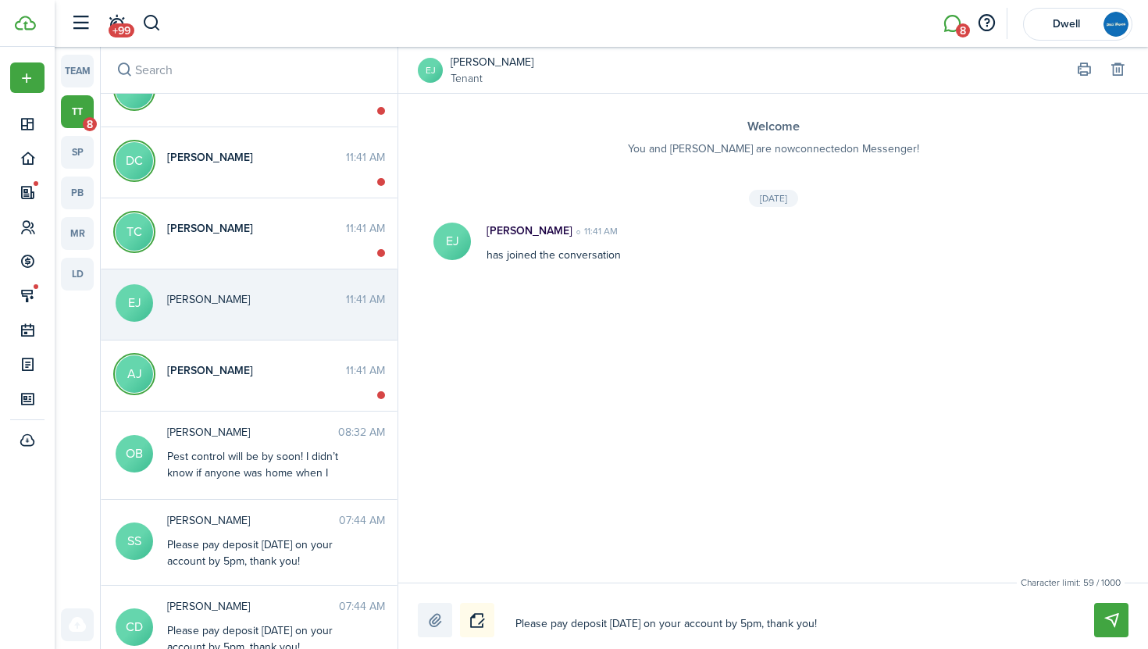
type textarea "Please pay deposit todayon your account by 5pm, thank you!"
type textarea "Please pay deposit todaon your account by 5pm, thank you!"
type textarea "Please pay deposit todon your account by 5pm, thank you!"
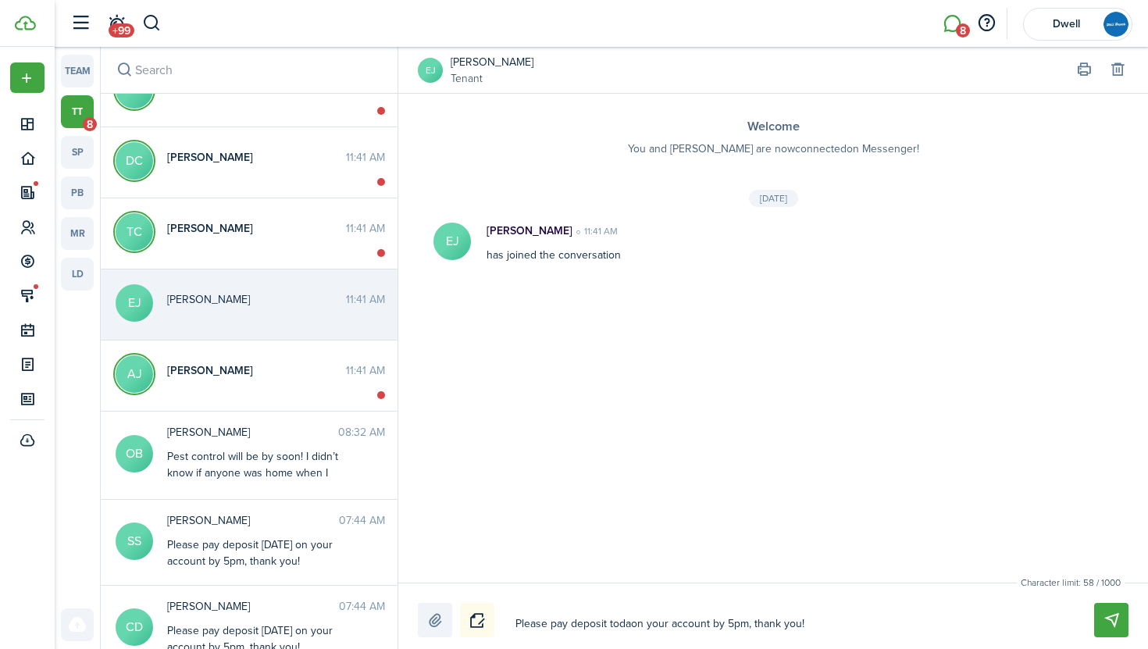
type textarea "Please pay deposit todon your account by 5pm, thank you!"
type textarea "Please pay deposit toon your account by 5pm, thank you!"
type textarea "Please pay deposit toton your account by 5pm, thank you!"
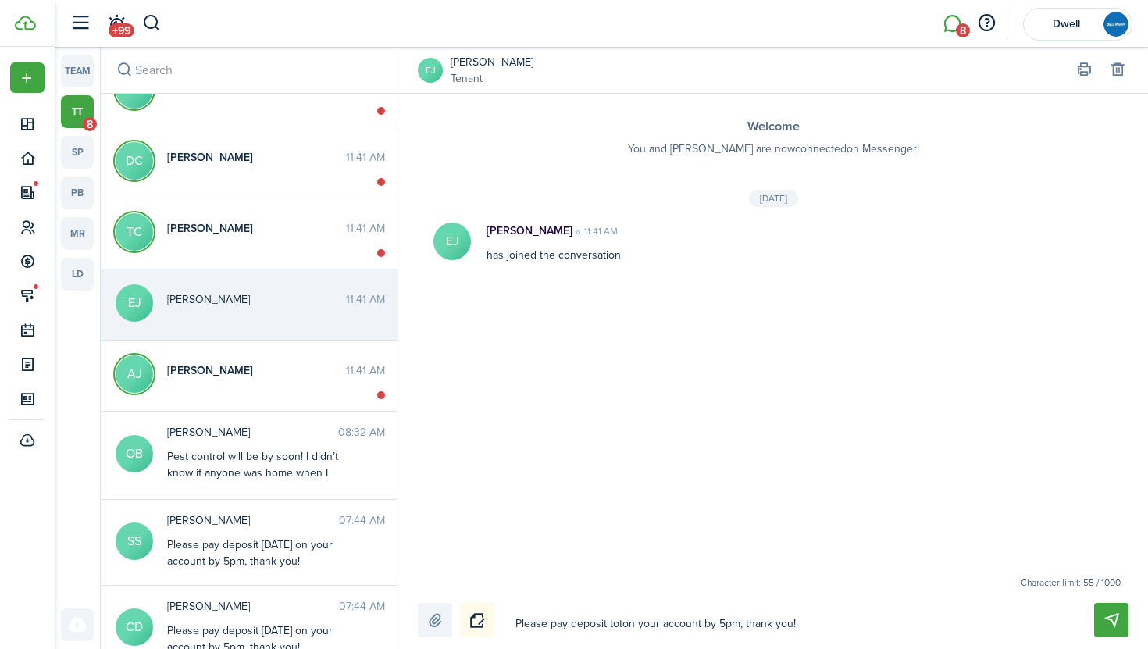
type textarea "Please pay deposit totoon your account by 5pm, thank you!"
type textarea "Please pay deposit totomon your account by 5pm, thank you!"
type textarea "Please pay deposit totomoon your account by 5pm, thank you!"
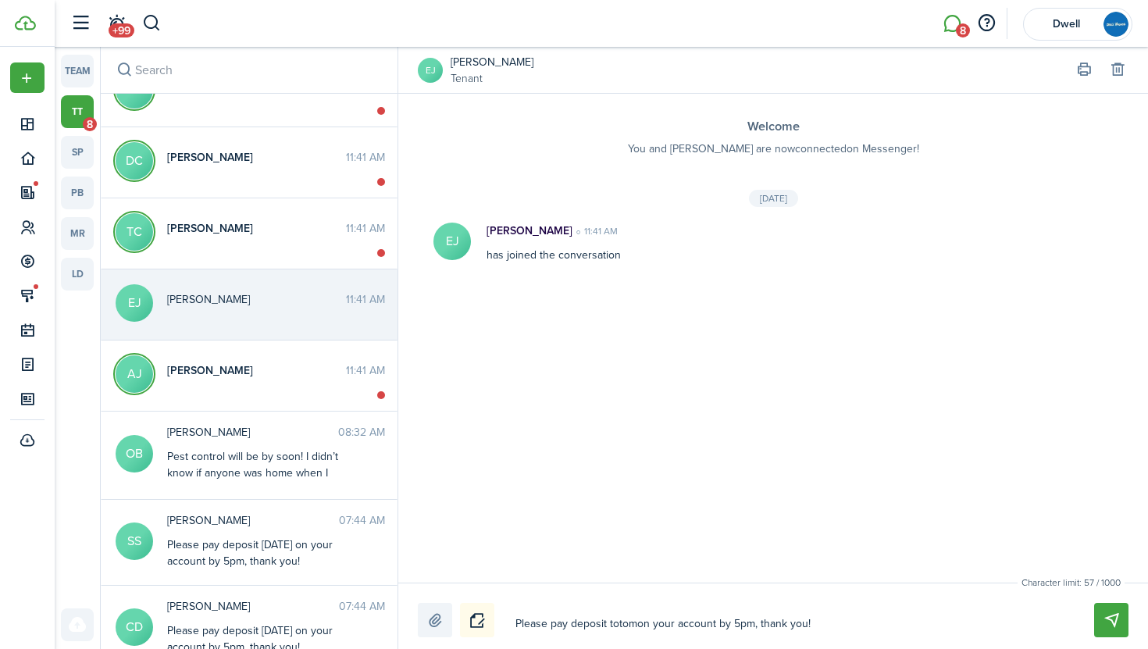
type textarea "Please pay deposit totomoon your account by 5pm, thank you!"
type textarea "Please pay deposit totomoron your account by 5pm, thank you!"
type textarea "Please pay deposit totomorron your account by 5pm, thank you!"
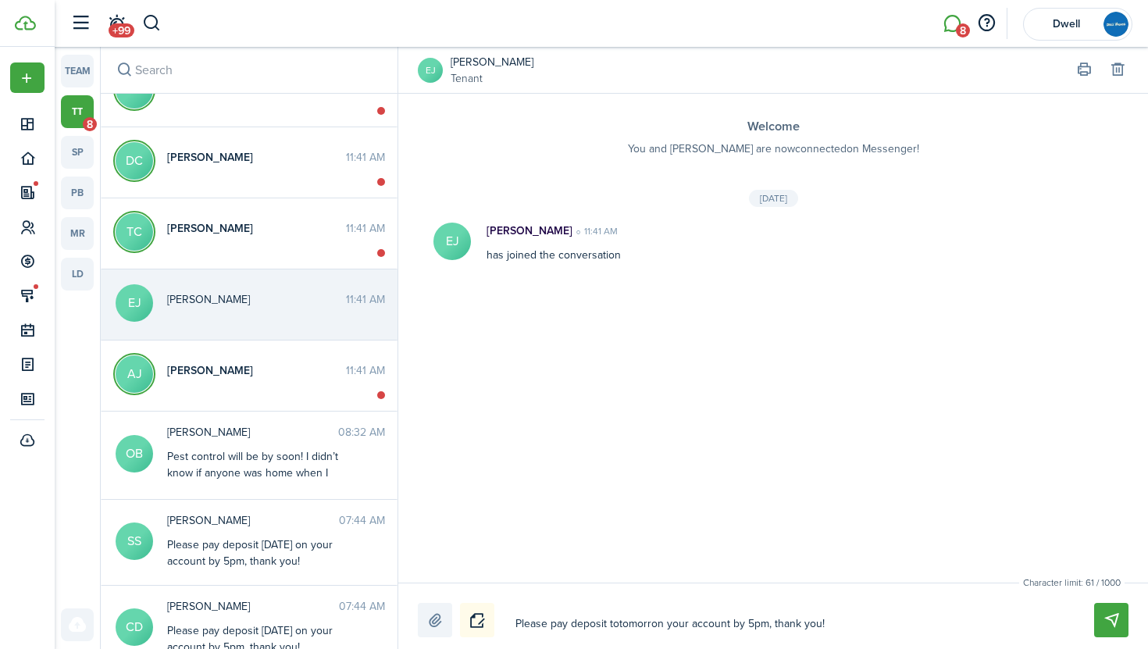
type textarea "Please pay deposit totomorroon your account by 5pm, thank you!"
type textarea "Please pay deposit totomorrowon your account by 5pm, thank you!"
type textarea "Please pay deposit totomorrow on your account by 5pm, thank you!"
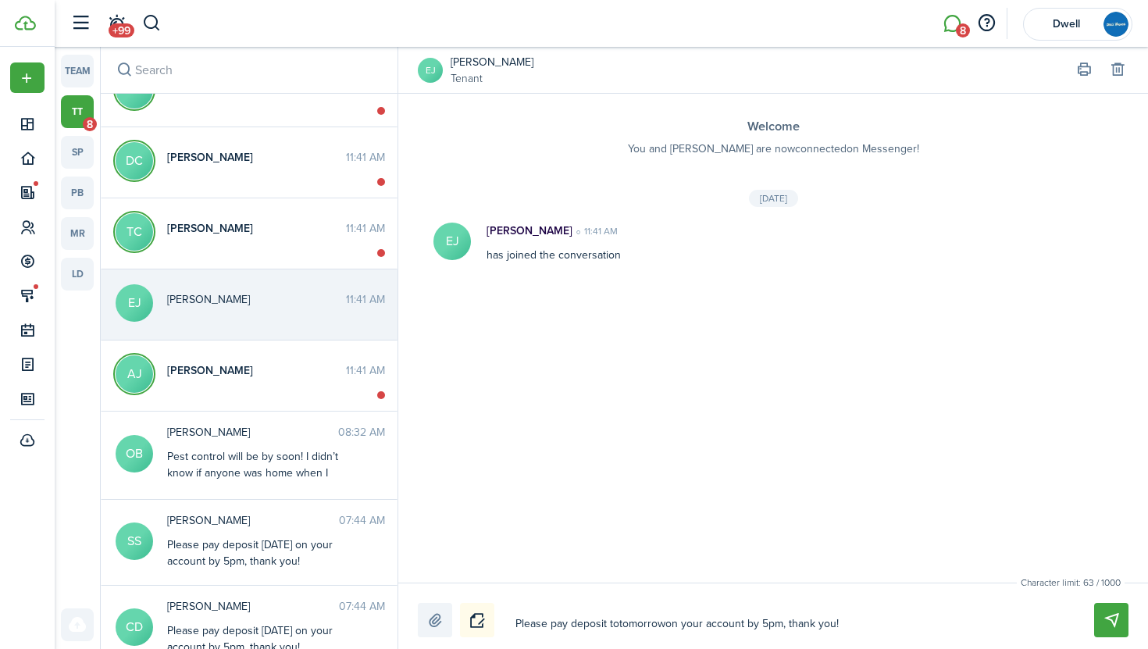
type textarea "Please pay deposit totomorrow on your account by 5pm, thank you!"
type textarea "Please pay deposit totomorrowon your account by 5pm, thank you!"
type textarea "Please pay deposit totomorroon your account by 5pm, thank you!"
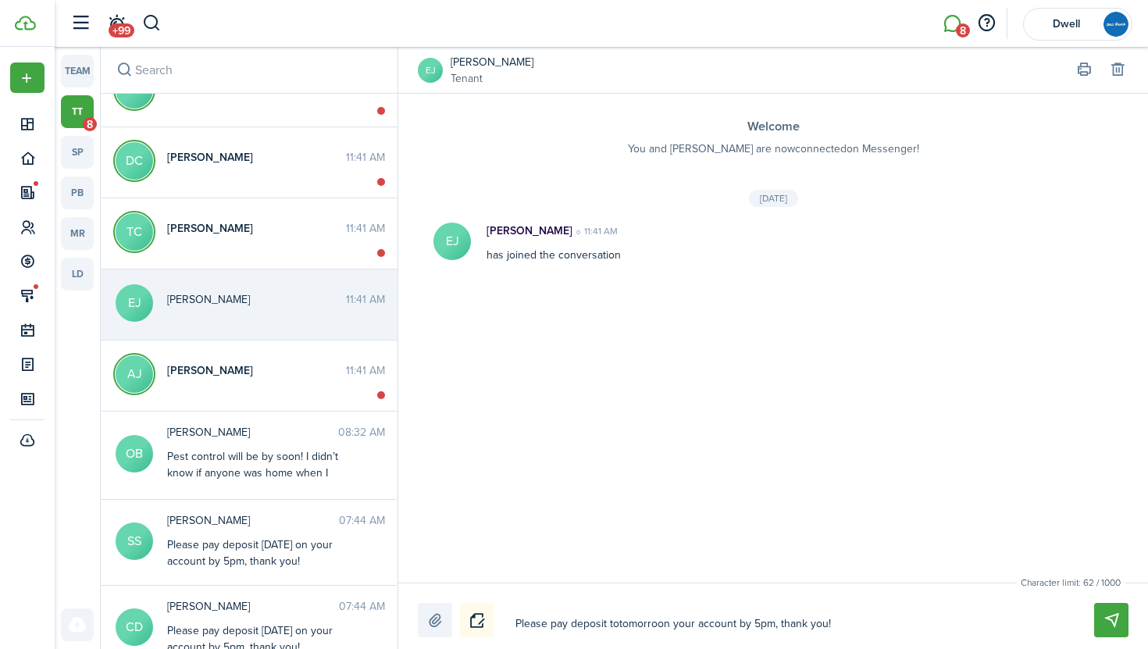
type textarea "Please pay deposit totomorron your account by 5pm, thank you!"
type textarea "Please pay deposit totomoron your account by 5pm, thank you!"
type textarea "Please pay deposit totomoon your account by 5pm, thank you!"
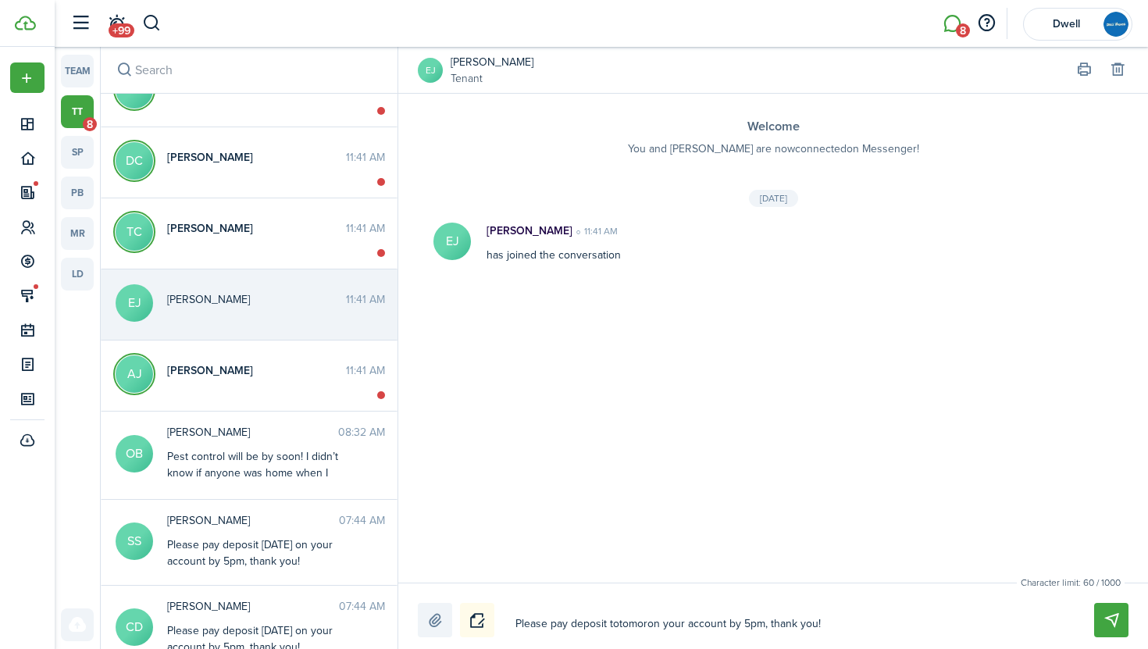
type textarea "Please pay deposit totomoon your account by 5pm, thank you!"
type textarea "Please pay deposit totomon your account by 5pm, thank you!"
type textarea "Please pay deposit totoon your account by 5pm, thank you!"
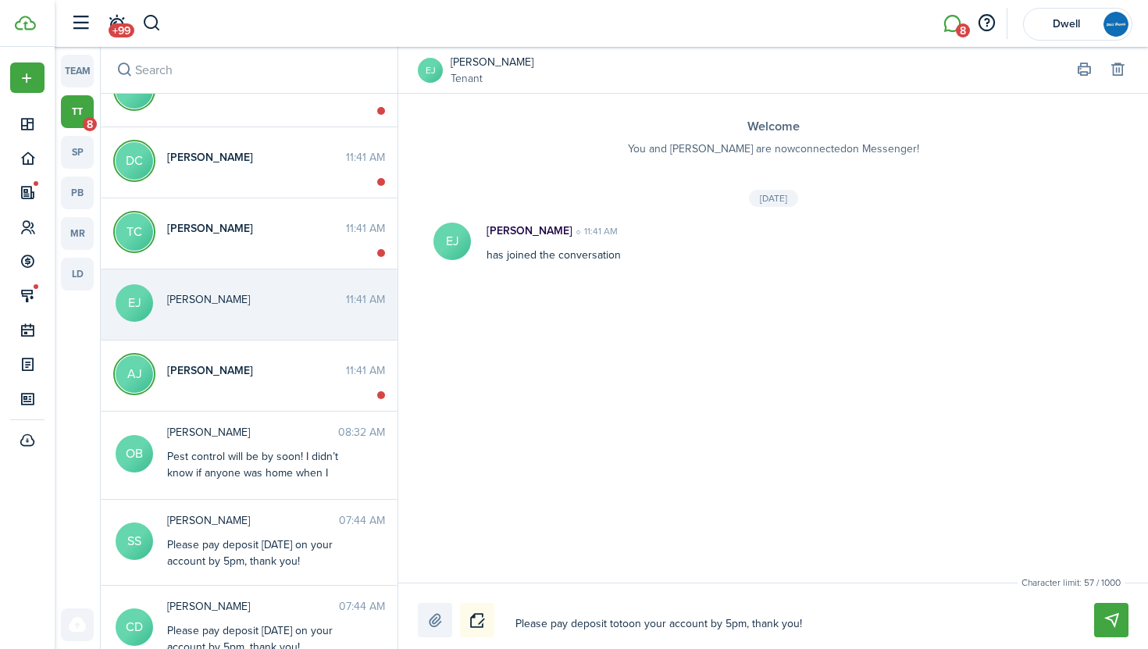
type textarea "Please pay deposit toton your account by 5pm, thank you!"
type textarea "Please pay deposit toon your account by 5pm, thank you!"
type textarea "Please pay deposit ton your account by 5pm, thank you!"
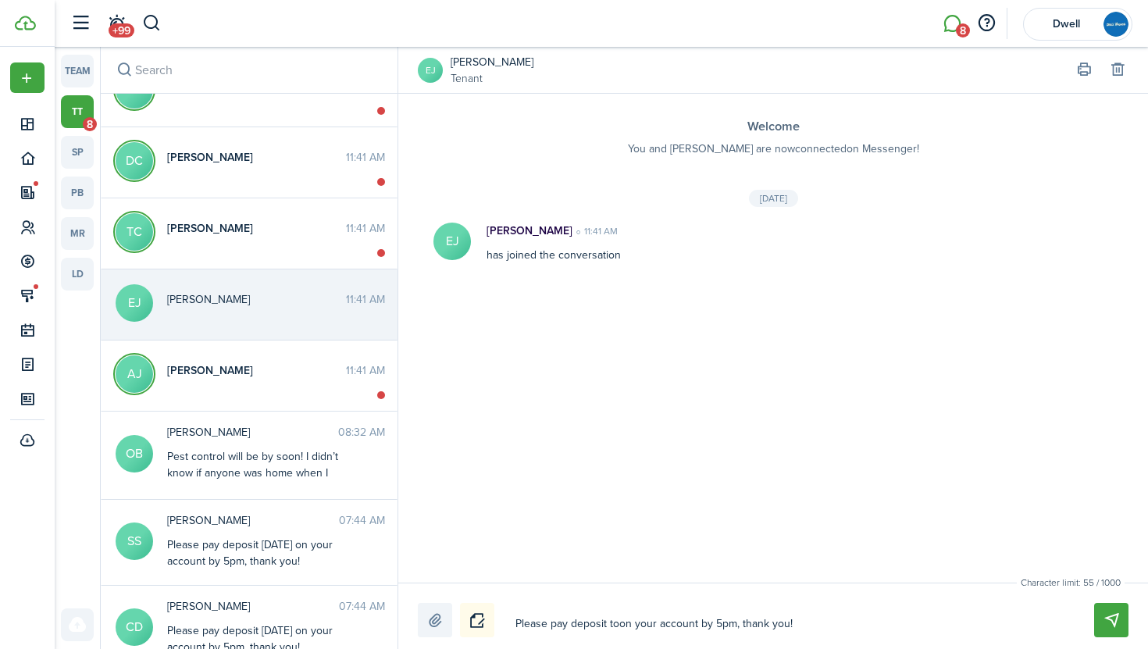
type textarea "Please pay deposit ton your account by 5pm, thank you!"
type textarea "Please pay deposit on your account by 5pm, thank you!"
type textarea "Please pay deposit on your account byt 5pm, thank you!"
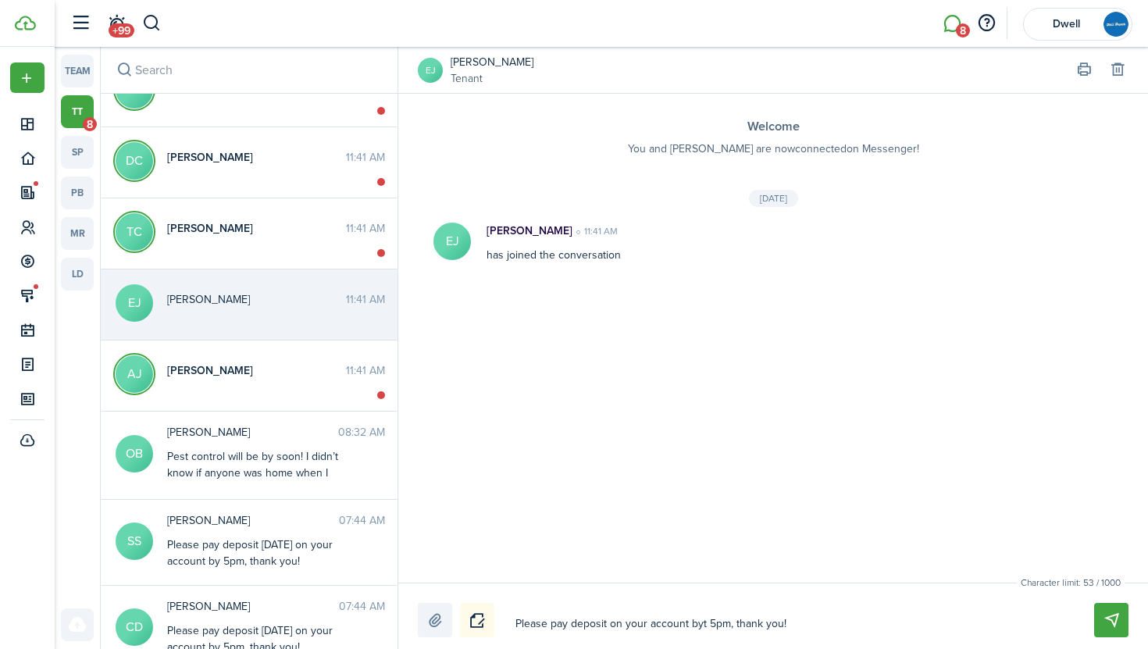
type textarea "Please pay deposit on your account byto 5pm, thank you!"
type textarea "Please pay deposit on your account byt 5pm, thank you!"
type textarea "Please pay deposit on your account by 5pm, thank you!"
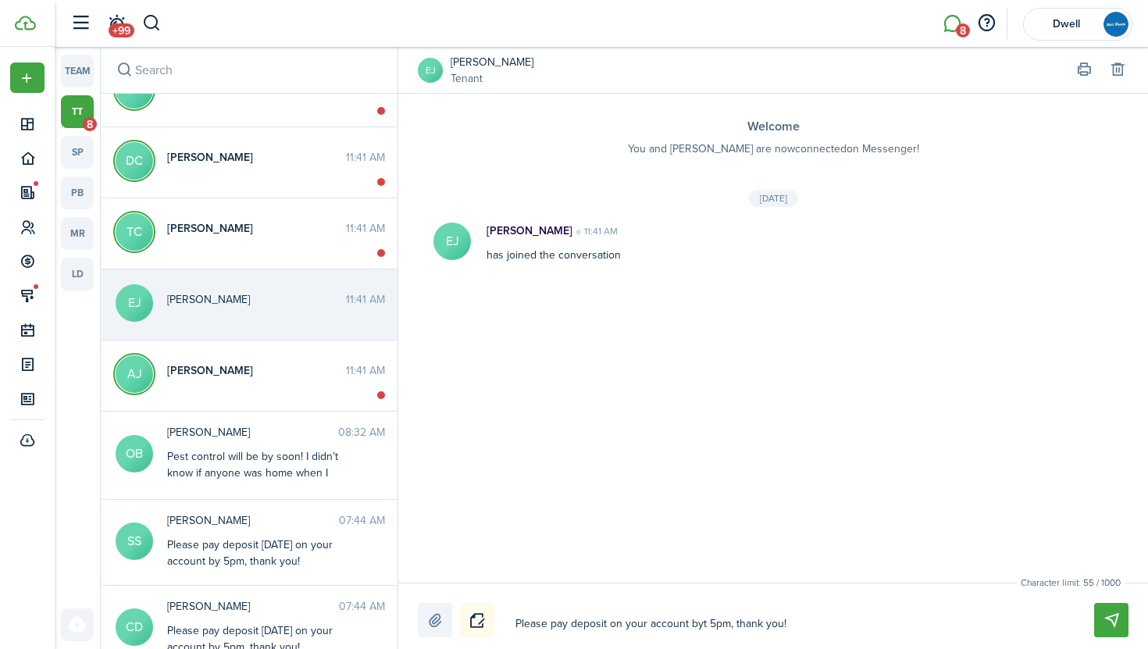
type textarea "Please pay deposit on your account by 5pm, thank you!"
type textarea "Please pay deposit on your account by t 5pm, thank you!"
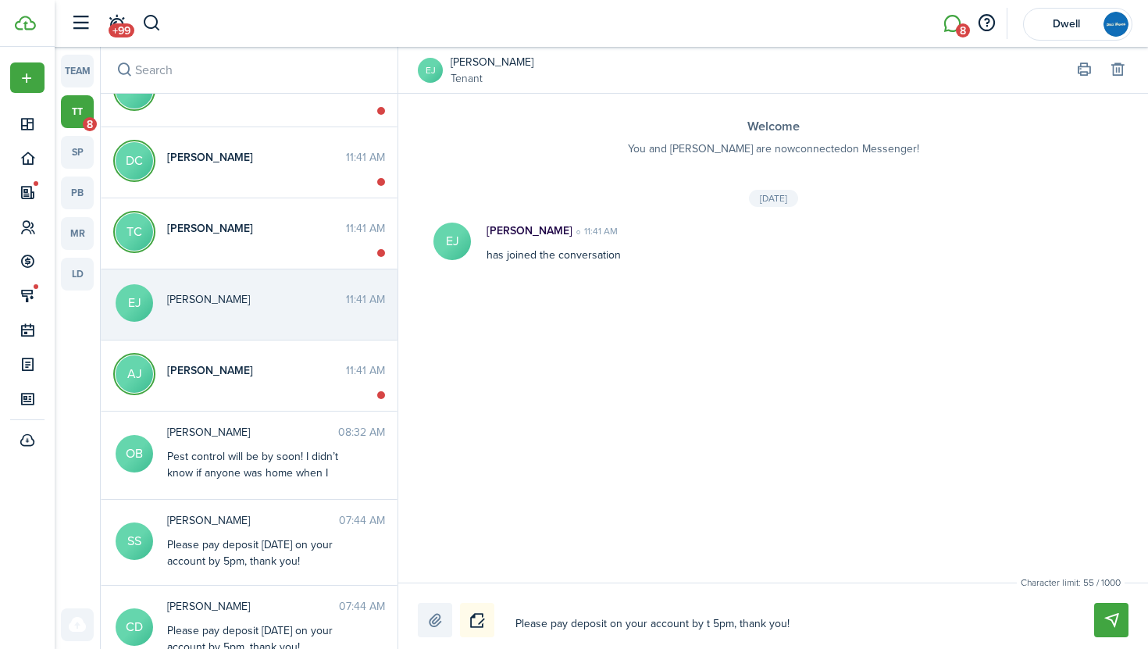
type textarea "Please pay deposit on your account by to 5pm, thank you!"
type textarea "Please pay deposit on your account by [PERSON_NAME] 5pm, thank you!"
type textarea "Please pay deposit on your account by tomo 5pm, thank you!"
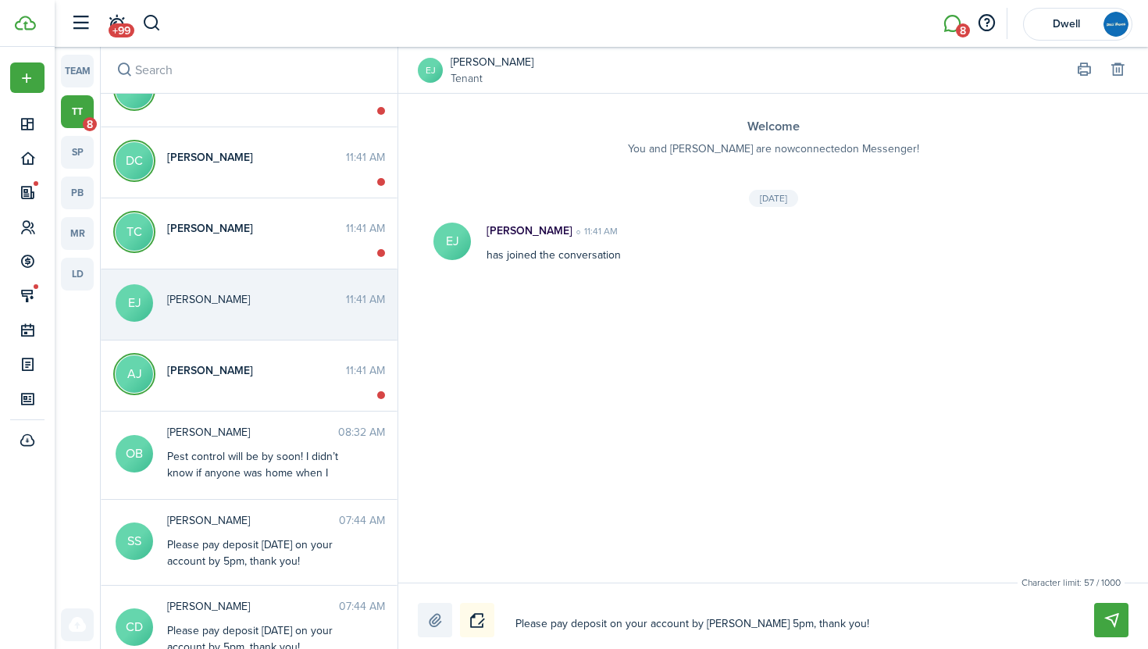
type textarea "Please pay deposit on your account by tomo 5pm, thank you!"
type textarea "Please pay deposit on your account by [PERSON_NAME] 5pm, thank you!"
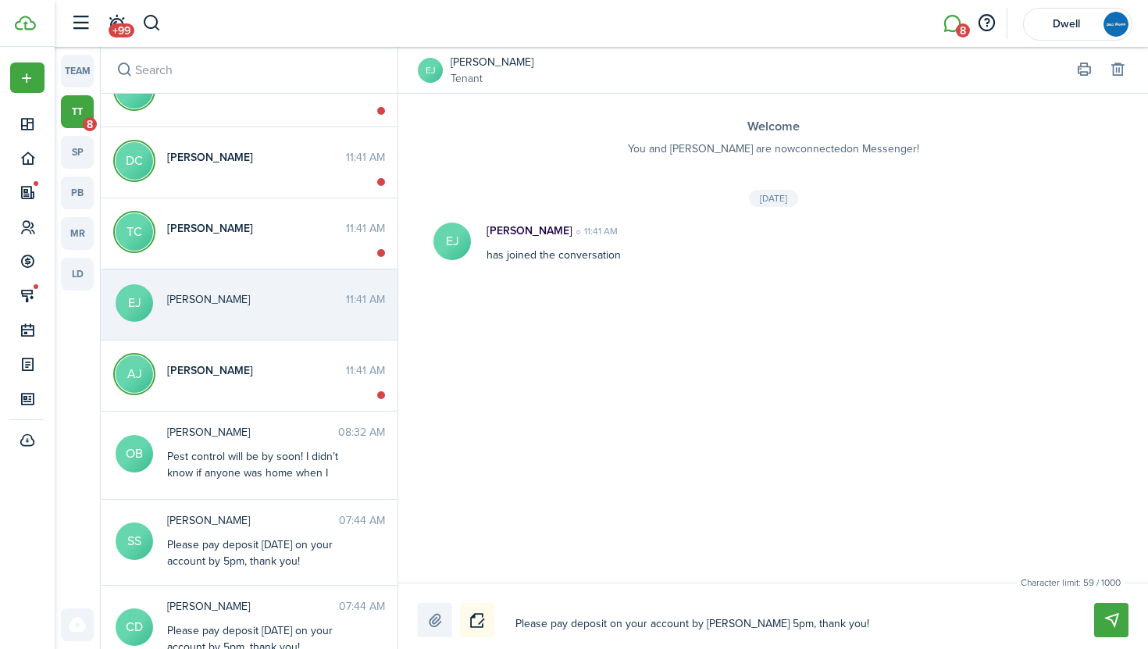
type textarea "Please pay deposit on your account by [PERSON_NAME] 5pm, thank you!"
type textarea "Please pay deposit on your account by [DATE] 5pm, thank you!"
click at [841, 621] on textarea "Please pay deposit on your account by [DATE] 5pm, thank you!" at bounding box center [786, 624] width 553 height 27
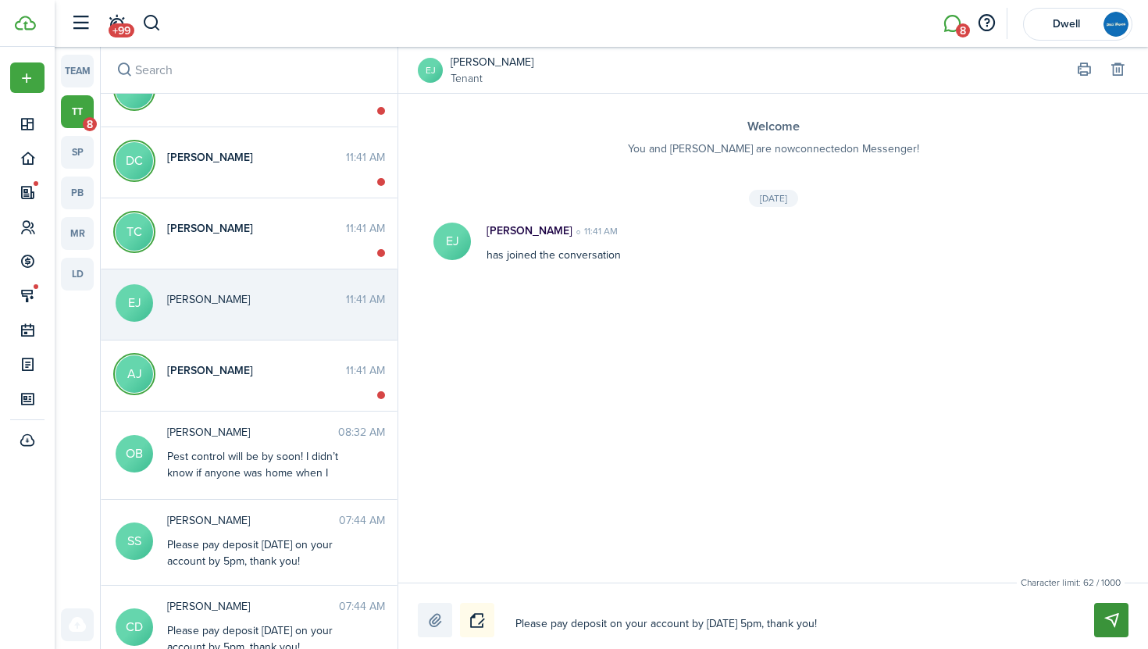
type textarea "Please pay deposit on your account by [DATE] 5pm, thank you!"
click at [1101, 613] on button "Send" at bounding box center [1112, 620] width 34 height 34
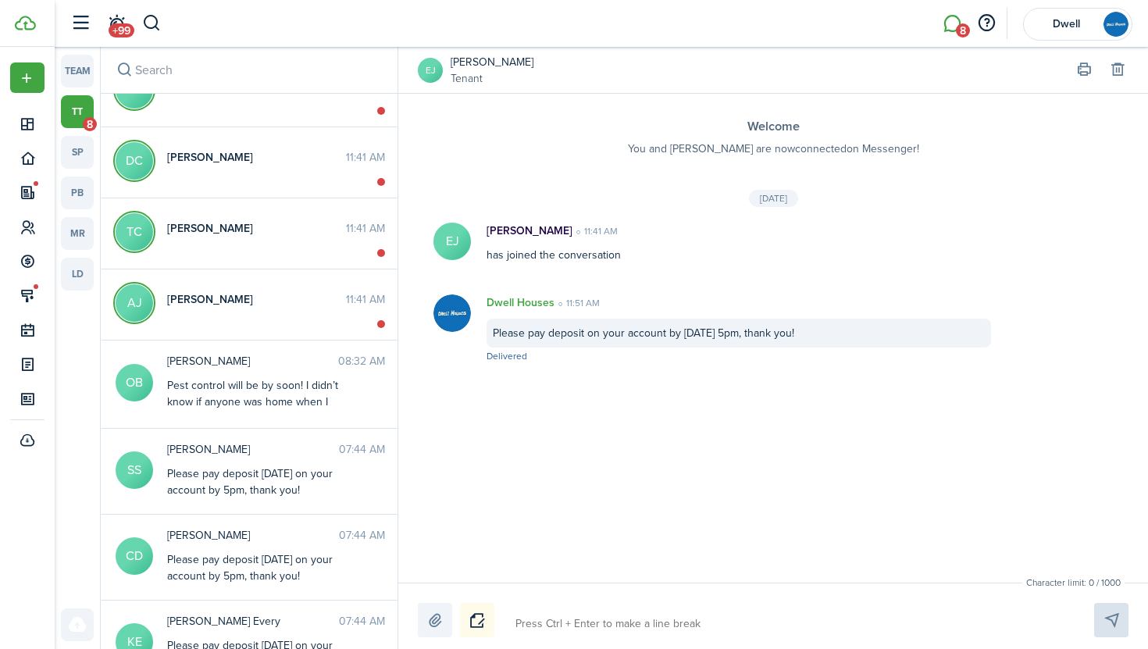
drag, startPoint x: 813, startPoint y: 331, endPoint x: 491, endPoint y: 330, distance: 322.7
click at [491, 330] on div "Please pay deposit on your account by [DATE] 5pm, thank you!" at bounding box center [739, 333] width 505 height 29
copy div "Please pay deposit on your account by [DATE] 5pm, thank you!"
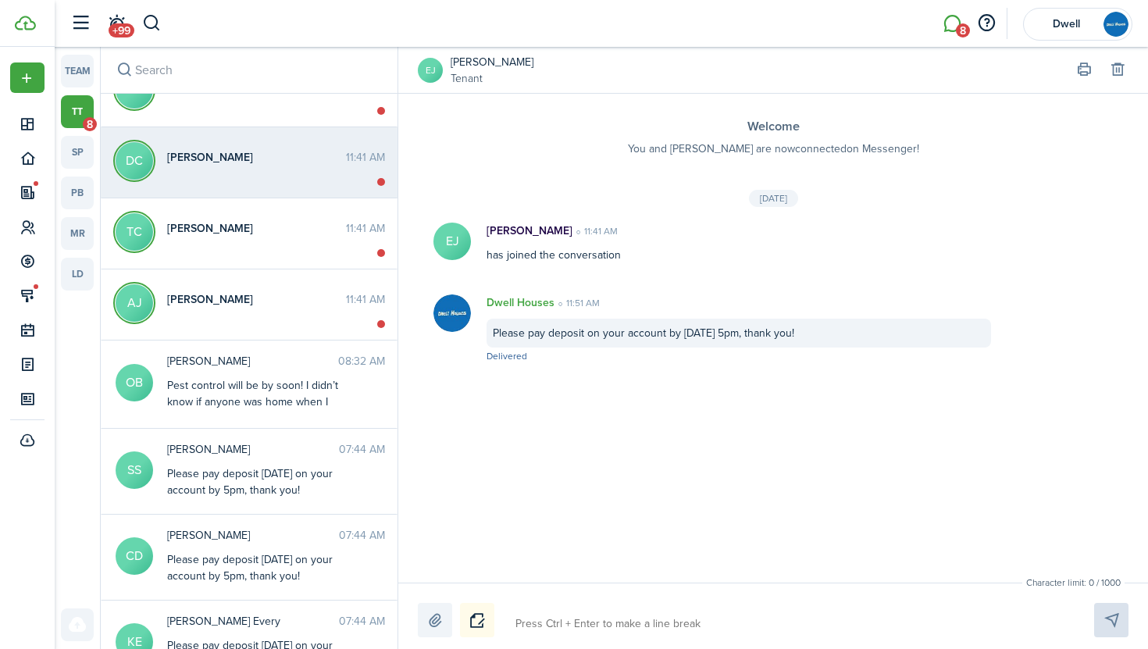
click at [256, 166] on div "[PERSON_NAME] Case 11:41 AM" at bounding box center [275, 161] width 241 height 24
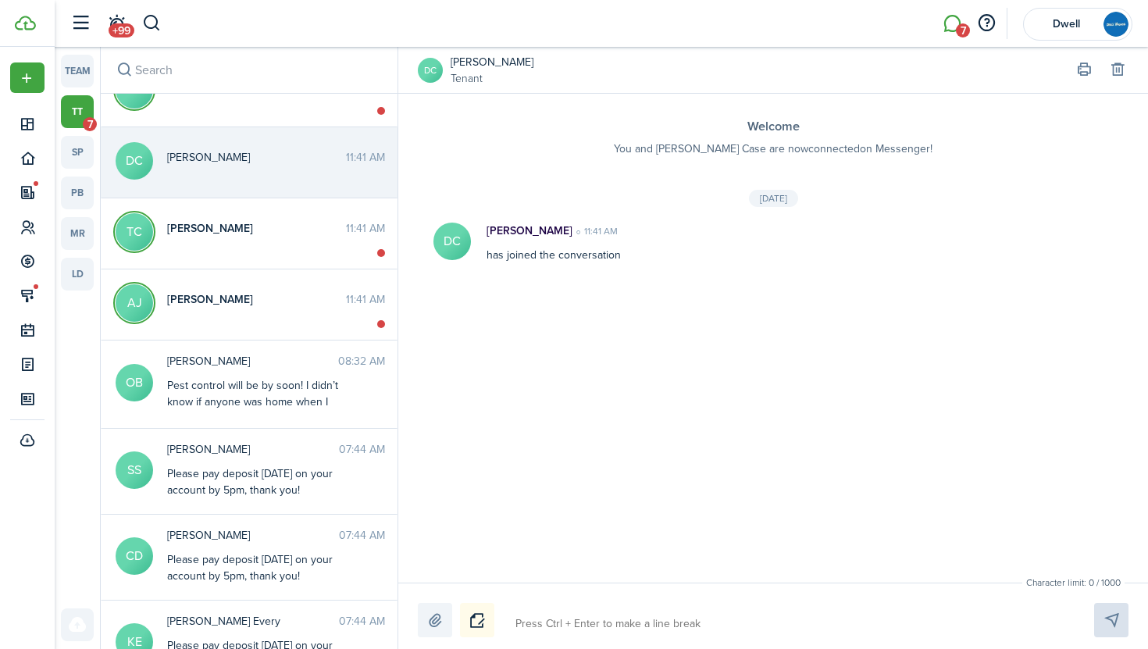
click at [547, 626] on textarea at bounding box center [786, 624] width 553 height 27
paste textarea "Please pay deposit on your account by [DATE] 5pm, thank you!"
type textarea "Please pay deposit on your account by [DATE] 5pm, thank you!"
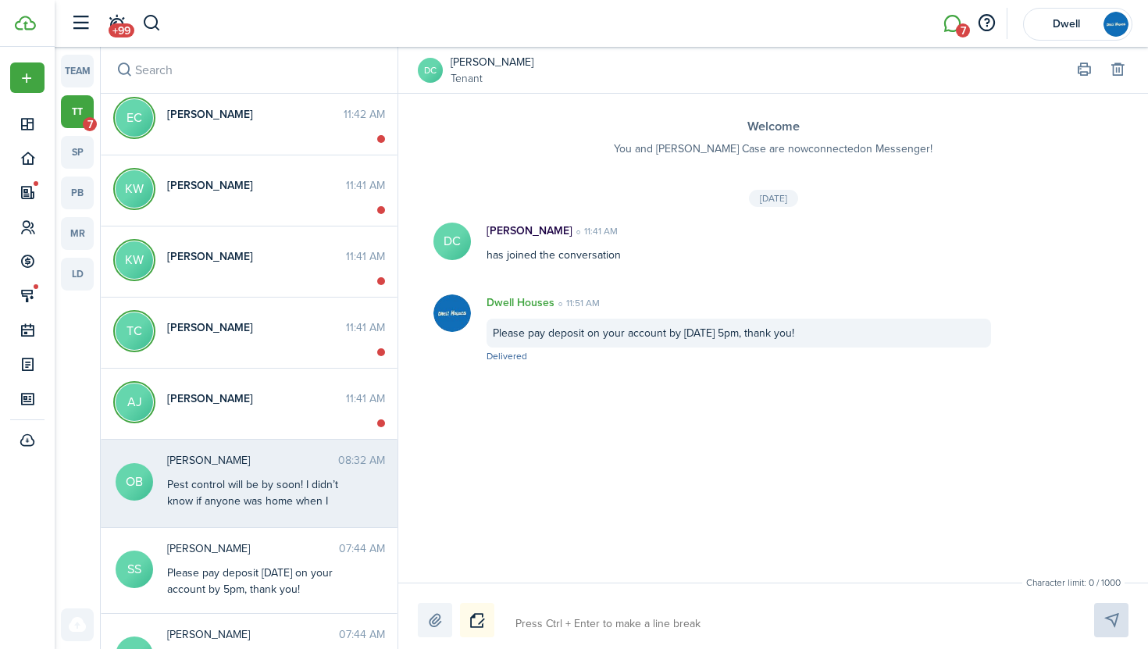
scroll to position [393, 0]
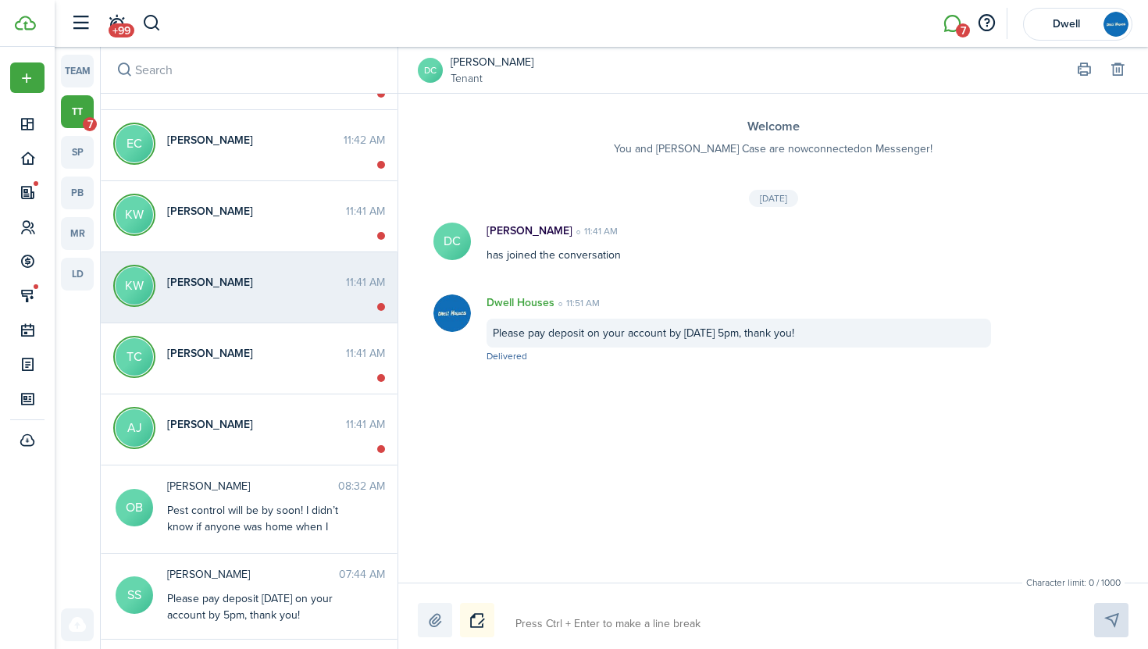
click at [254, 302] on messenger-thread-item "KW [PERSON_NAME] 11:41 AM" at bounding box center [249, 287] width 297 height 71
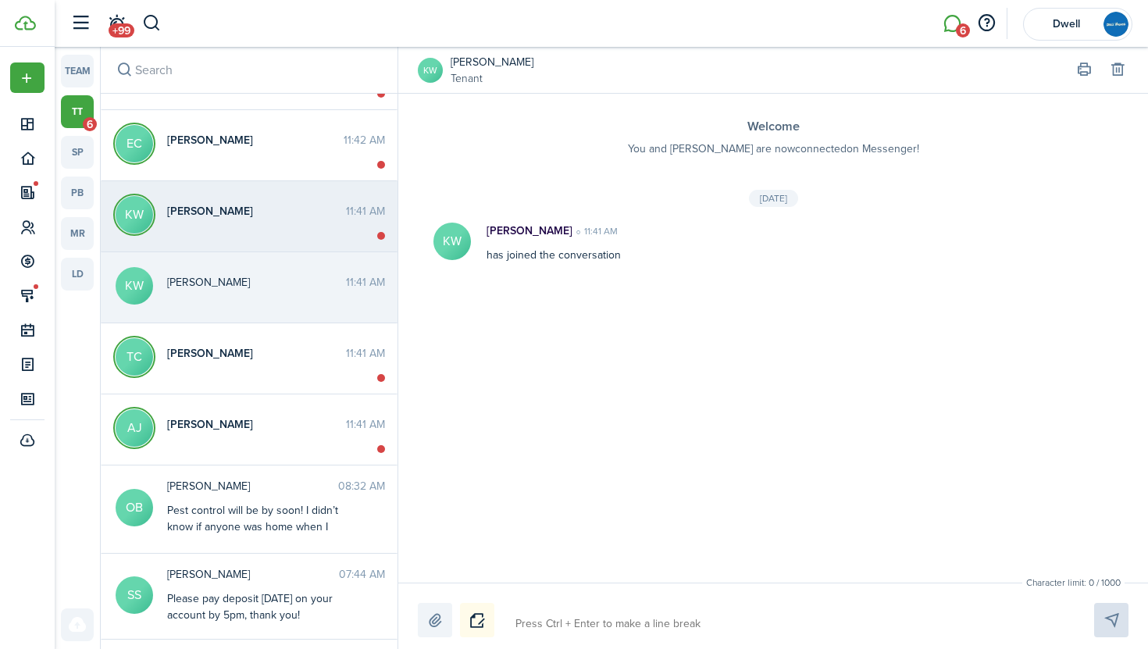
click at [317, 217] on span "[PERSON_NAME]" at bounding box center [256, 211] width 179 height 16
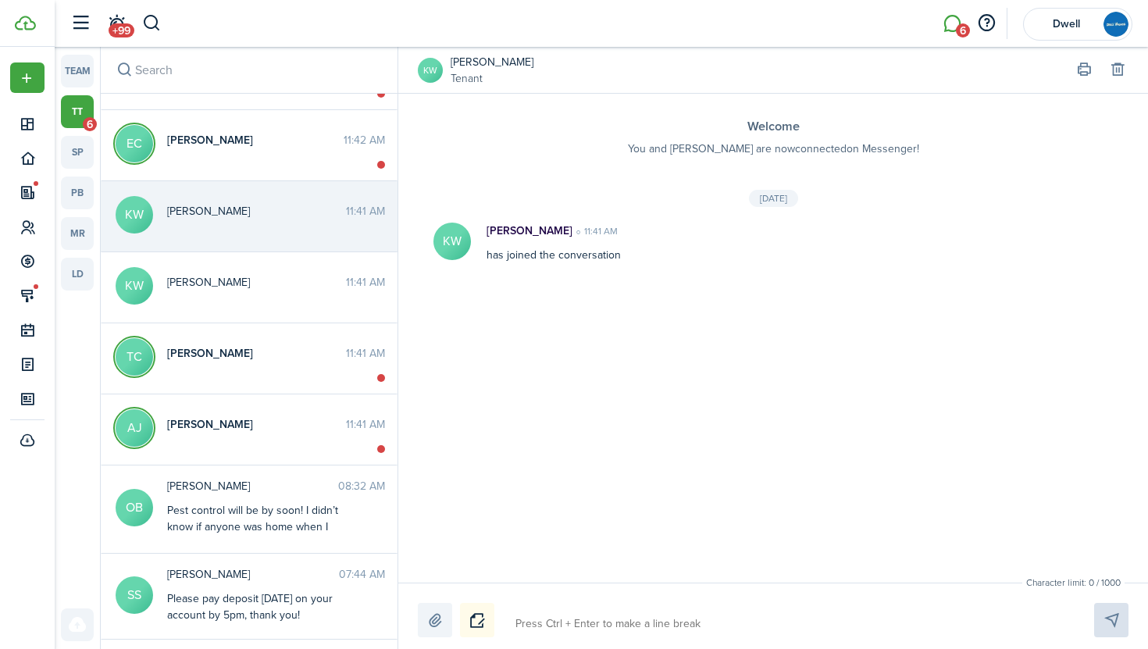
click at [565, 630] on textarea at bounding box center [786, 624] width 553 height 27
paste textarea "Please pay deposit on your account by [DATE] 5pm, thank you!"
type textarea "Please pay deposit on your account by [DATE] 5pm, thank you!"
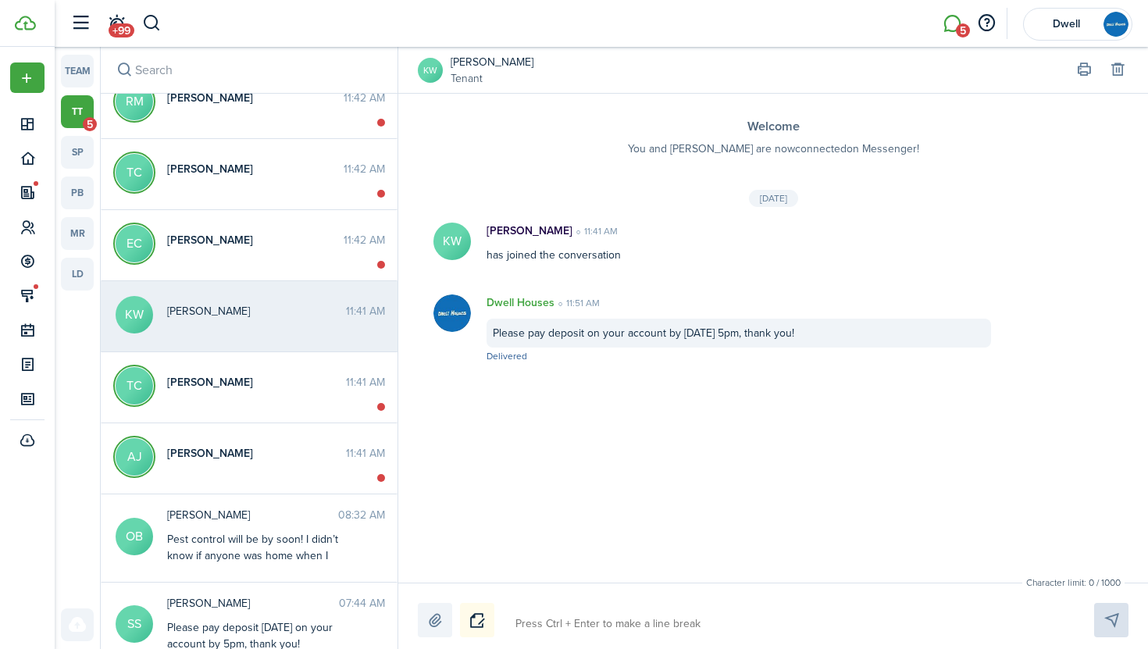
scroll to position [363, 0]
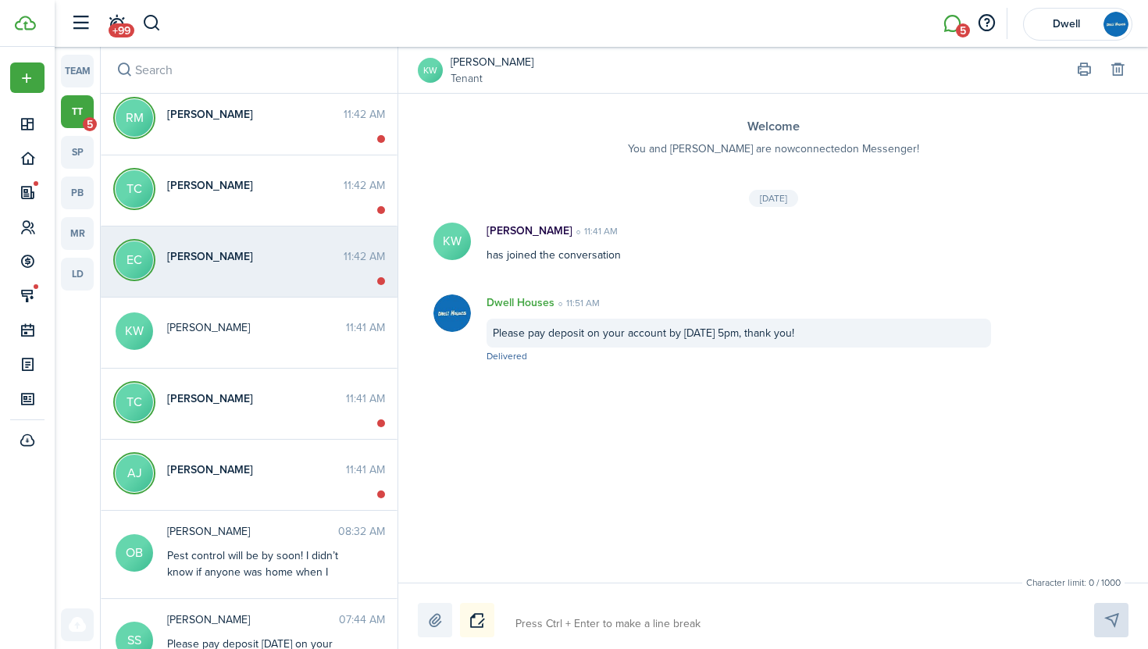
click at [255, 238] on messenger-thread-item "EC [PERSON_NAME] 11:42 AM" at bounding box center [249, 262] width 297 height 71
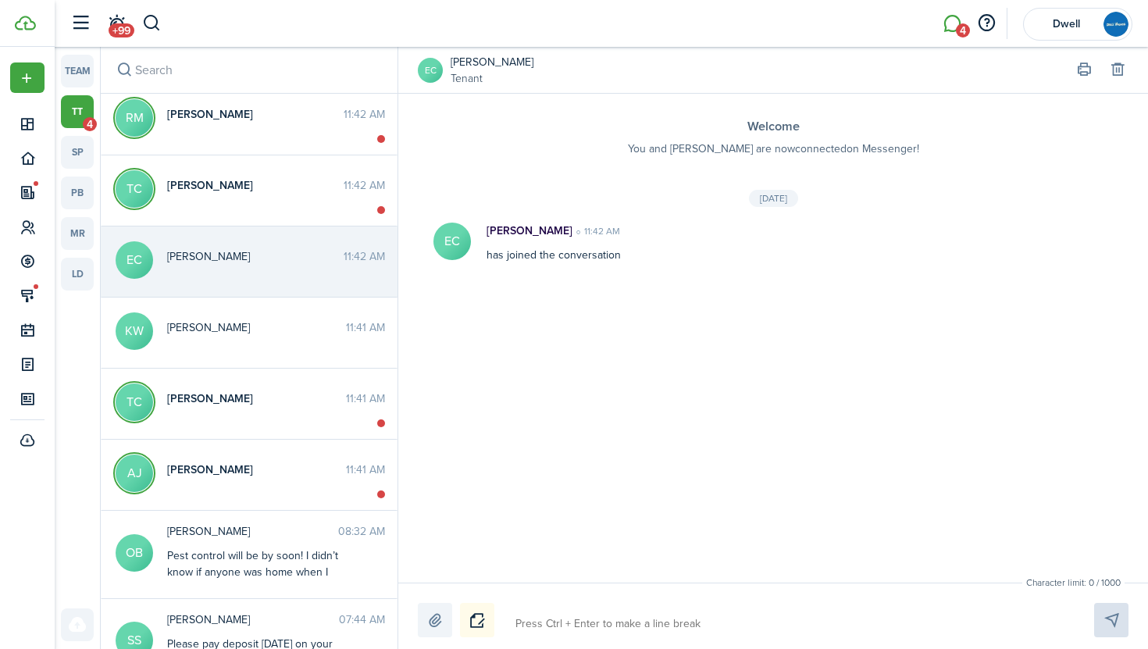
click at [595, 620] on textarea at bounding box center [786, 624] width 553 height 27
paste textarea "Please pay deposit on your account by [DATE] 5pm, thank you!"
type textarea "Please pay deposit on your account by [DATE] 5pm, thank you!"
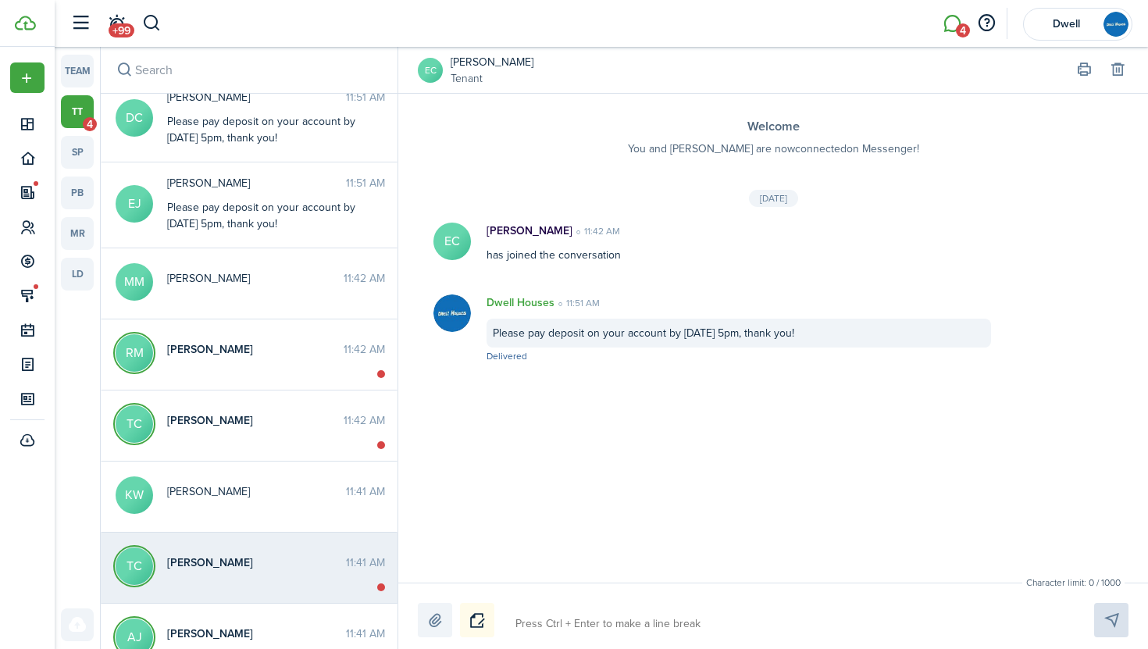
scroll to position [194, 0]
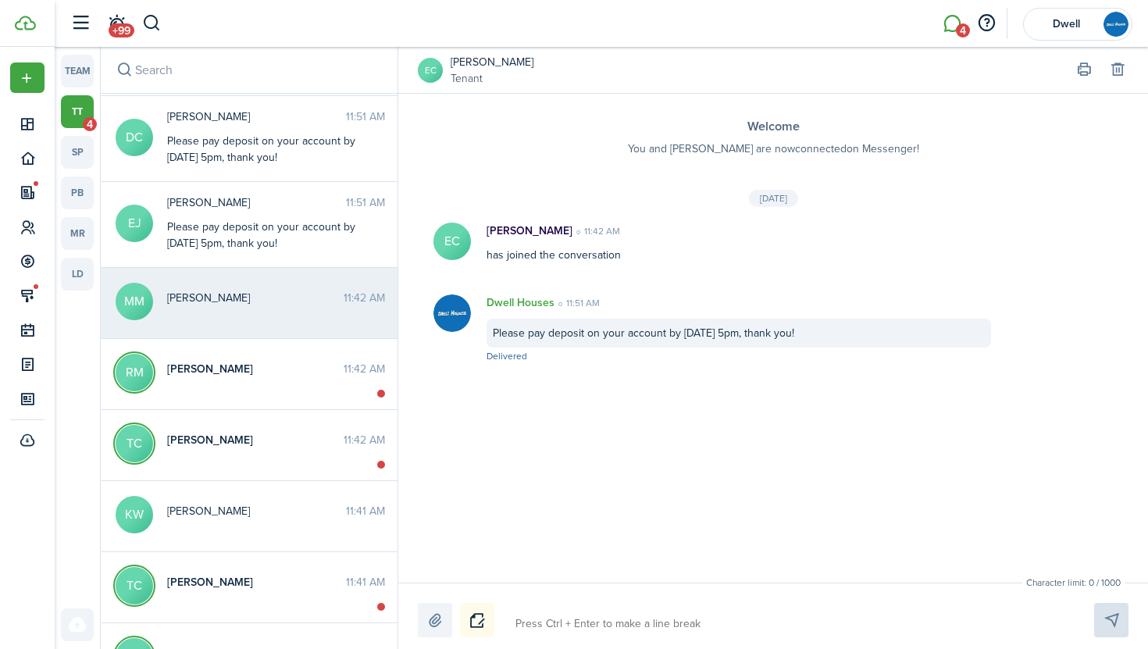
click at [291, 304] on span "[PERSON_NAME]" at bounding box center [255, 298] width 177 height 16
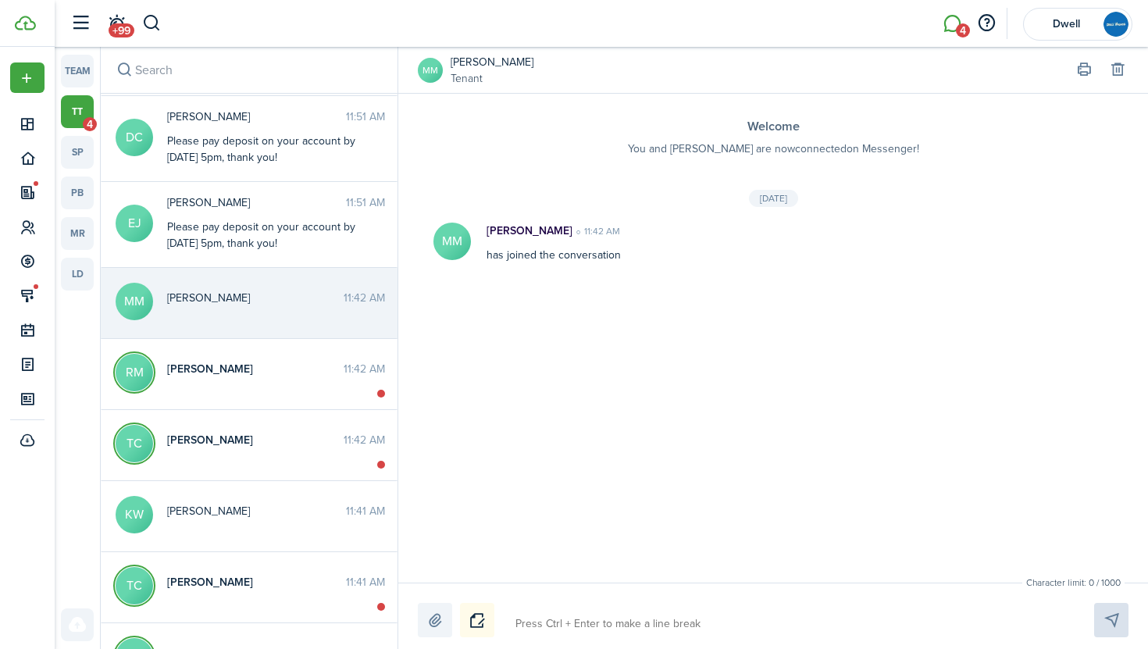
click at [562, 623] on textarea at bounding box center [786, 624] width 553 height 27
paste textarea "Please pay deposit on your account by [DATE] 5pm, thank you!"
type textarea "Please pay deposit on your account by [DATE] 5pm, thank you!"
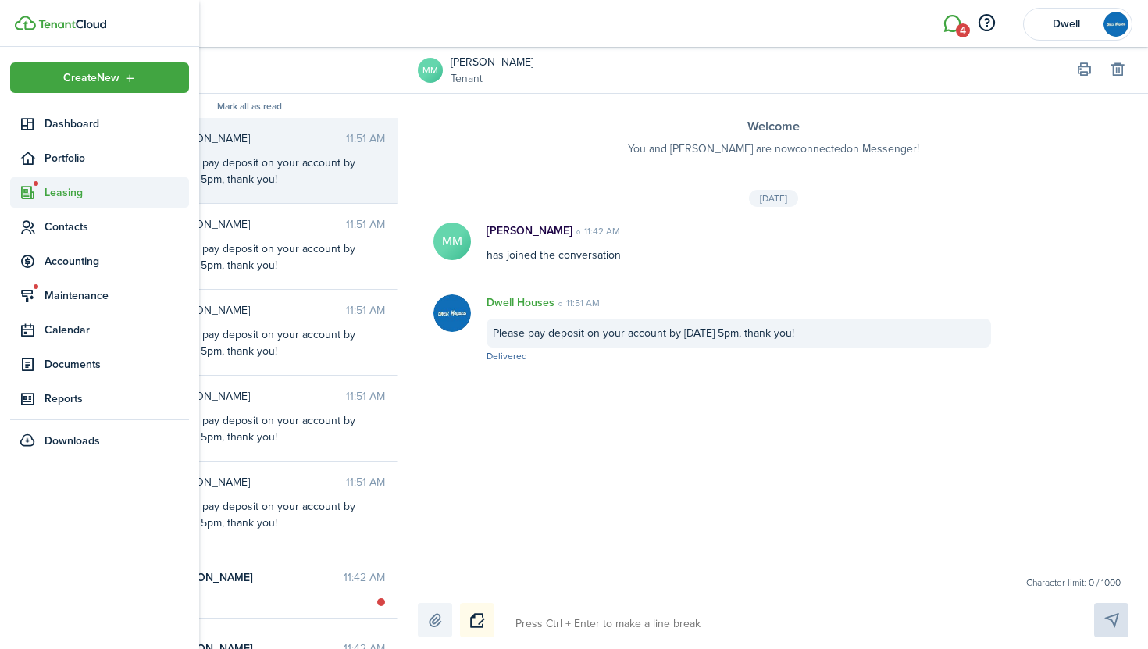
click at [70, 197] on span "Leasing" at bounding box center [117, 192] width 145 height 16
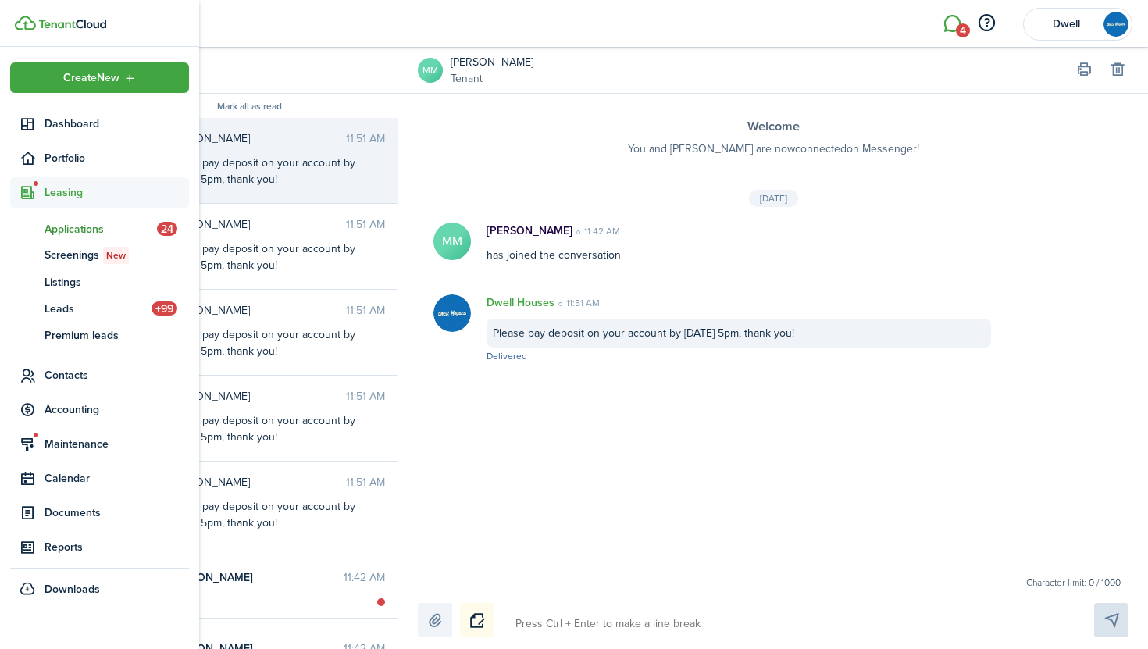
click at [89, 227] on span "Applications" at bounding box center [101, 229] width 113 height 16
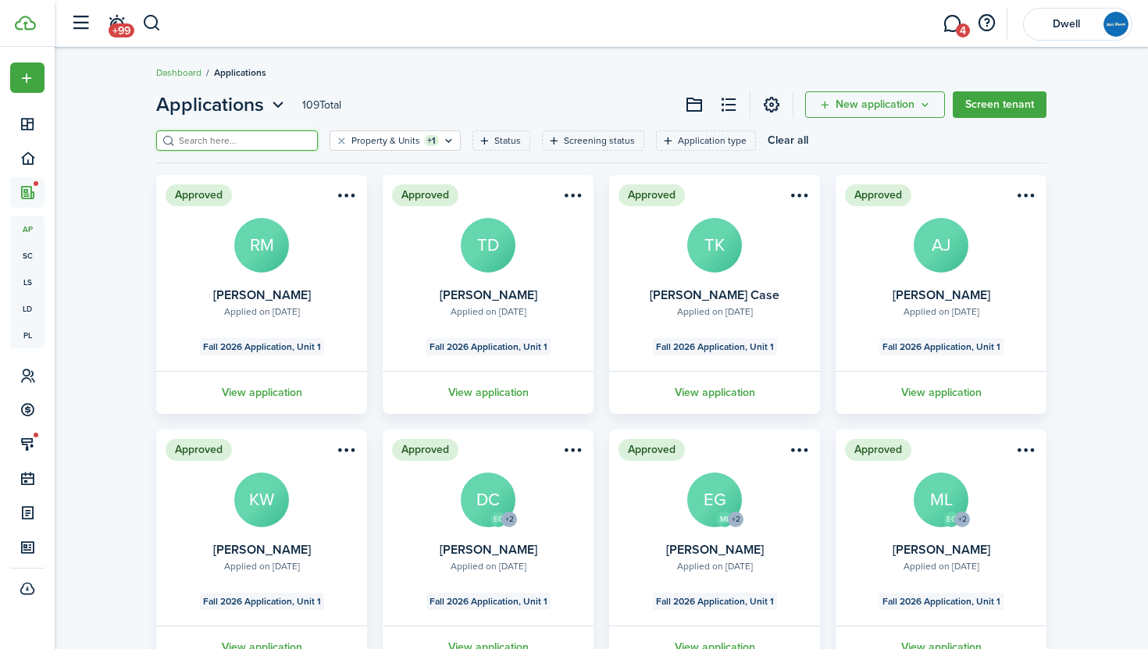
click at [255, 138] on input "search" at bounding box center [244, 141] width 138 height 15
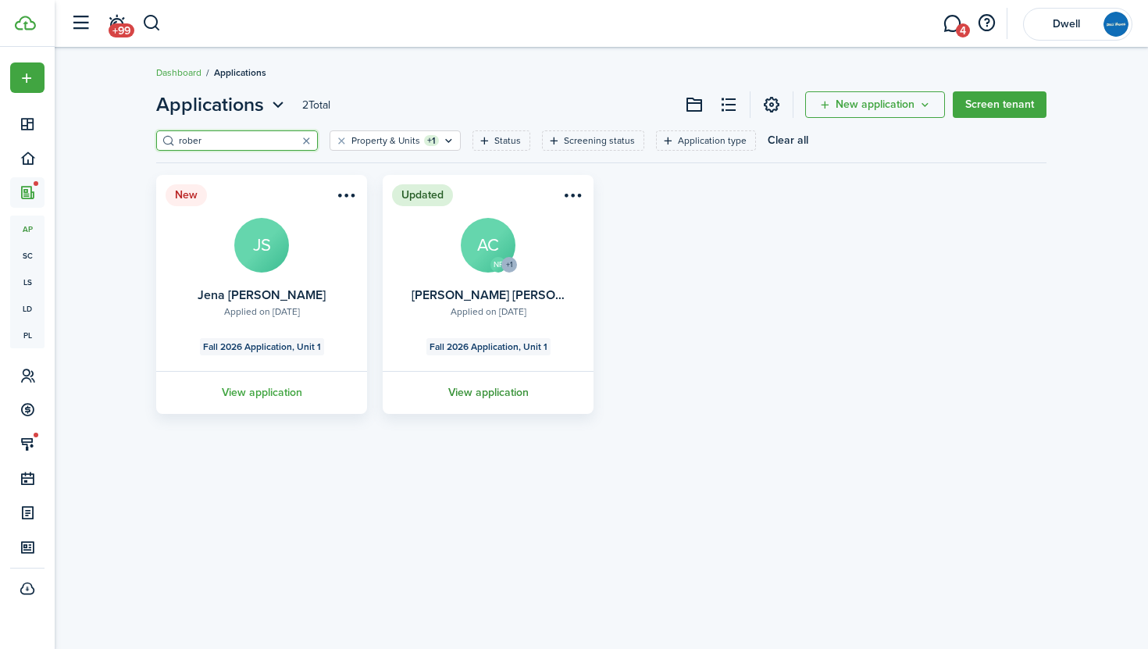
click at [511, 389] on link "View application" at bounding box center [488, 392] width 216 height 43
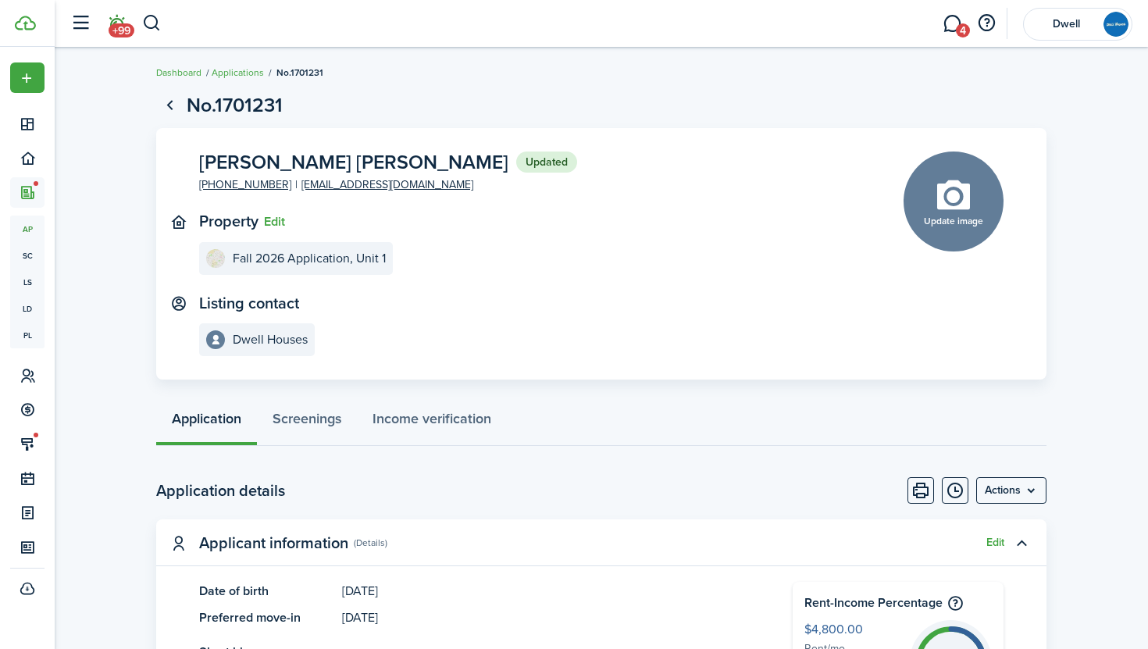
click at [125, 29] on span "+99" at bounding box center [122, 30] width 26 height 14
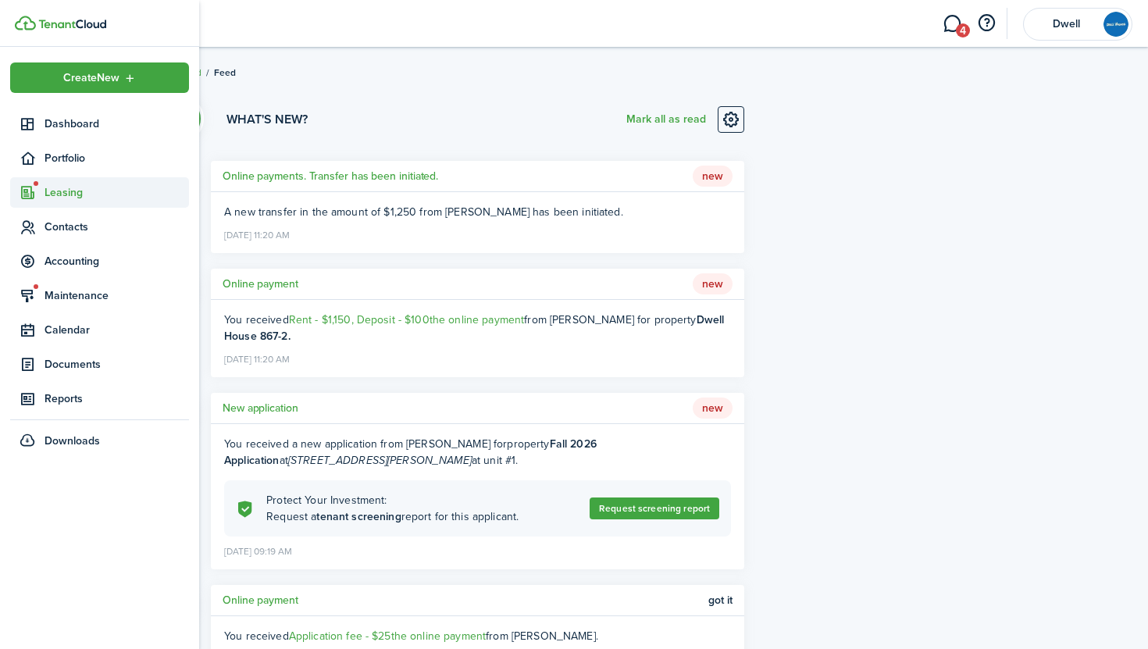
click at [69, 185] on span "Leasing" at bounding box center [117, 192] width 145 height 16
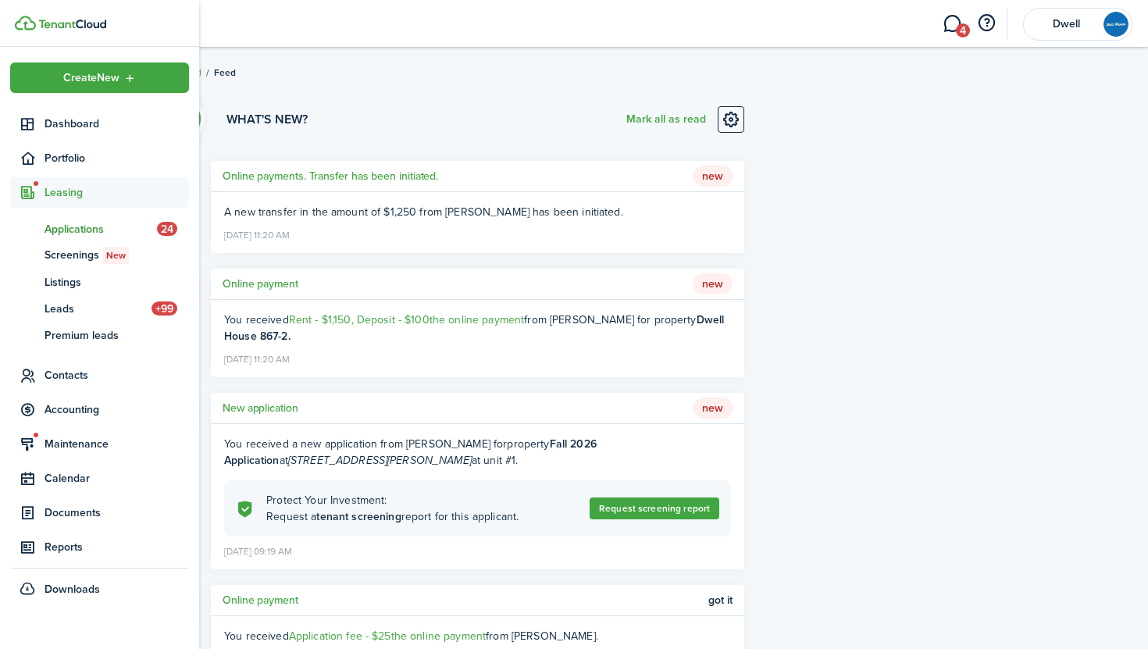
click at [80, 230] on span "Applications" at bounding box center [101, 229] width 113 height 16
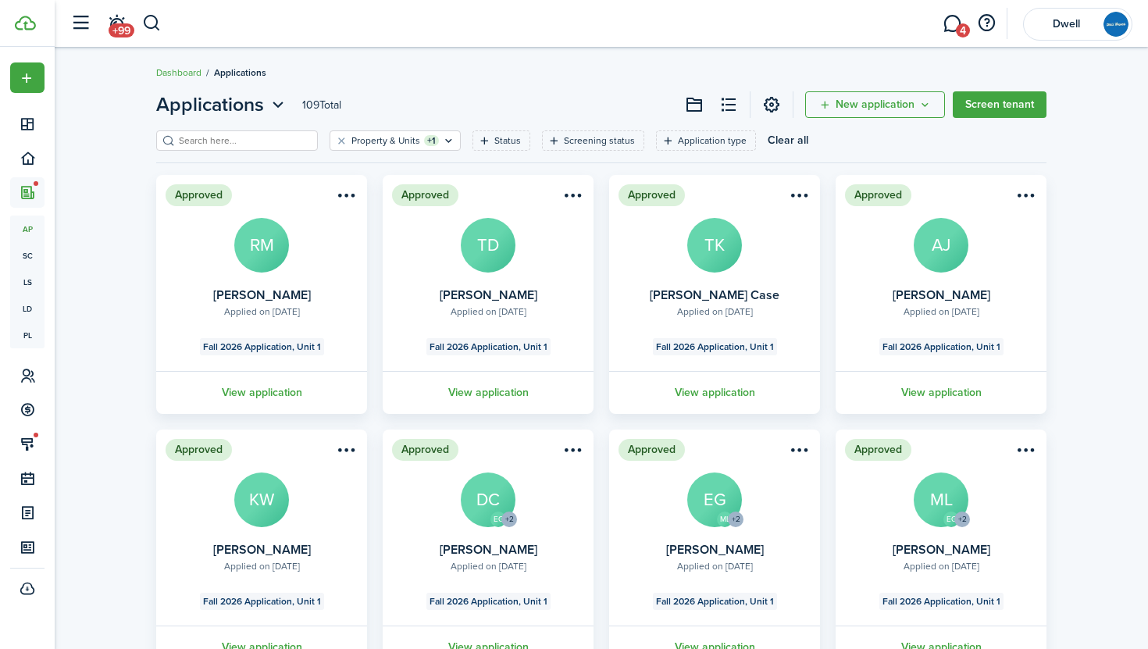
click at [226, 148] on filter-search at bounding box center [237, 140] width 162 height 20
click at [217, 136] on input "search" at bounding box center [244, 141] width 138 height 15
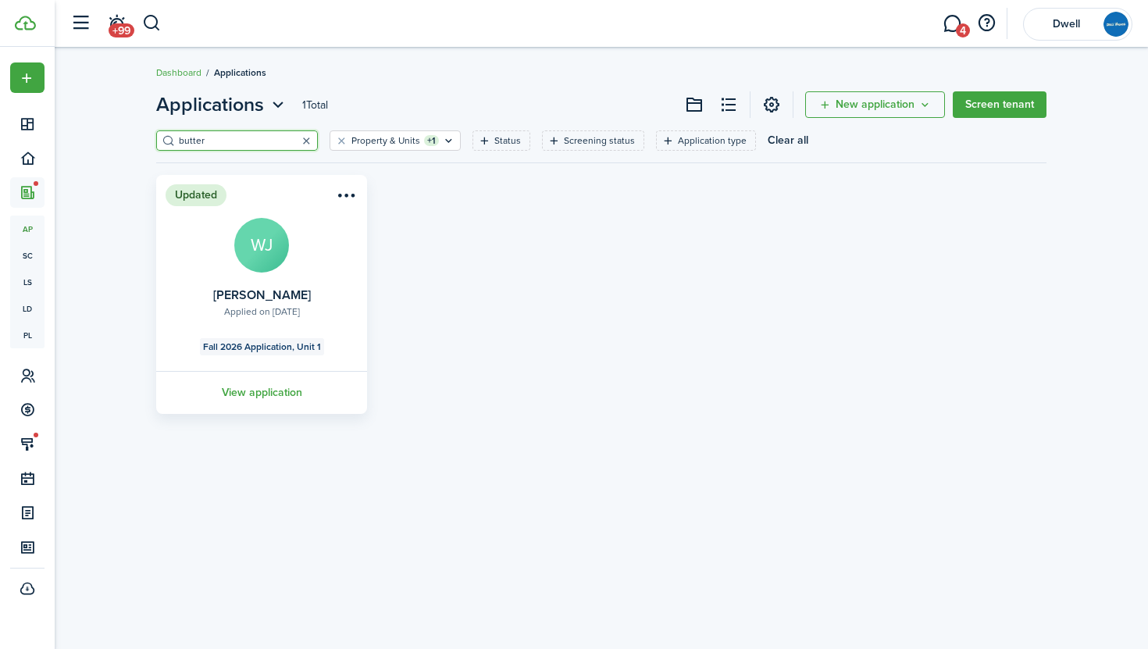
click at [295, 141] on button "button" at bounding box center [306, 141] width 22 height 22
